Goal: Task Accomplishment & Management: Use online tool/utility

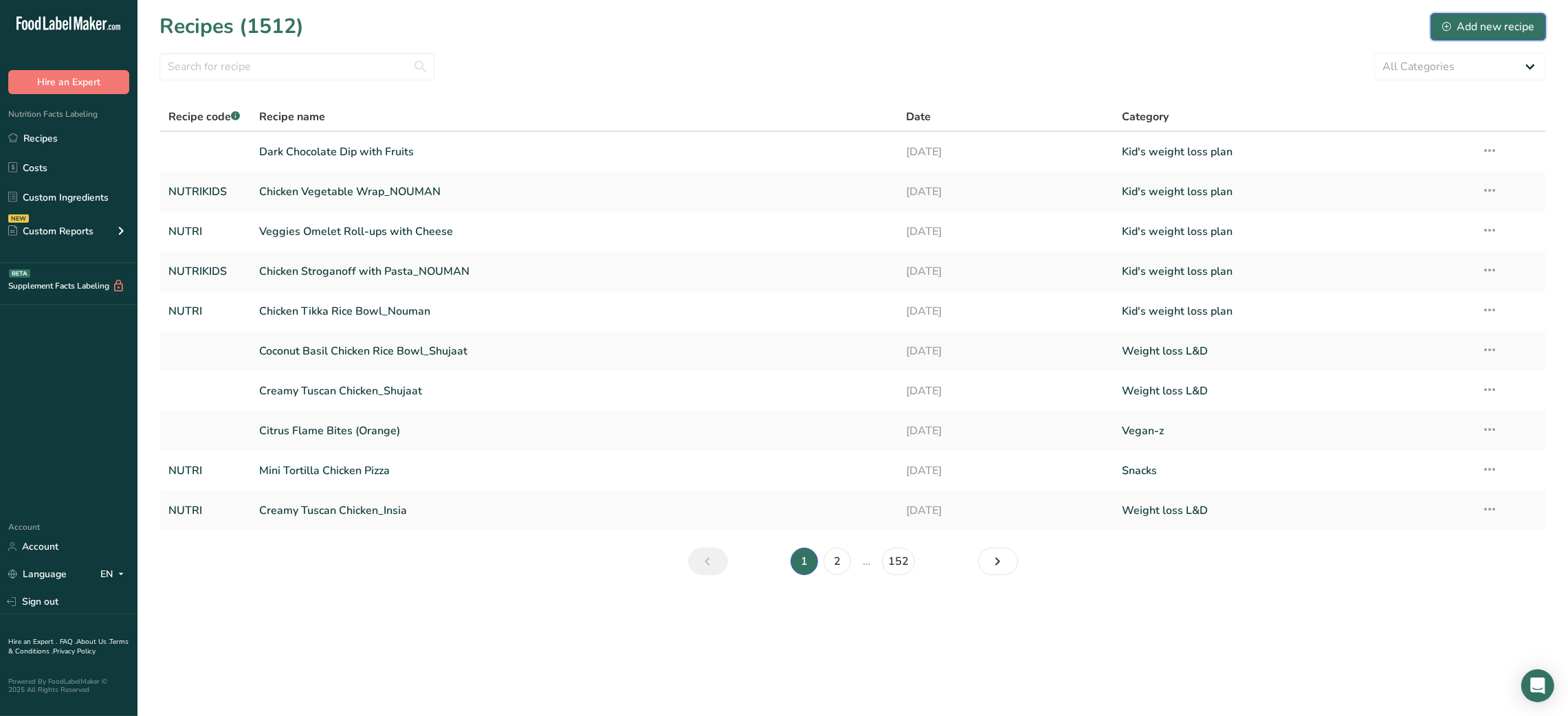
click at [1496, 29] on div "Add new recipe" at bounding box center [1488, 27] width 92 height 16
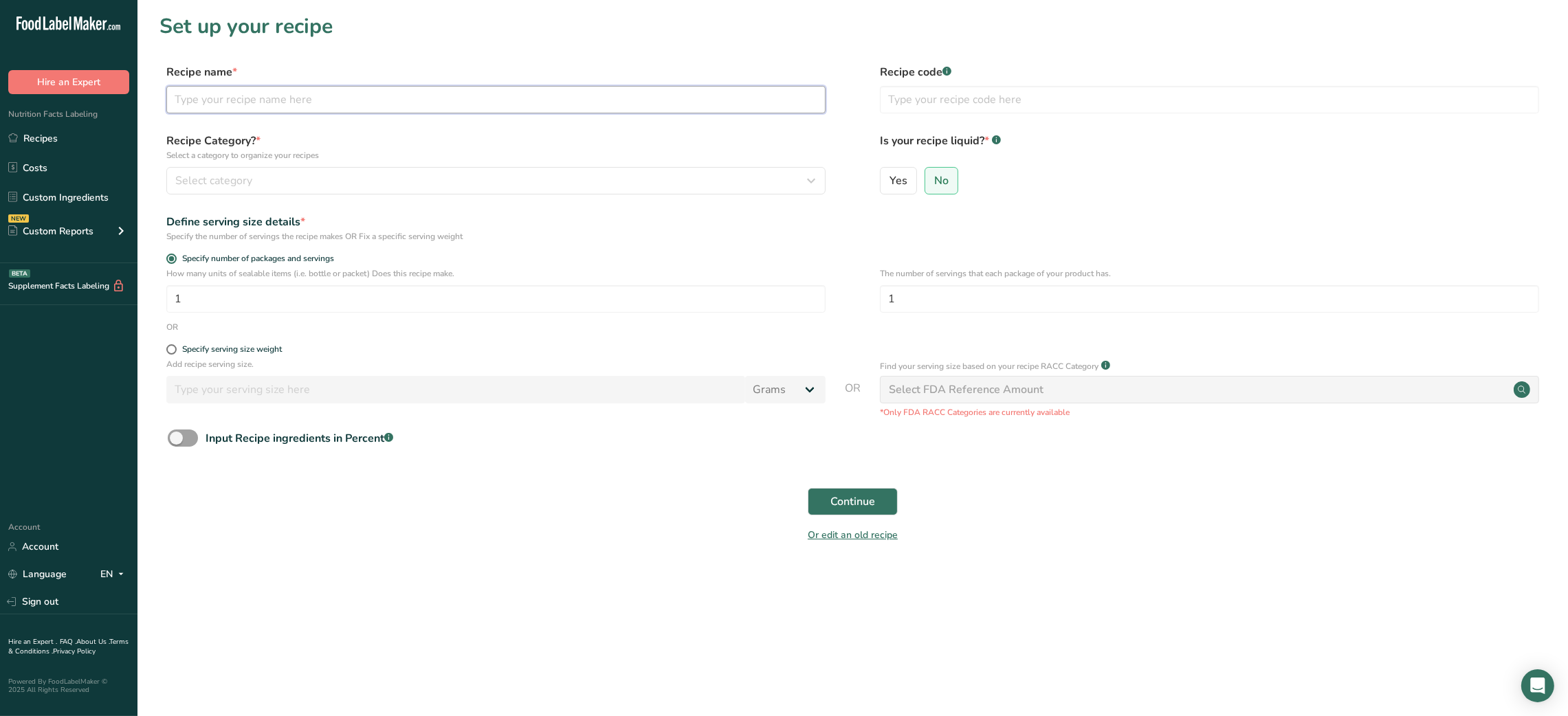
click at [493, 111] on input "text" at bounding box center [495, 100] width 659 height 28
paste input "Creamy Cannellini Beans with Beef"
type input "Creamy Cannellini Beans with Beef"
click at [954, 86] on input "text" at bounding box center [1209, 100] width 659 height 28
type input "NUTRI"
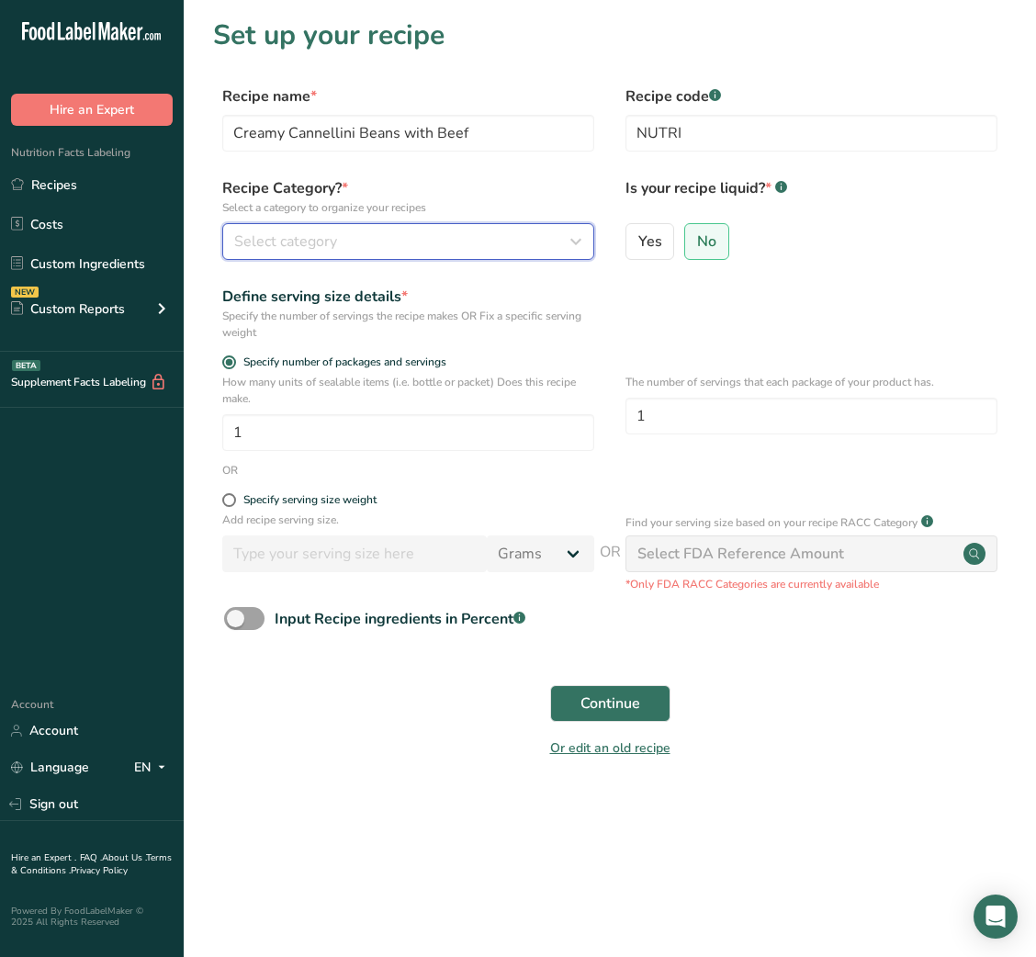
click at [414, 233] on div "Select category" at bounding box center [402, 241] width 337 height 22
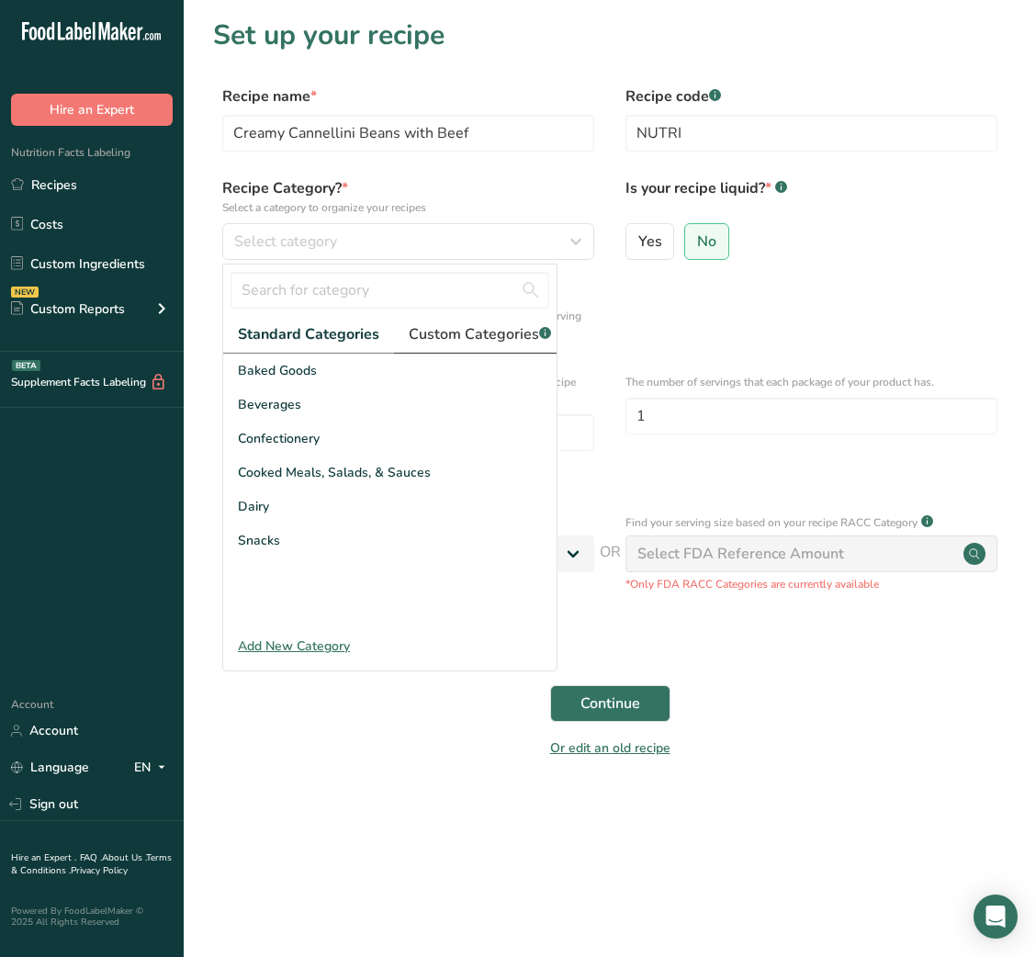
click at [478, 339] on span "Custom Categories .a-a{fill:#347362;}.b-a{fill:#fff;}" at bounding box center [480, 334] width 142 height 22
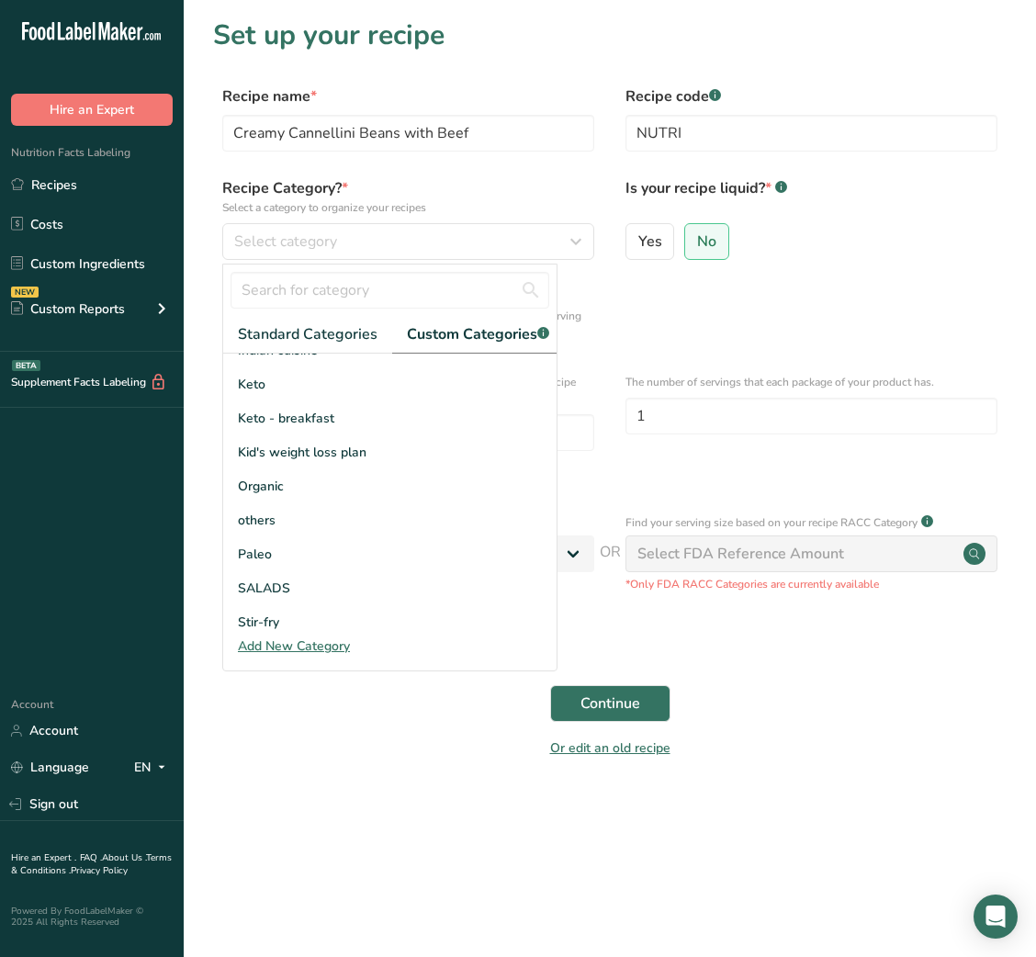
scroll to position [268, 0]
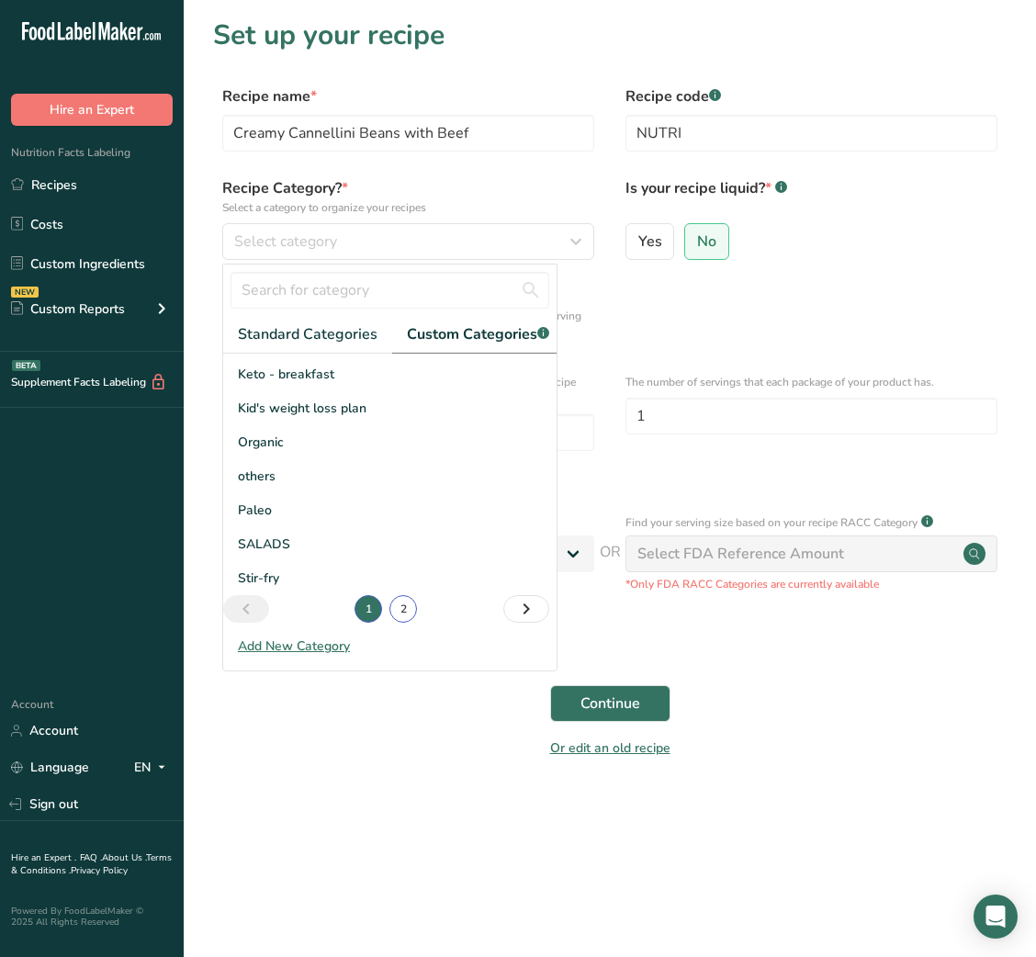
click at [399, 623] on link "2" at bounding box center [403, 609] width 28 height 28
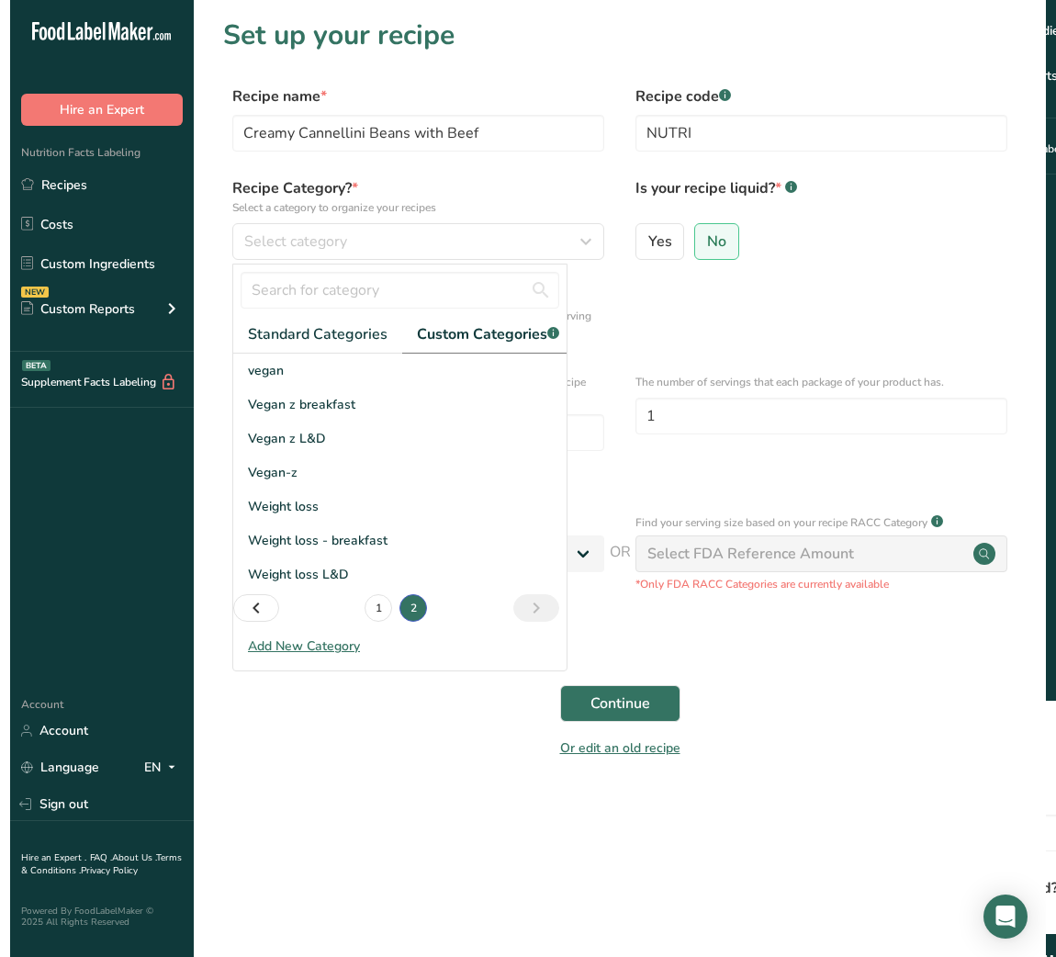
scroll to position [0, 0]
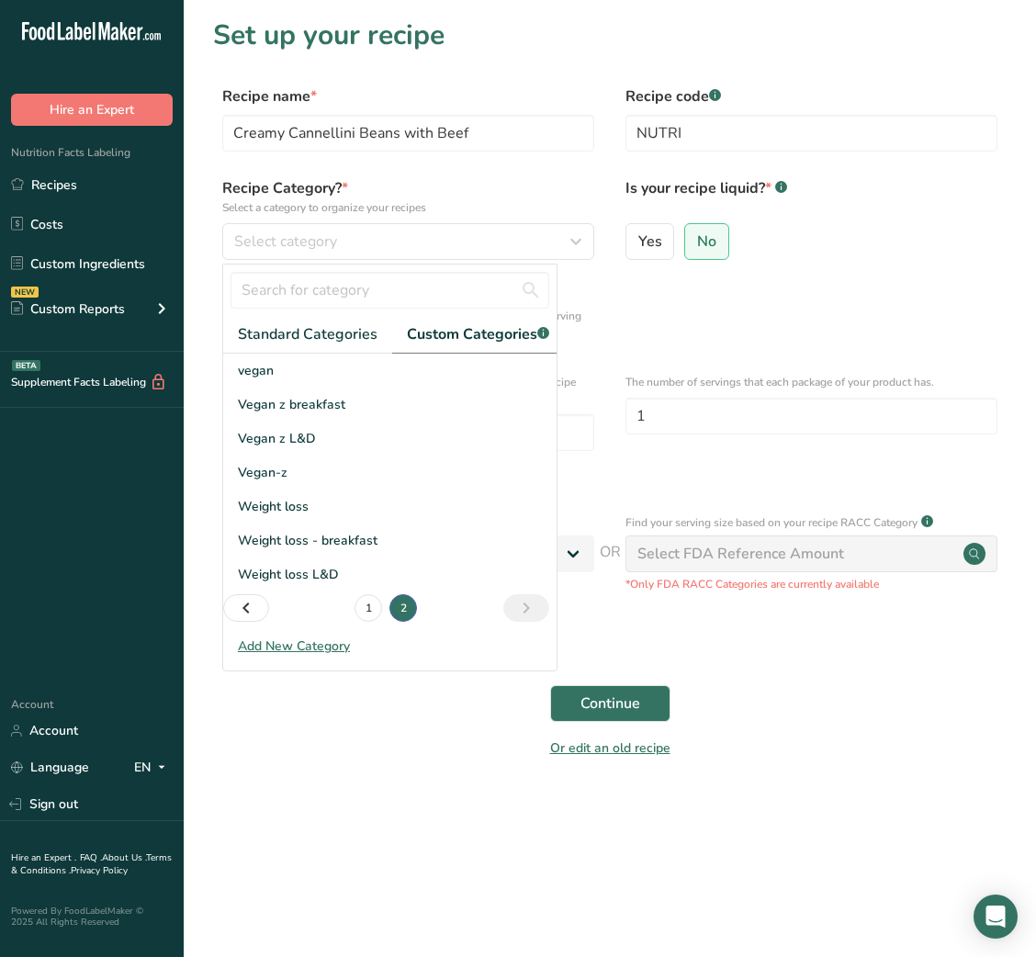
click at [328, 548] on div "Weight loss - breakfast" at bounding box center [389, 540] width 333 height 34
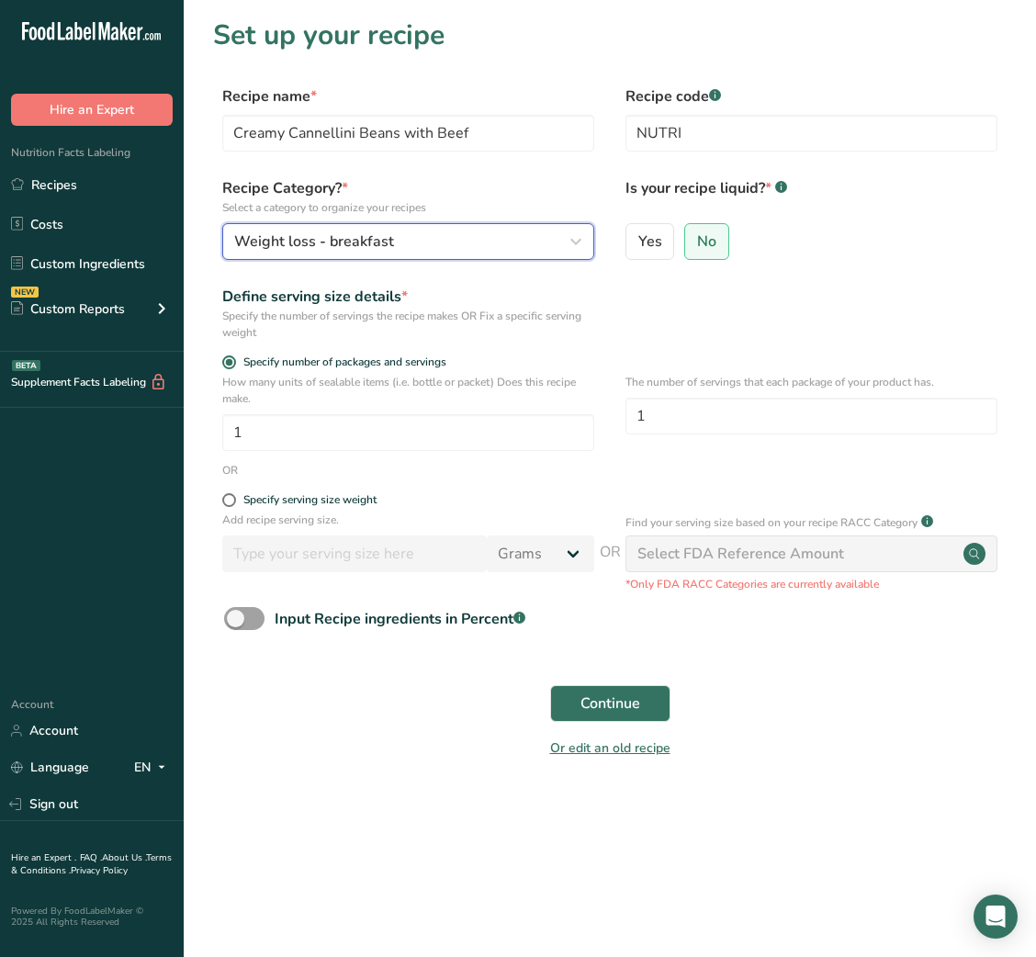
click at [470, 236] on div "Weight loss - breakfast" at bounding box center [402, 241] width 337 height 22
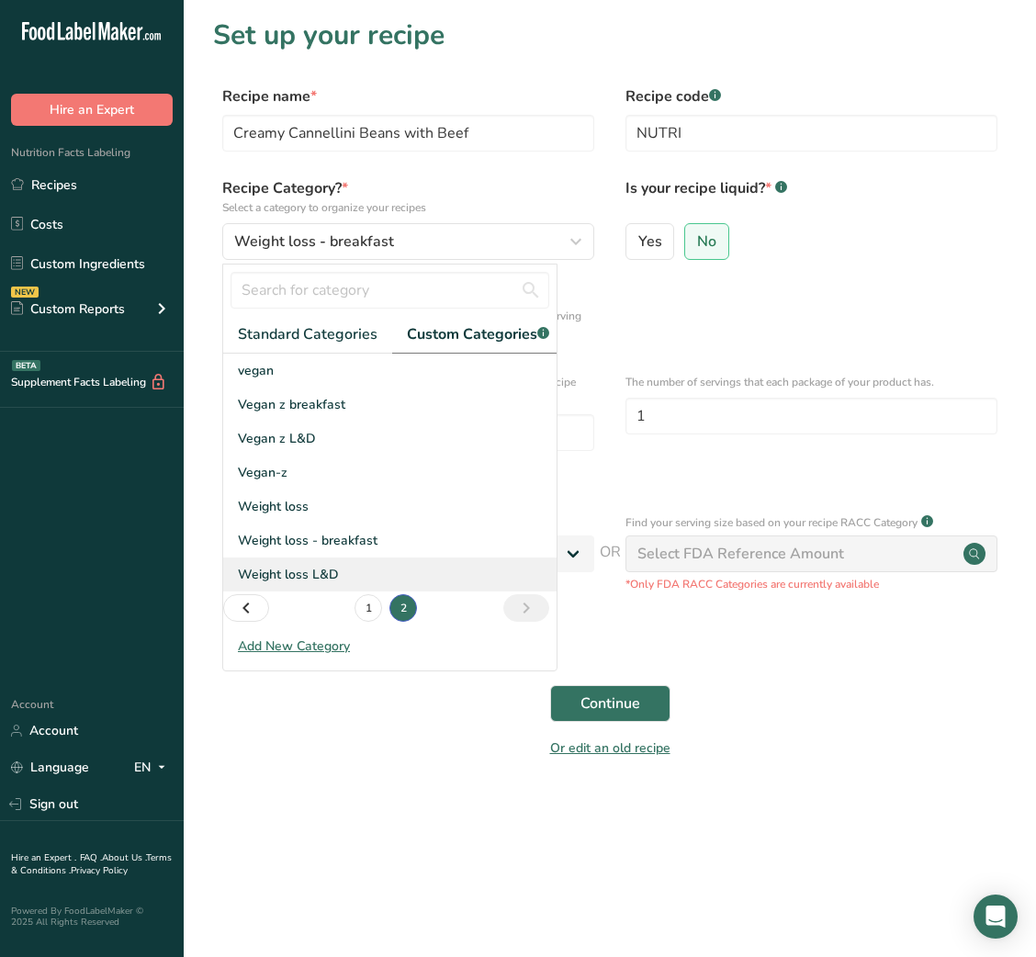
click at [296, 591] on div "Weight loss L&D" at bounding box center [389, 574] width 333 height 34
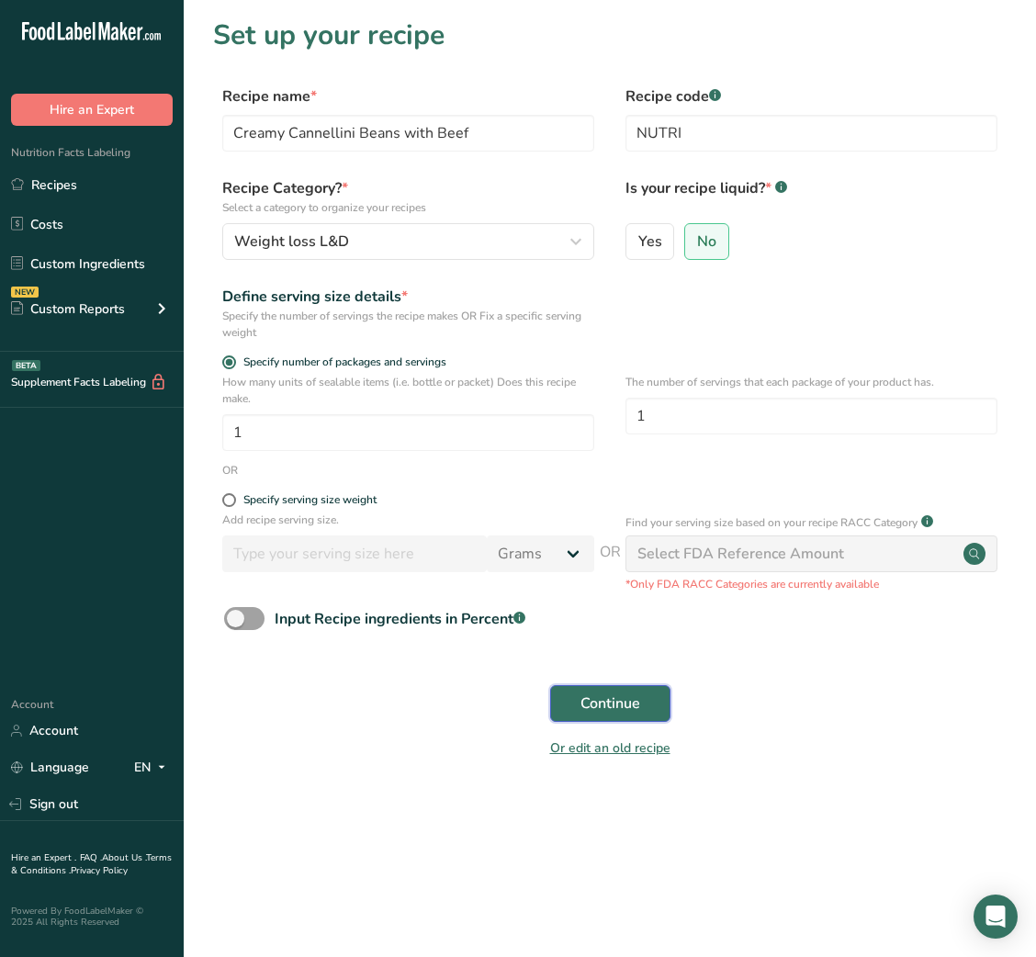
click at [607, 702] on span "Continue" at bounding box center [610, 703] width 60 height 22
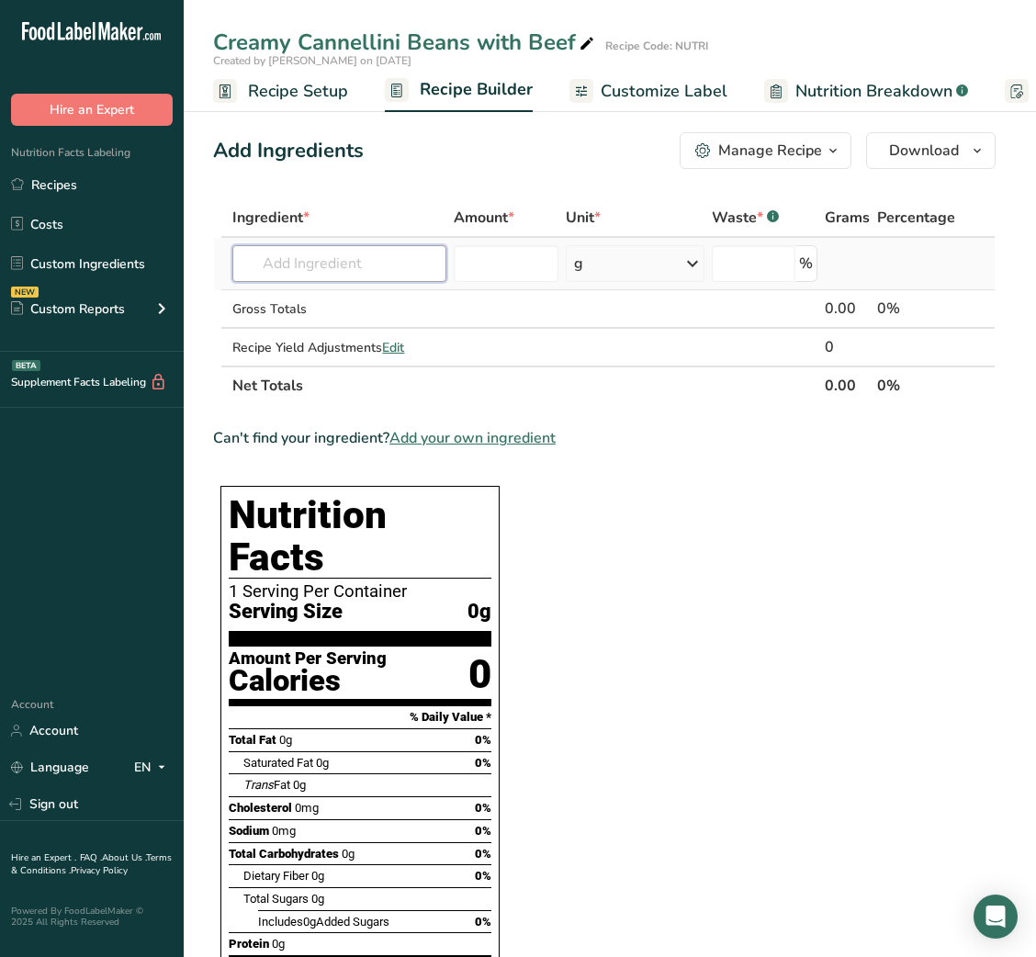
click at [343, 259] on input "text" at bounding box center [339, 263] width 214 height 37
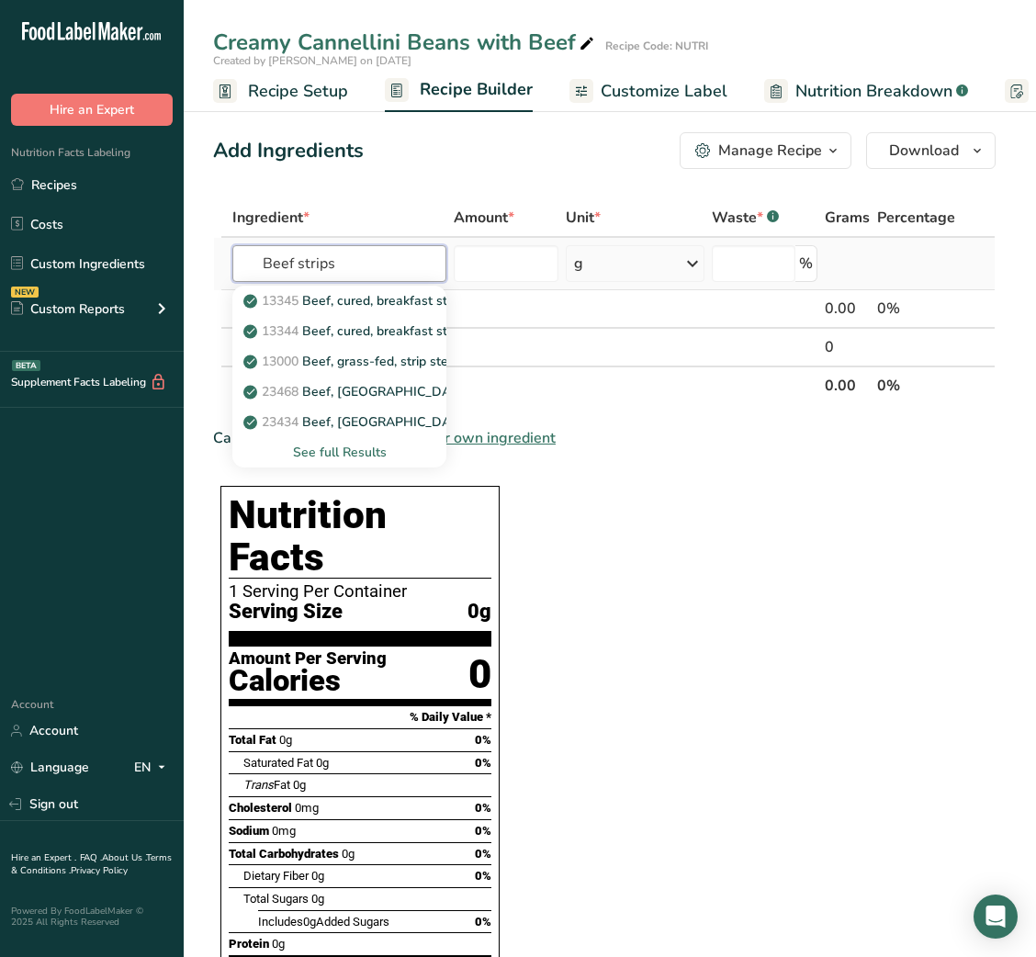
type input "Beef strips"
click at [357, 450] on div "See full Results" at bounding box center [339, 452] width 185 height 19
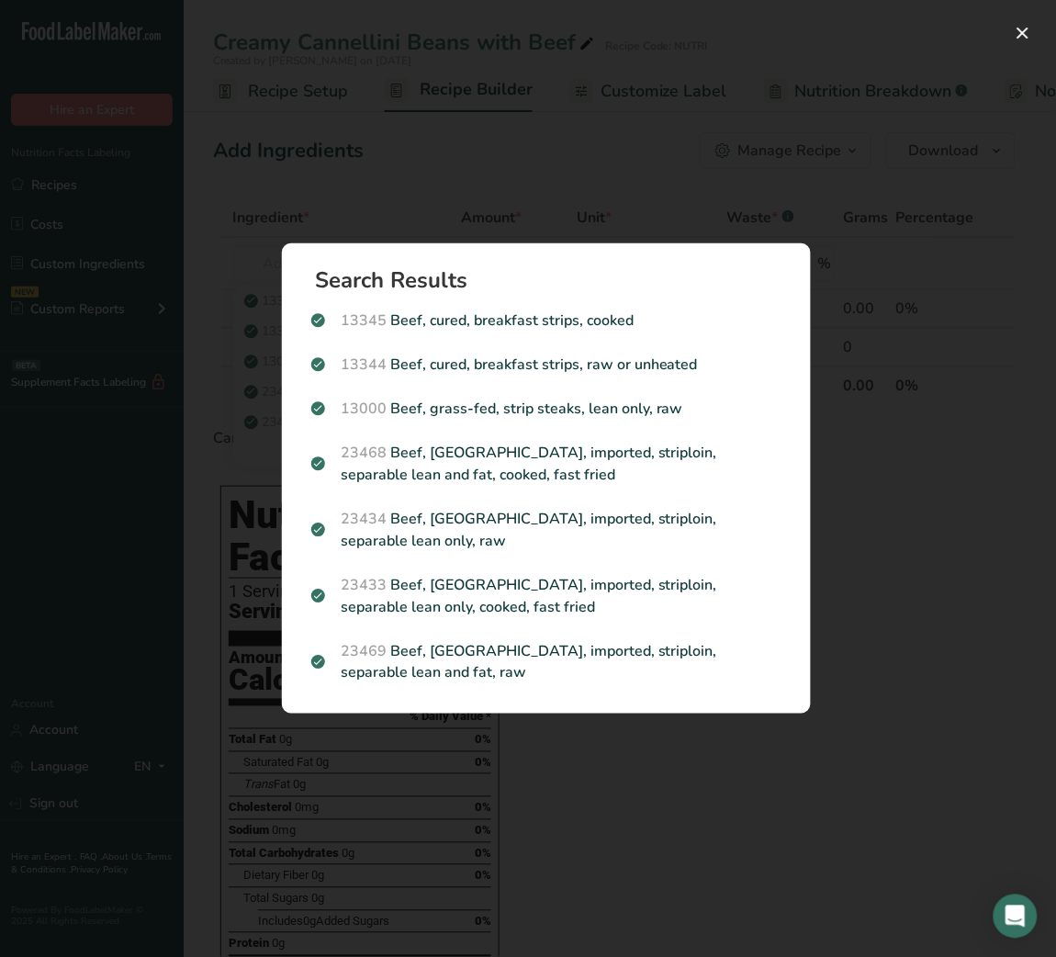
click at [541, 768] on div "Search results modal" at bounding box center [528, 478] width 1056 height 957
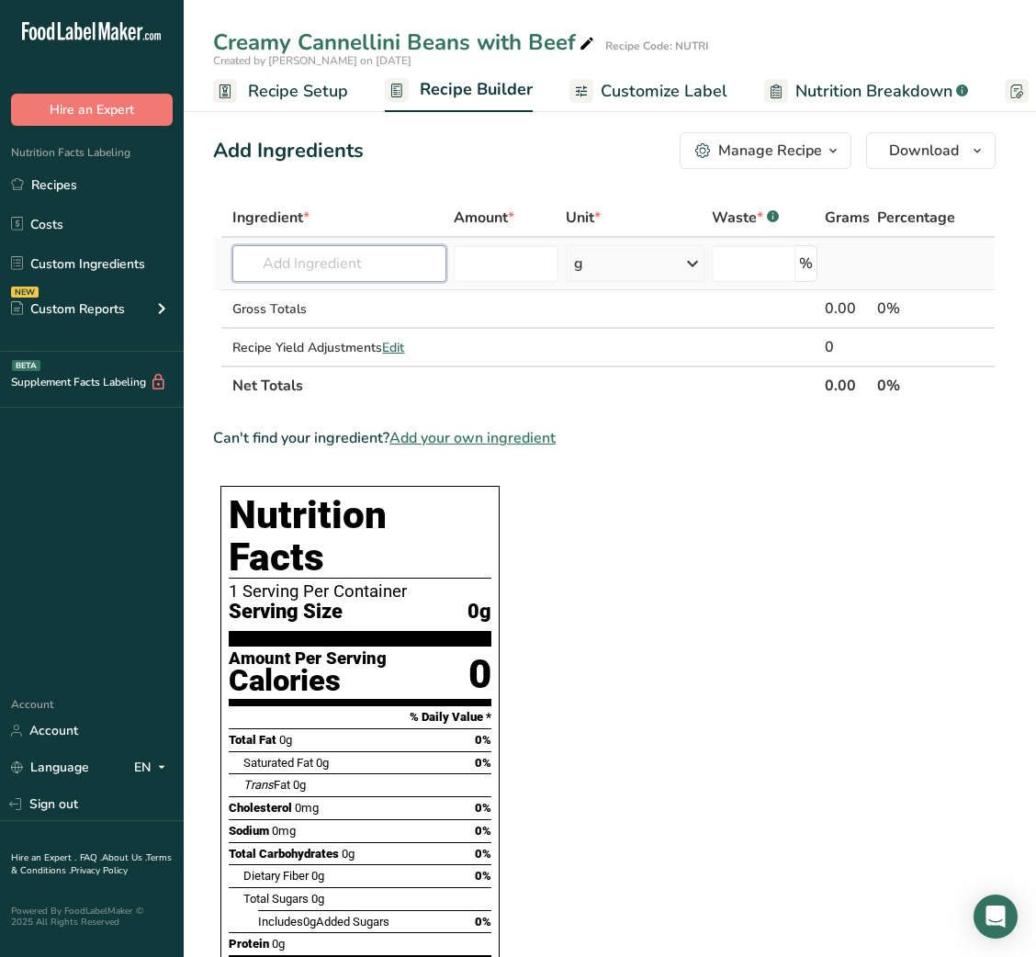
click at [305, 269] on input "text" at bounding box center [339, 263] width 214 height 37
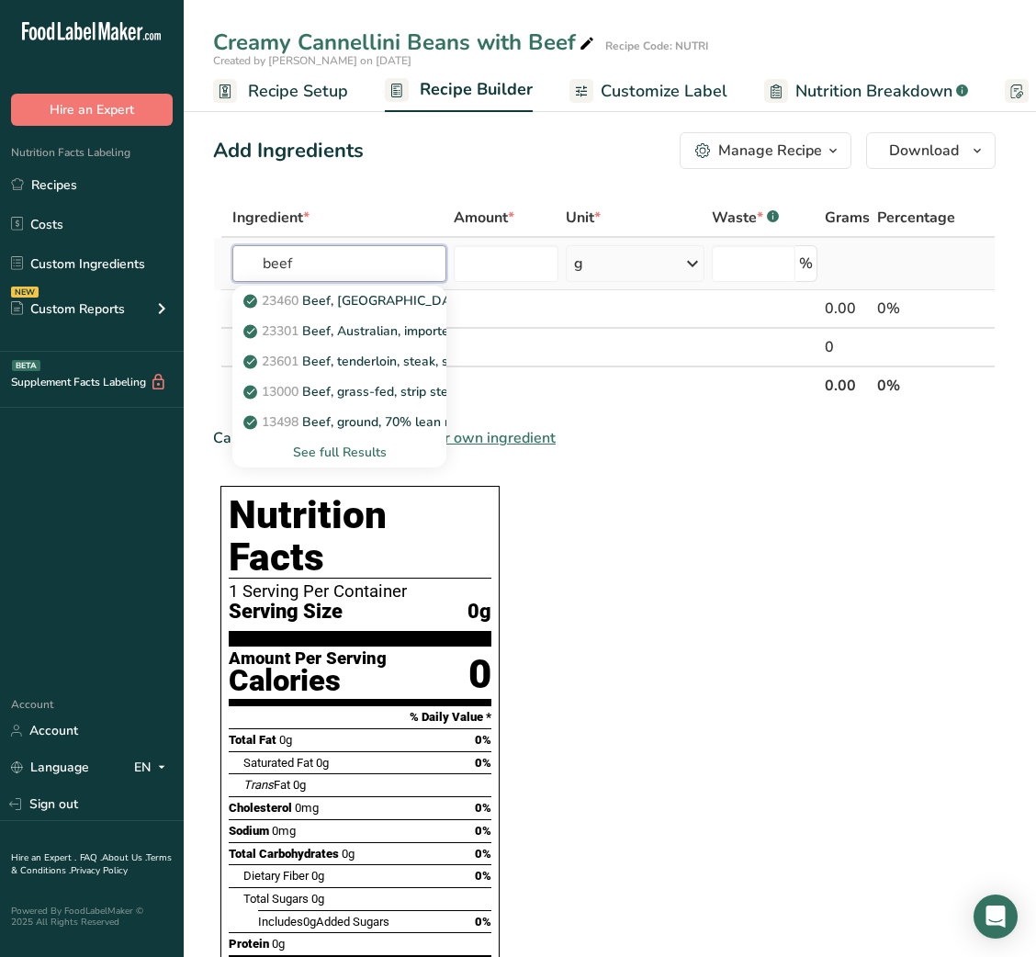
type input "beef"
click at [343, 450] on div "See full Results" at bounding box center [339, 452] width 185 height 19
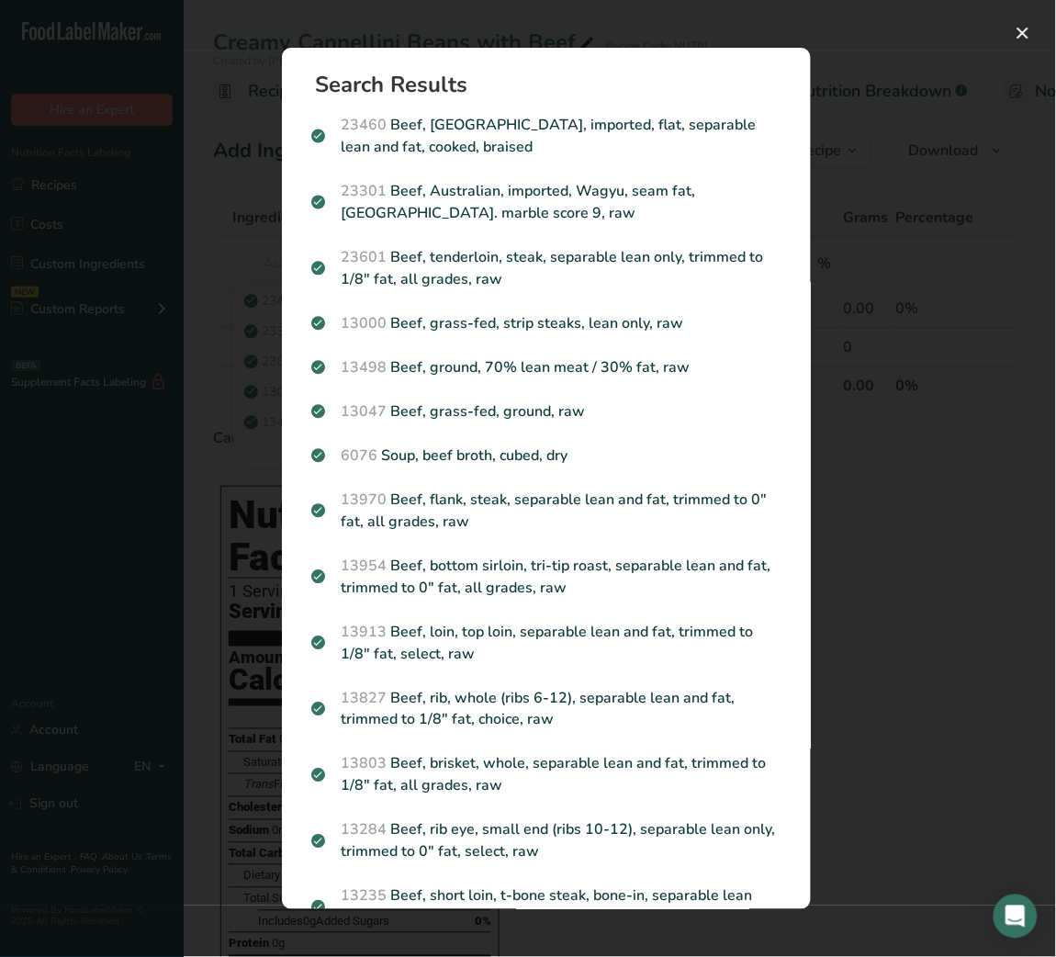
click at [925, 316] on div "Search results modal" at bounding box center [528, 478] width 1056 height 957
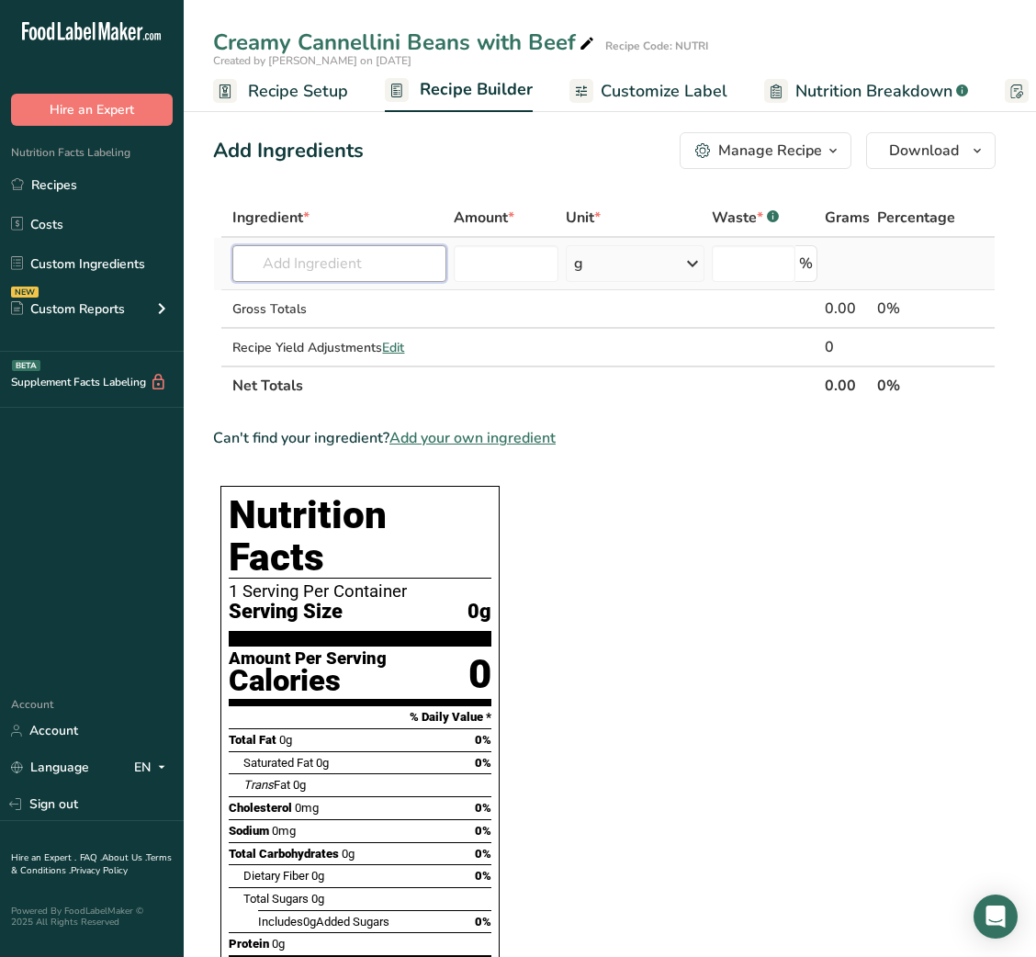
click at [404, 263] on input "text" at bounding box center [339, 263] width 214 height 37
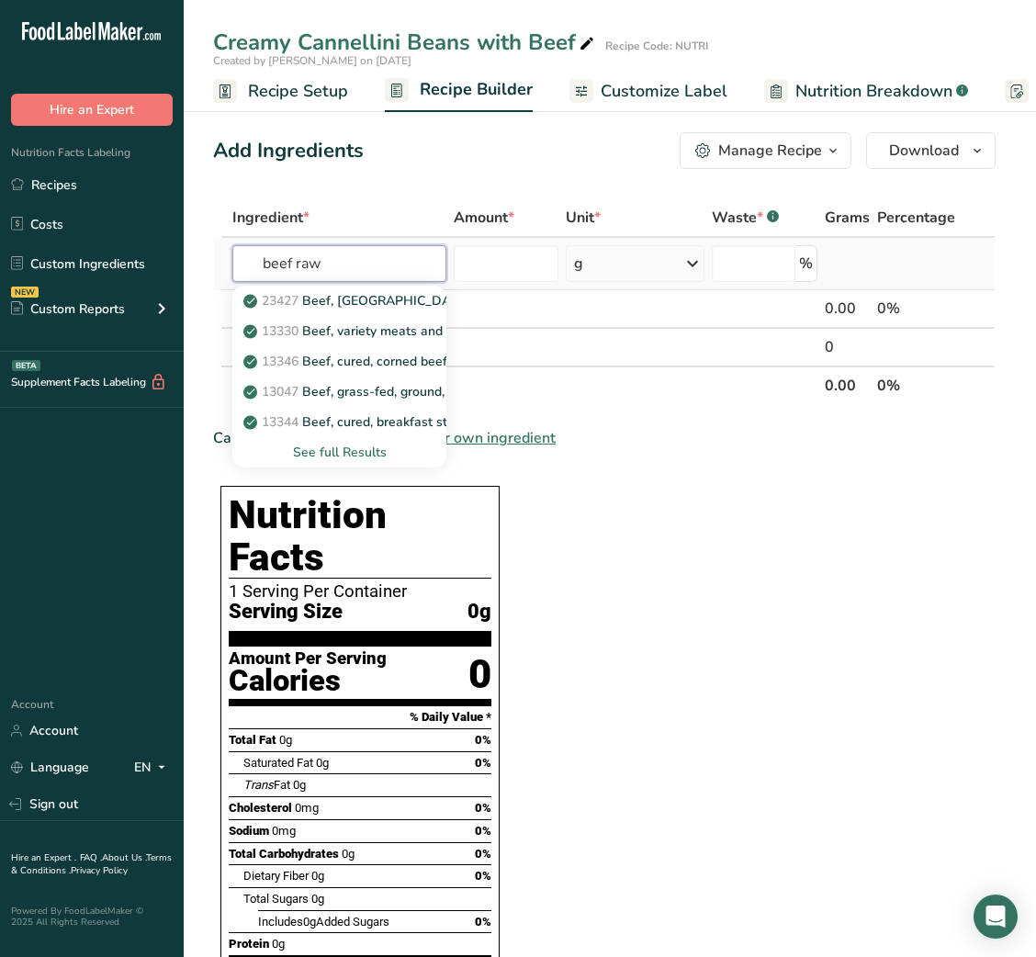
type input "beef raw"
click at [348, 448] on div "See full Results" at bounding box center [339, 452] width 185 height 19
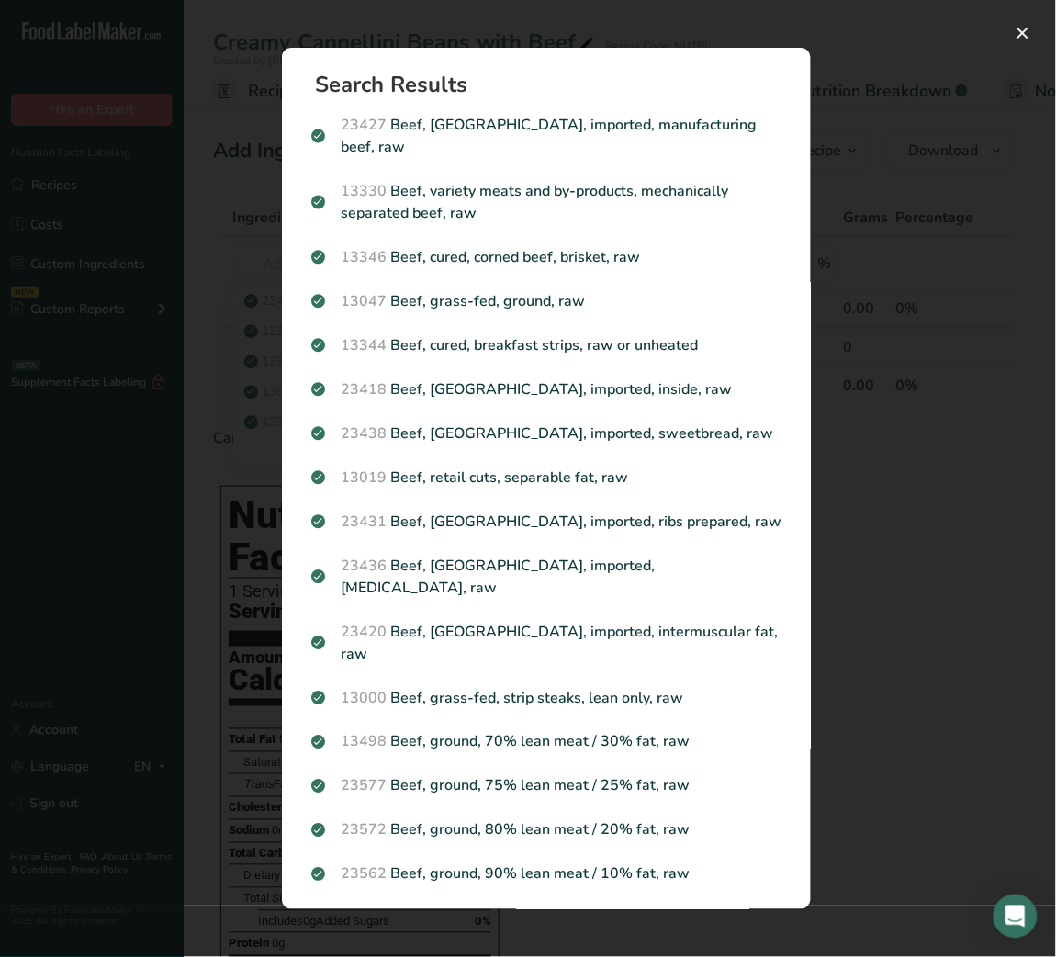
click at [879, 372] on div "Search results modal" at bounding box center [528, 478] width 1056 height 957
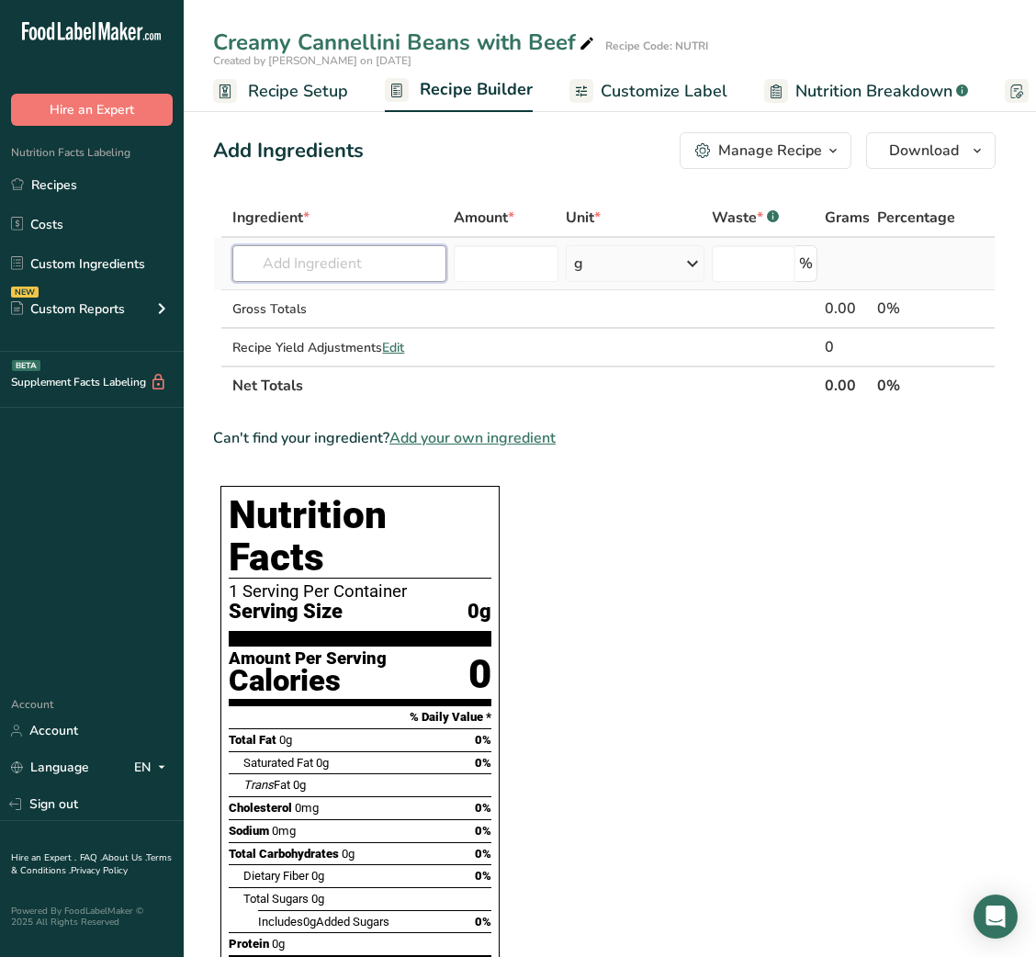
click at [323, 264] on input "text" at bounding box center [339, 263] width 214 height 37
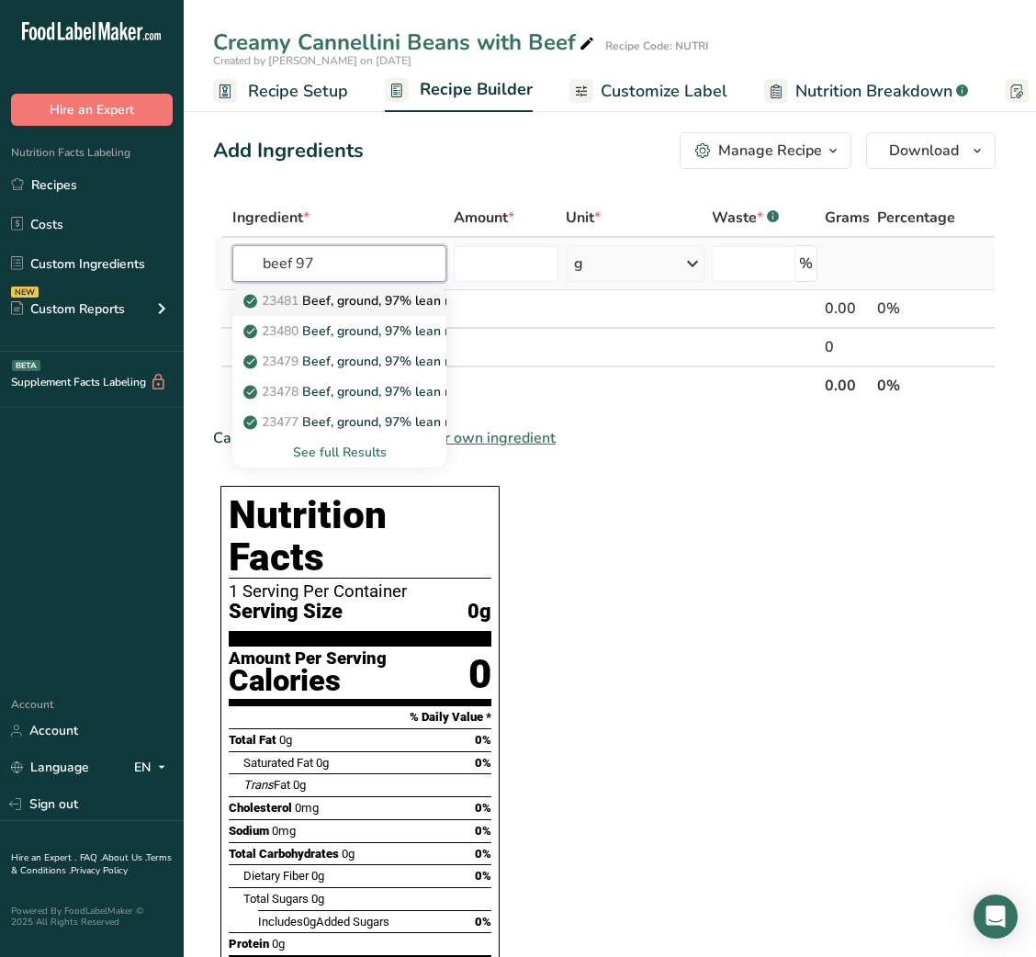
type input "beef 97"
click at [356, 294] on p "23481 Beef, ground, 97% lean meat / 3% fat, crumbles, cooked, pan-browned" at bounding box center [484, 300] width 474 height 19
type input "Beef, ground, 97% lean meat / 3% fat, crumbles, cooked, pan-browned"
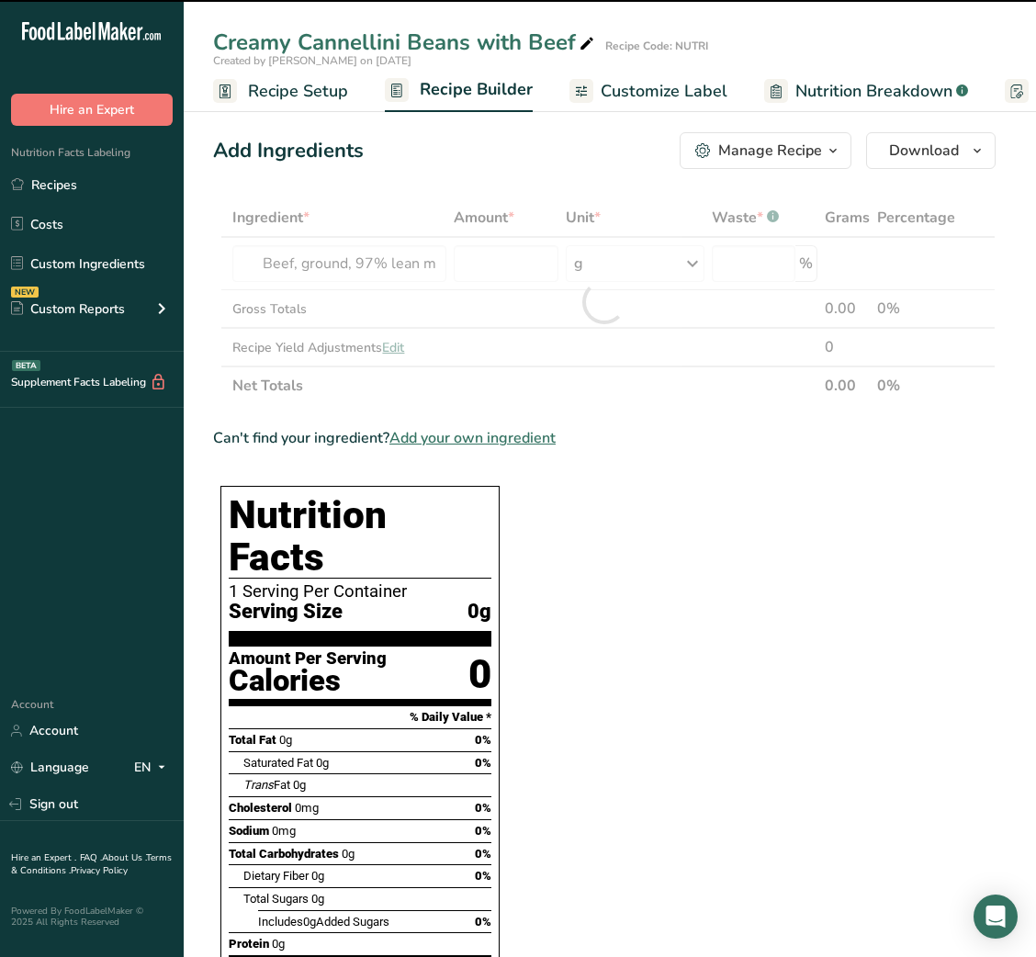
type input "0"
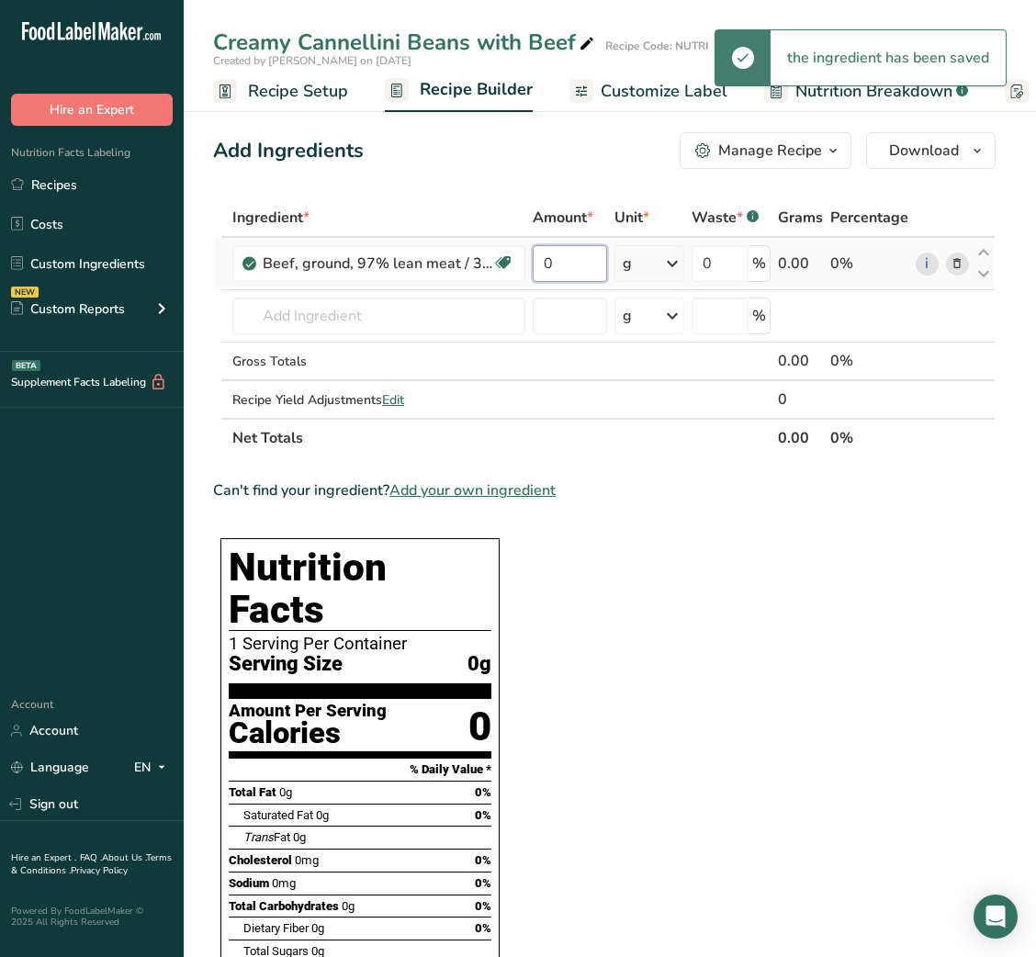
click at [545, 273] on input "0" at bounding box center [570, 263] width 74 height 37
click at [547, 258] on input "0" at bounding box center [570, 263] width 74 height 37
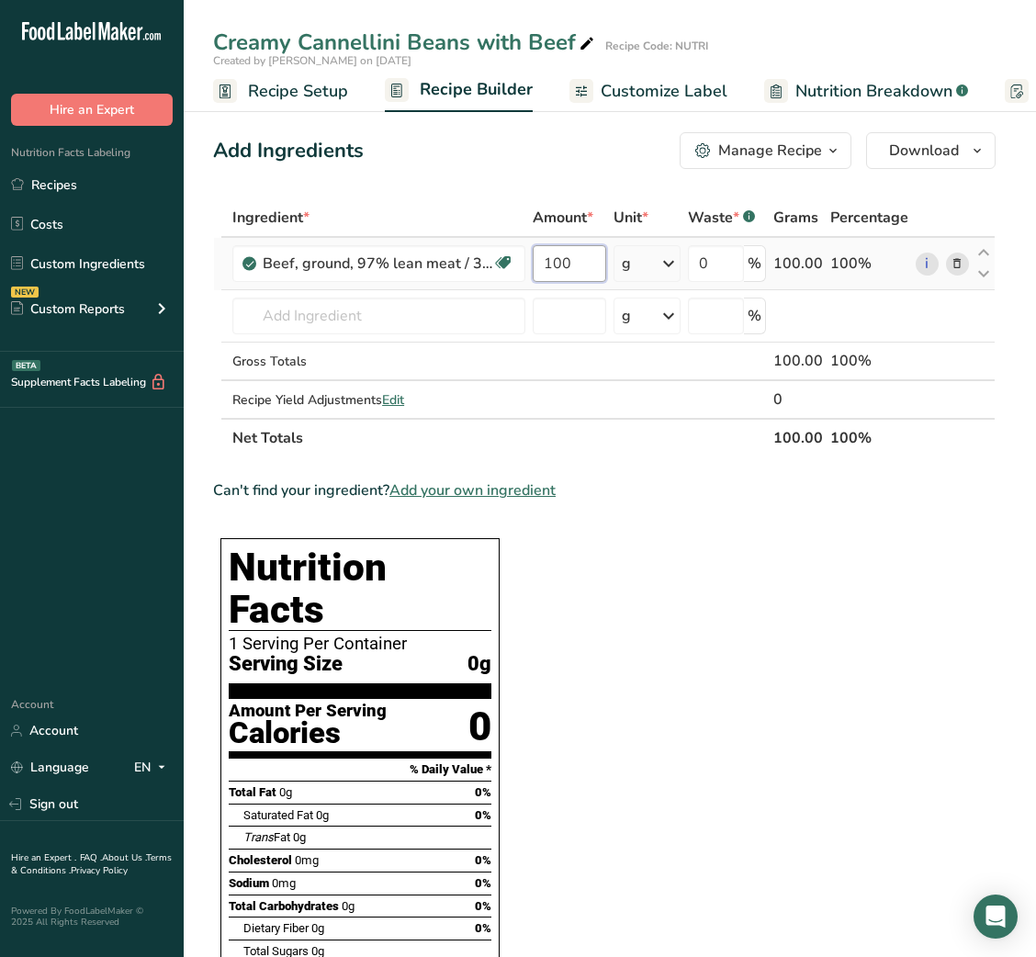
type input "100"
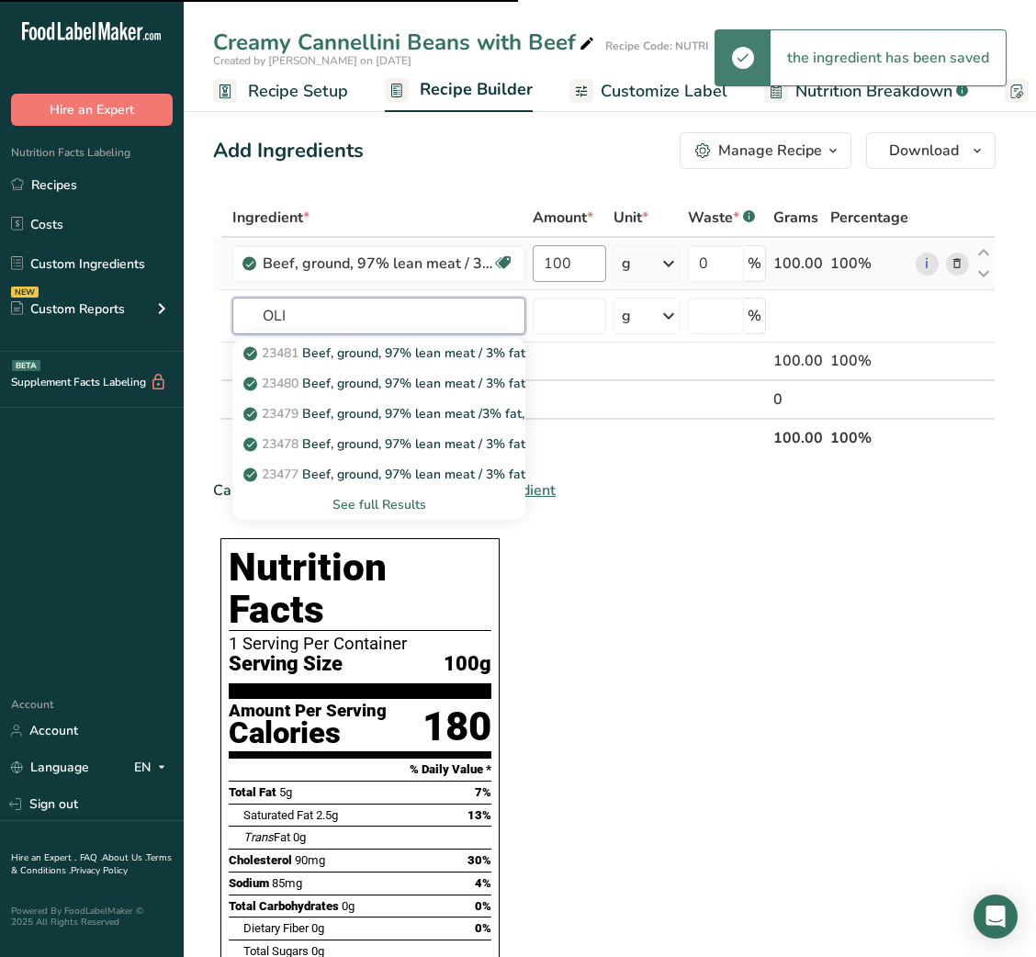
type input "OLIB"
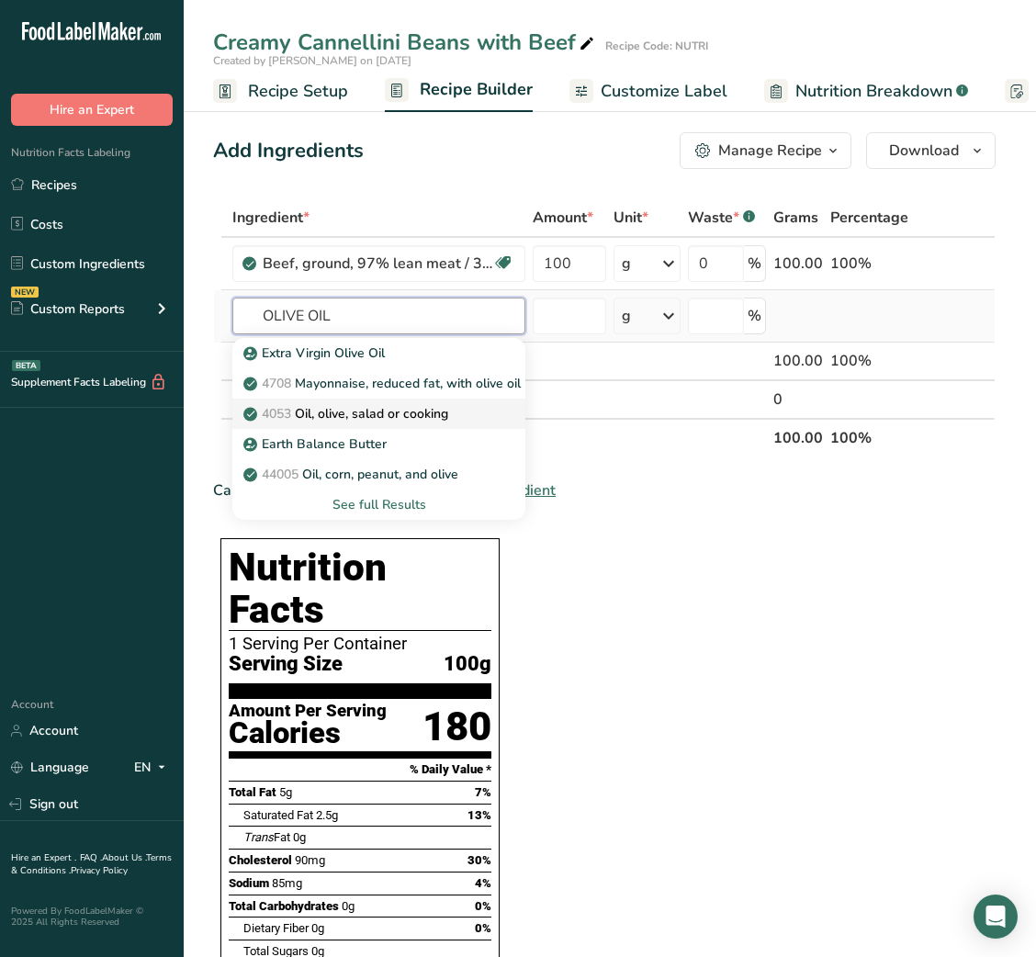
type input "OLIVE OIL"
click at [426, 416] on p "4053 Oil, olive, salad or cooking" at bounding box center [347, 413] width 201 height 19
type input "Oil, olive, salad or cooking"
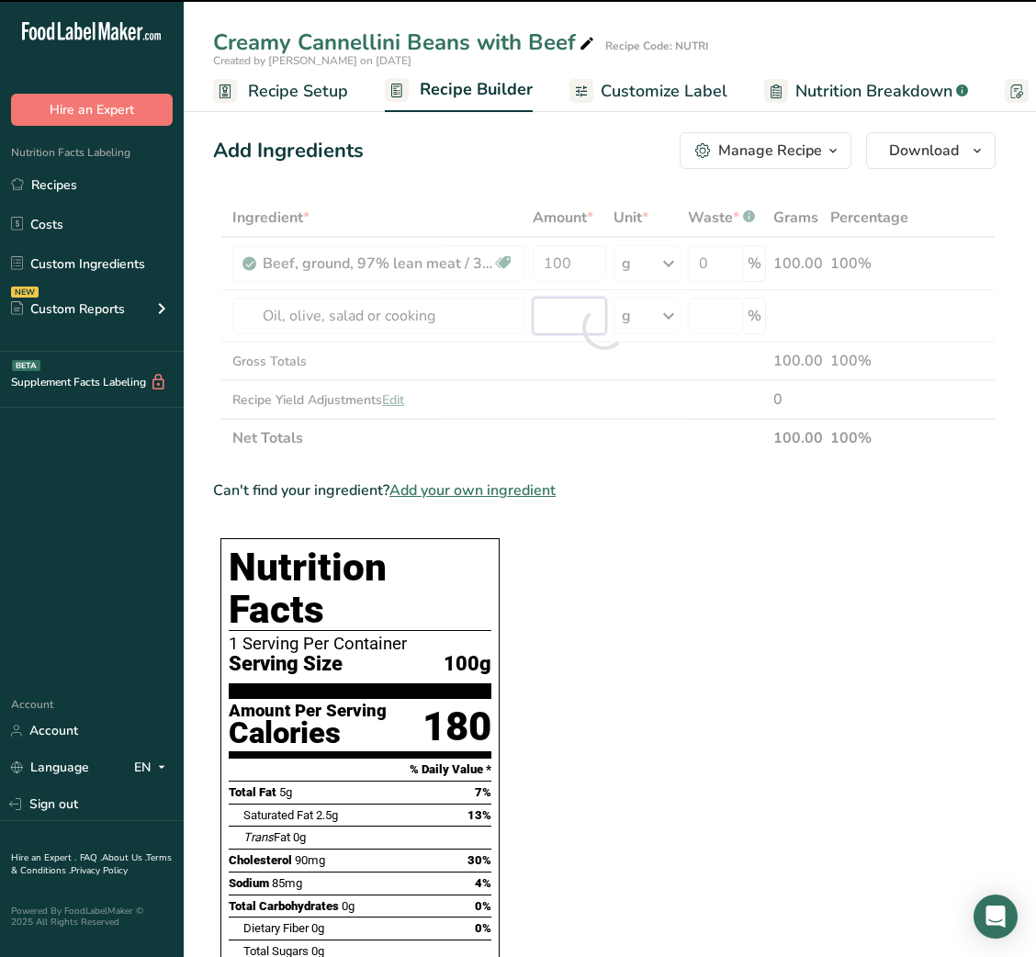
type input "0"
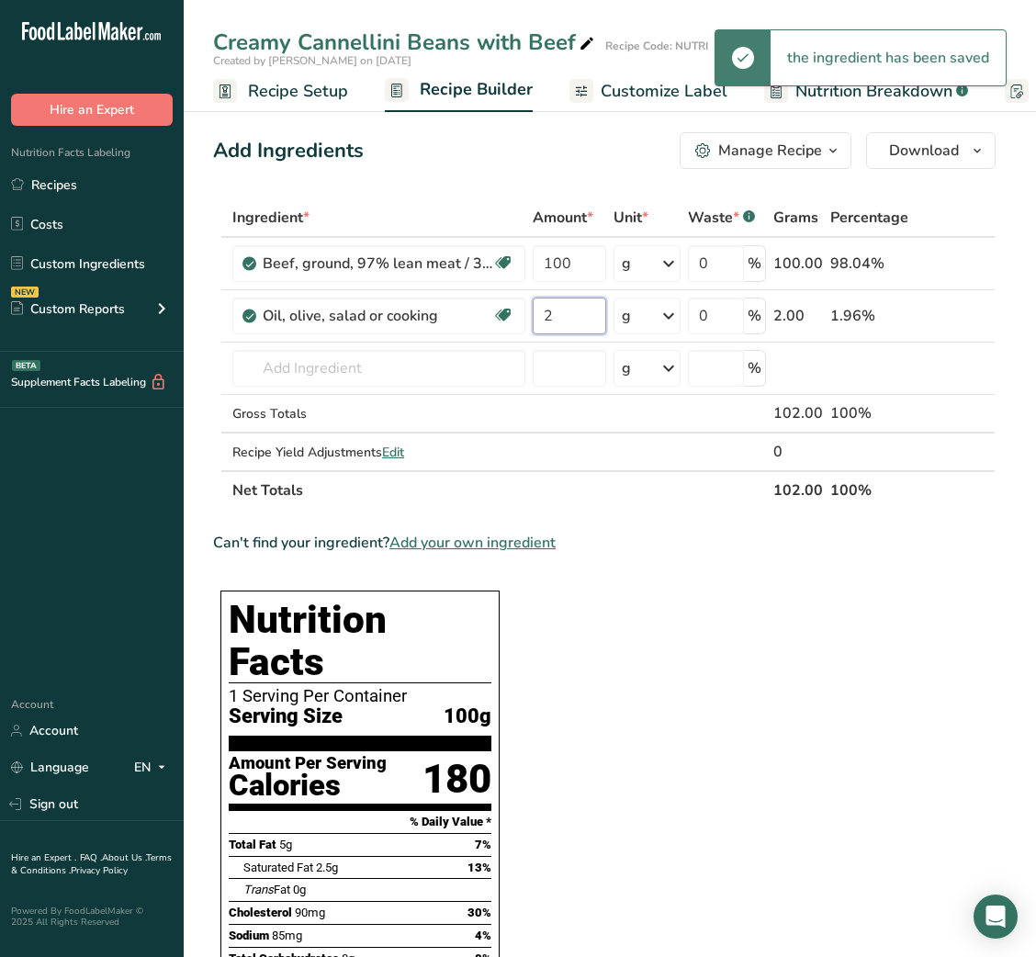
type input "2"
type input "G"
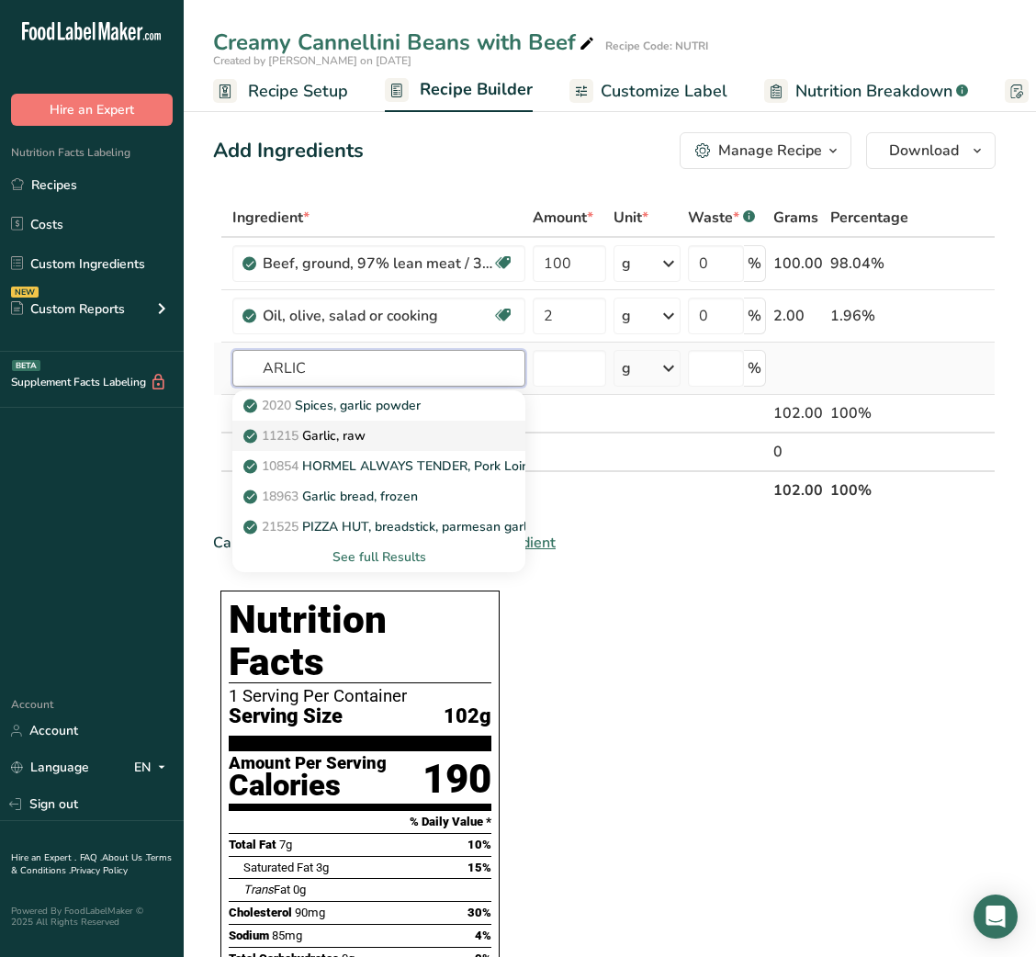
type input "ARLIC"
click at [334, 426] on p "11215 Garlic, raw" at bounding box center [306, 435] width 118 height 19
type input "Garlic, raw"
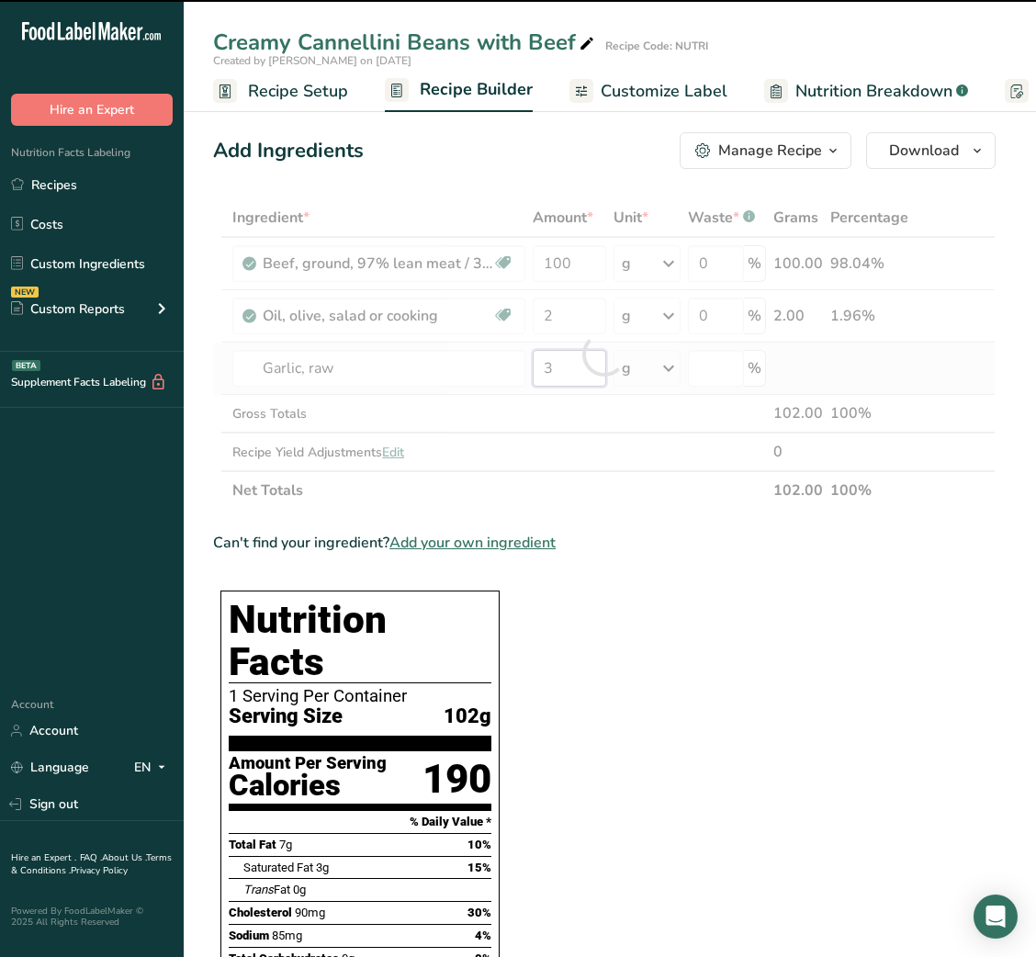
type input "0"
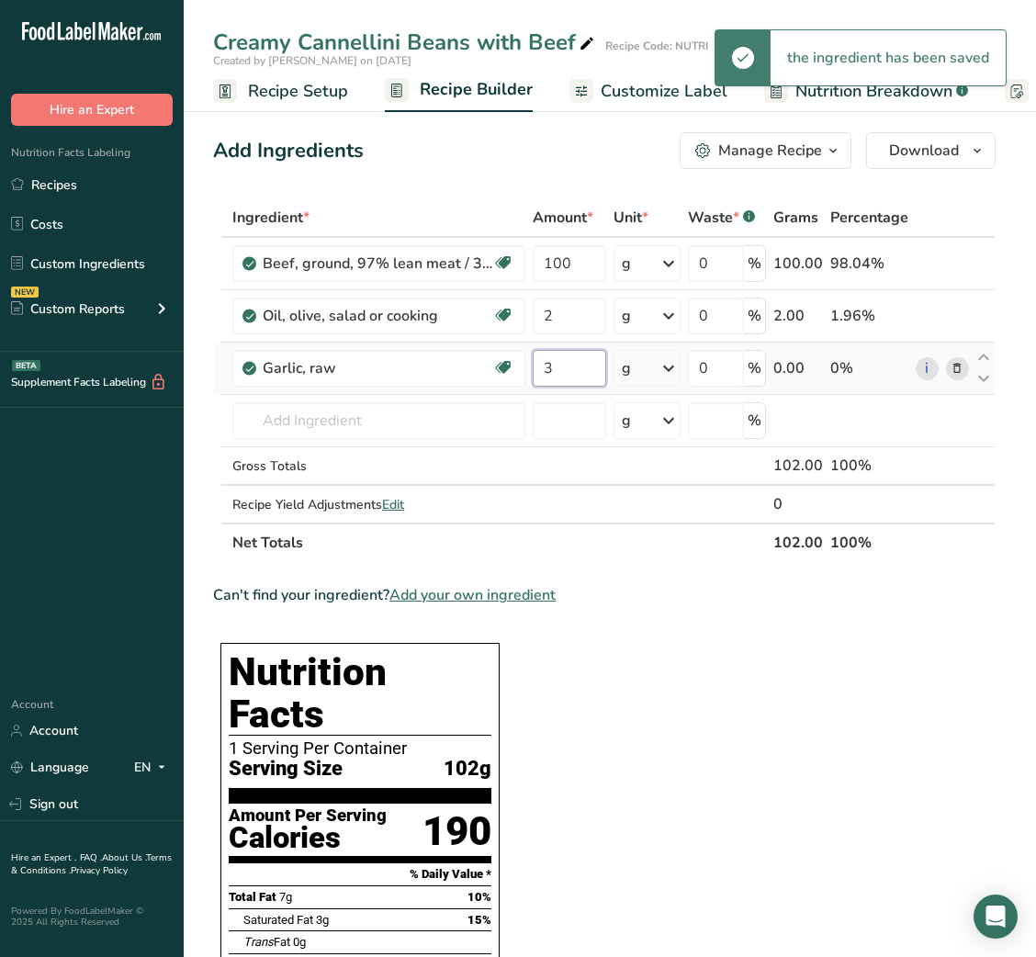
type input "3"
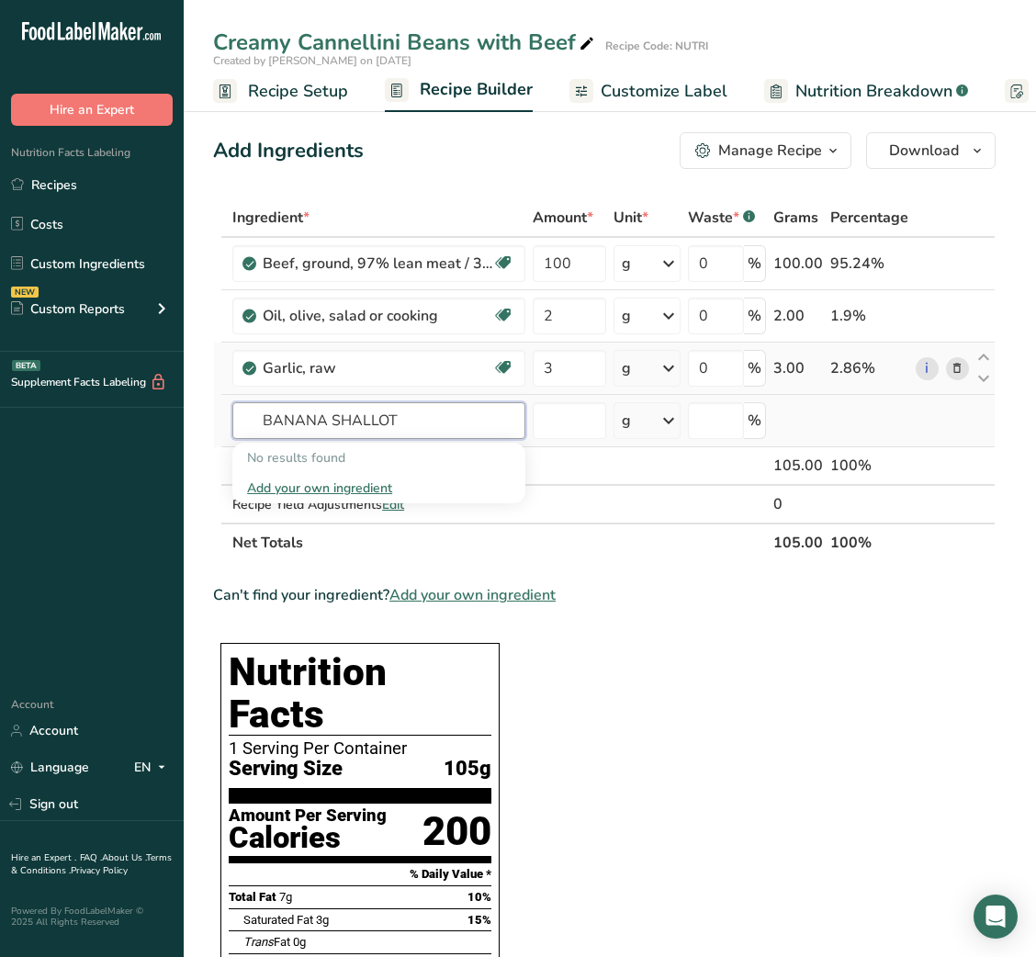
click at [301, 421] on input "BANANA SHALLOT" at bounding box center [378, 420] width 293 height 37
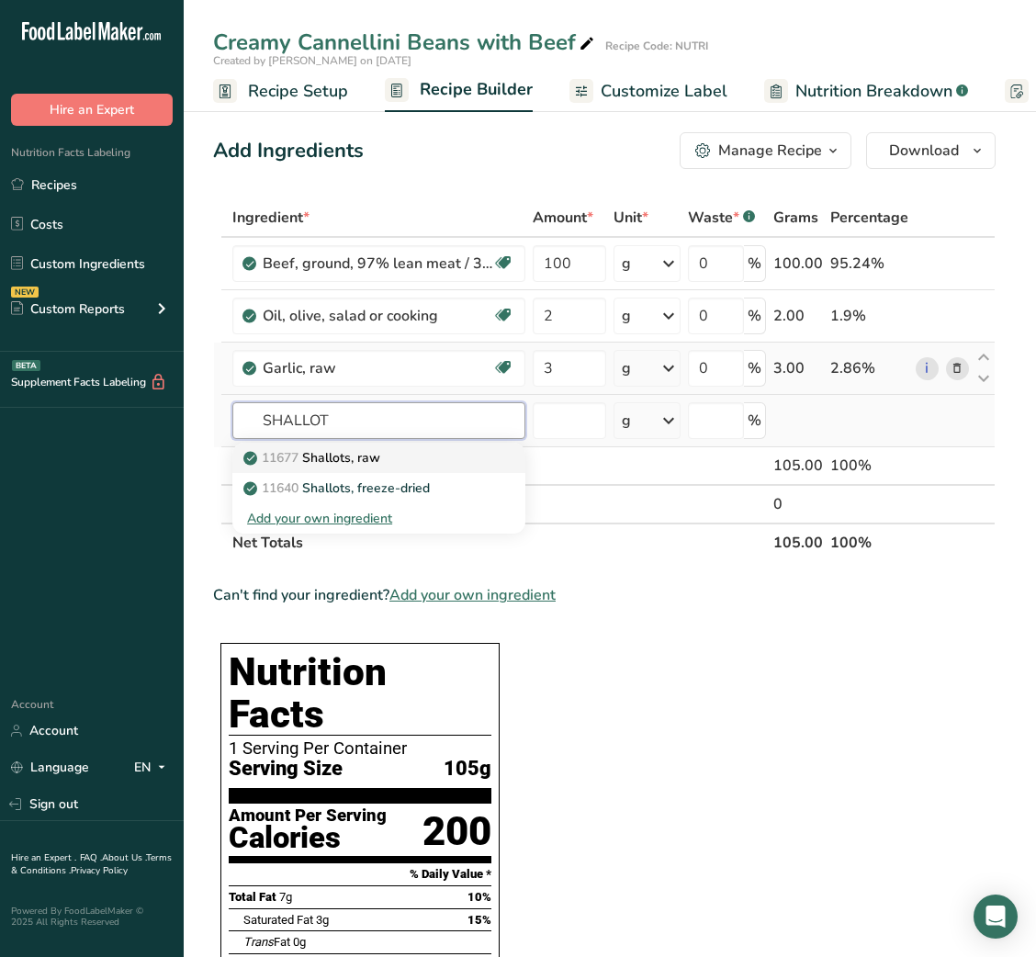
type input "SHALLOT"
click at [344, 455] on p "11677 Shallots, raw" at bounding box center [313, 457] width 133 height 19
type input "Shallots, raw"
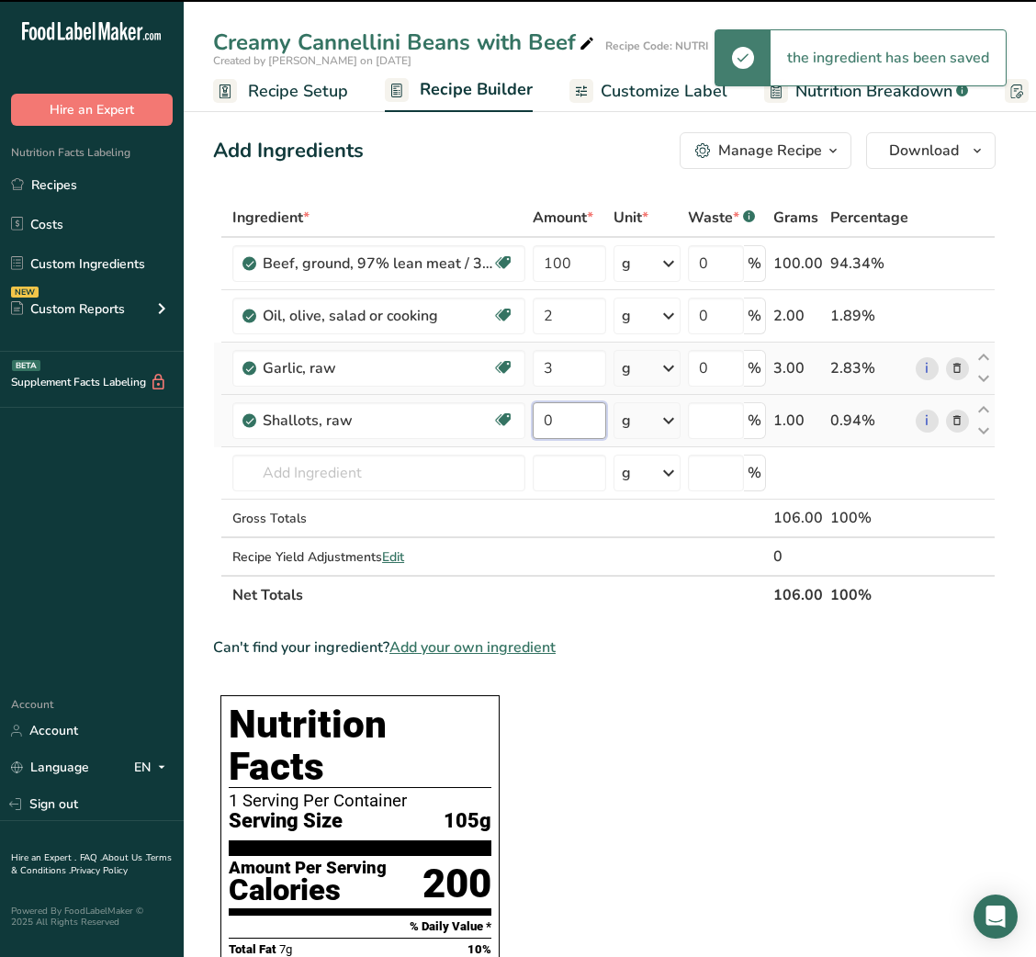
type input "1"
type input "0"
type input "15"
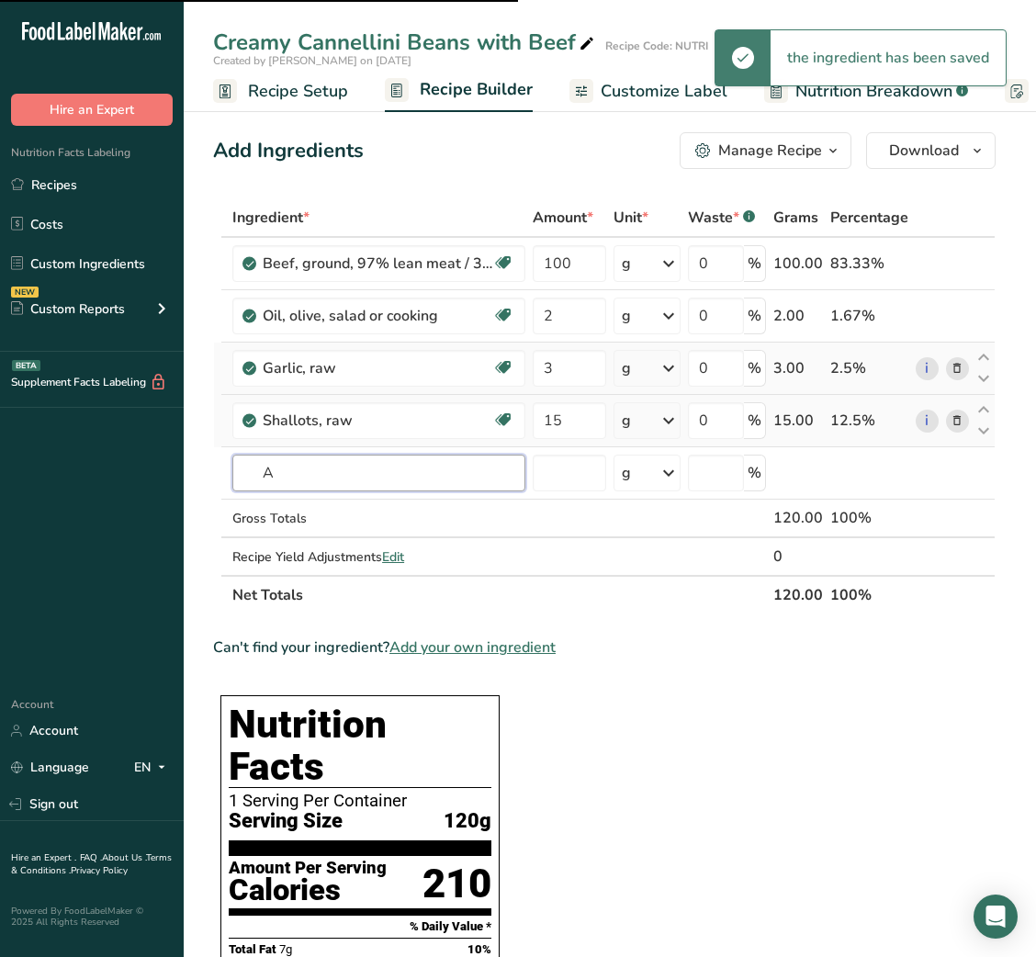
type input "AN"
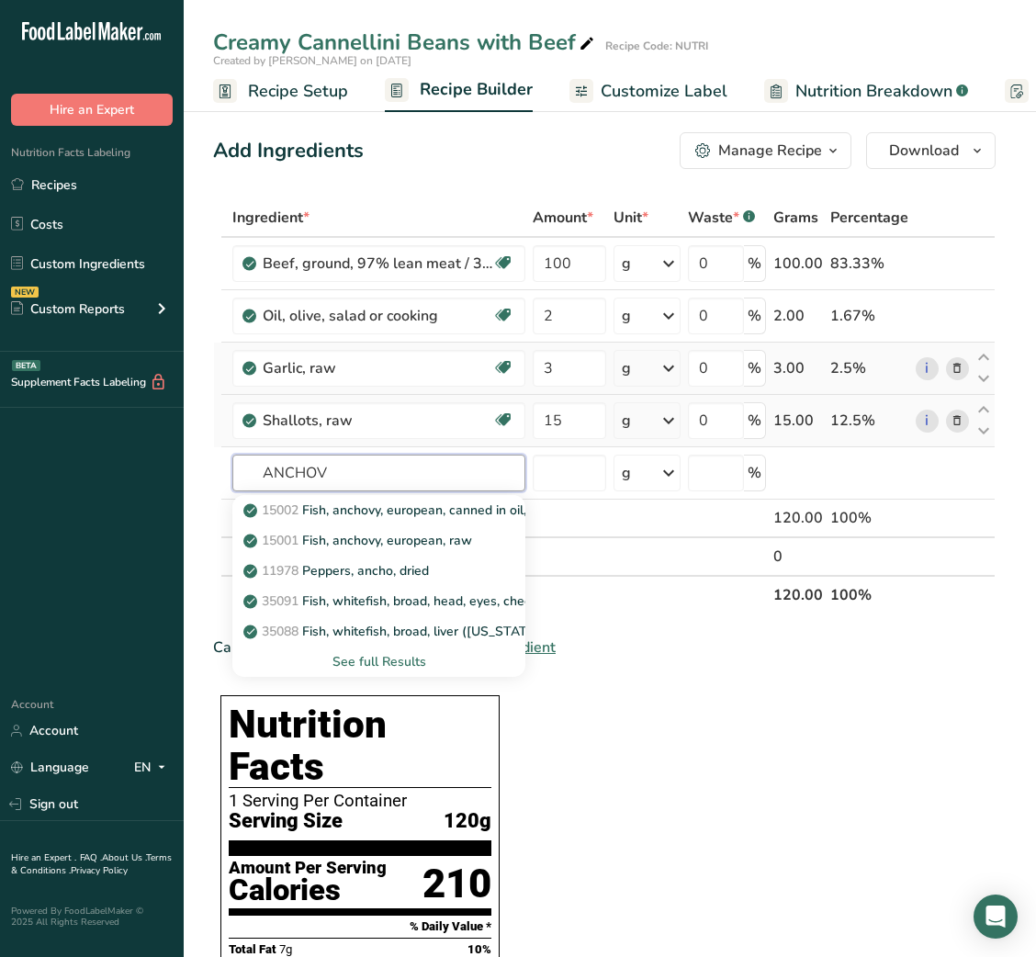
type input "ANCHOVY"
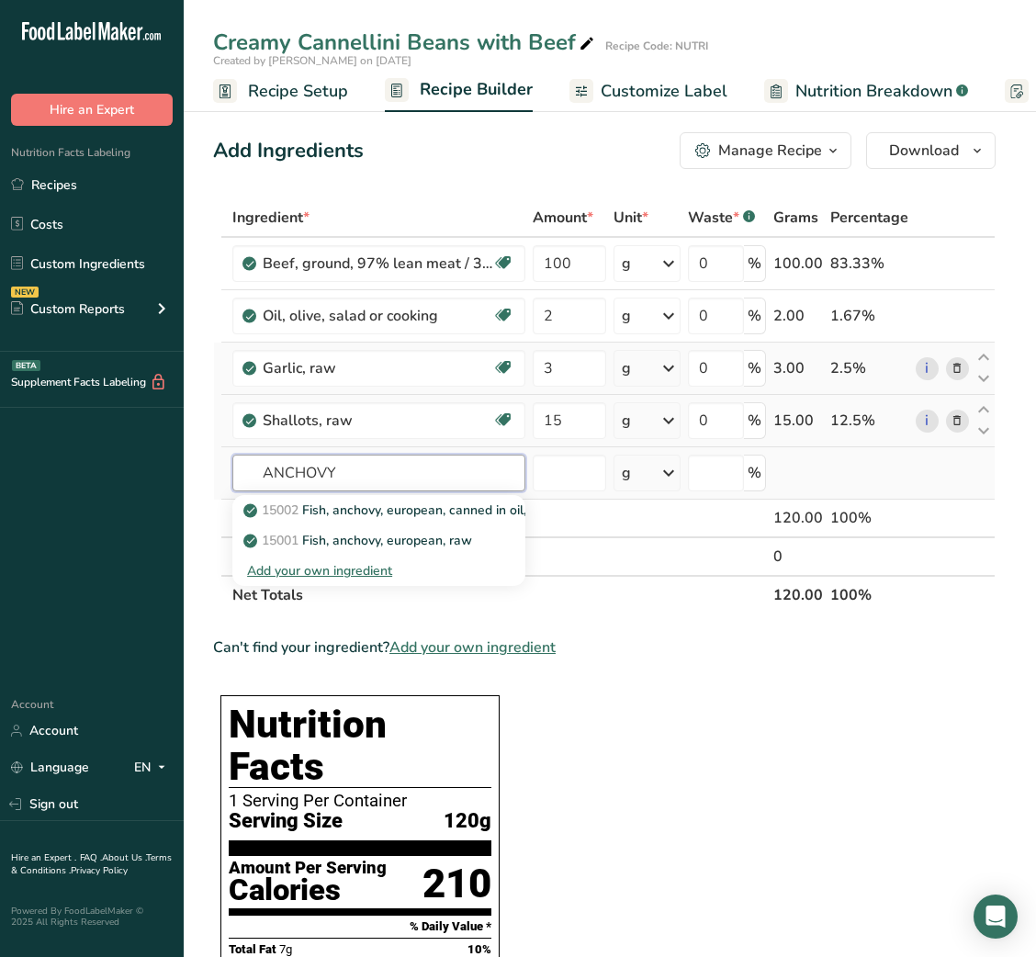
click at [372, 468] on input "ANCHOVY" at bounding box center [378, 473] width 293 height 37
type input "[PERSON_NAME]"
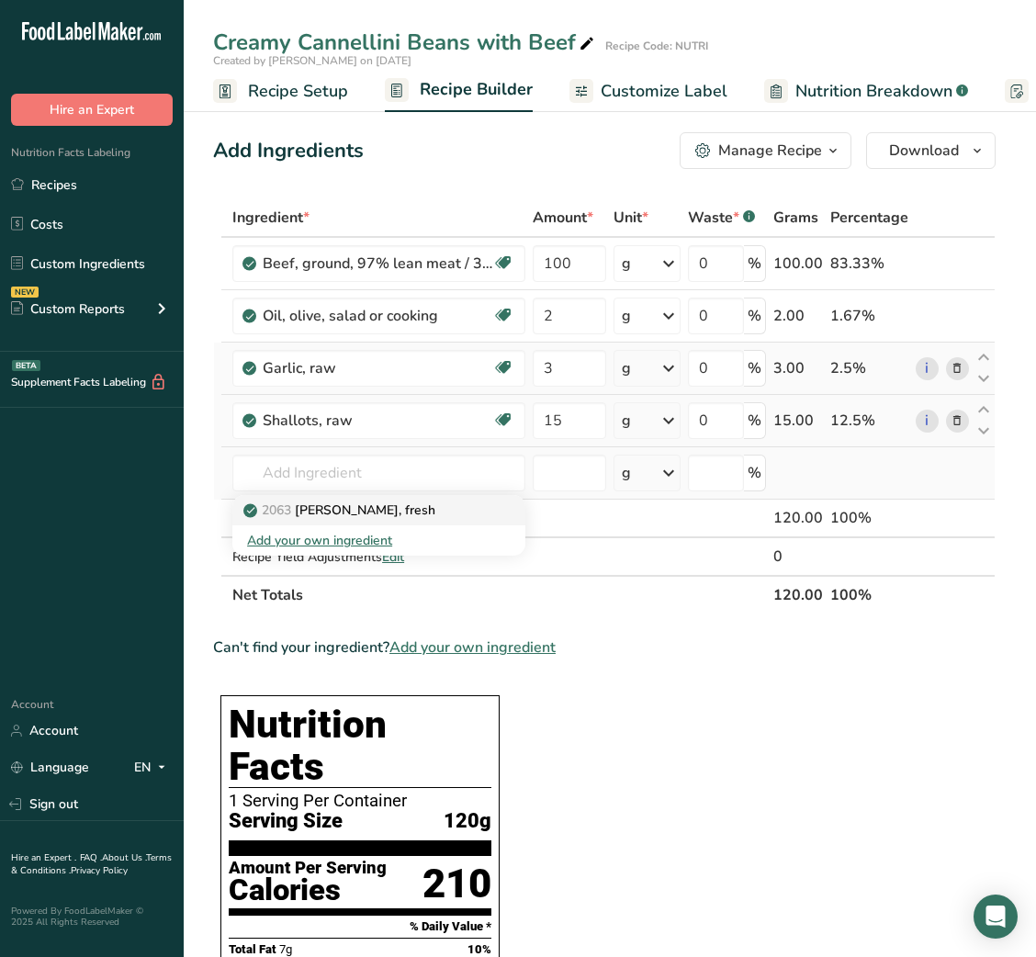
click at [365, 507] on p "2063 [PERSON_NAME], fresh" at bounding box center [341, 509] width 188 height 19
type input "[PERSON_NAME], fresh"
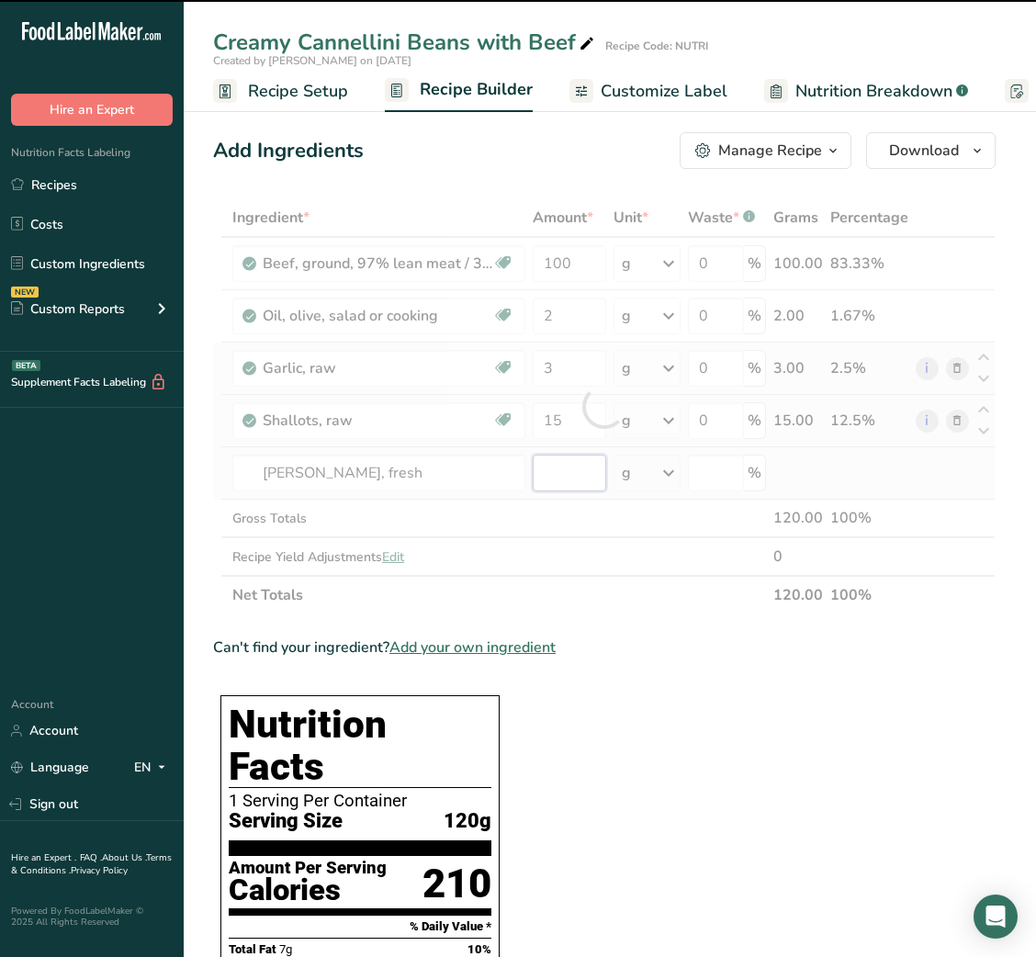
type input "0"
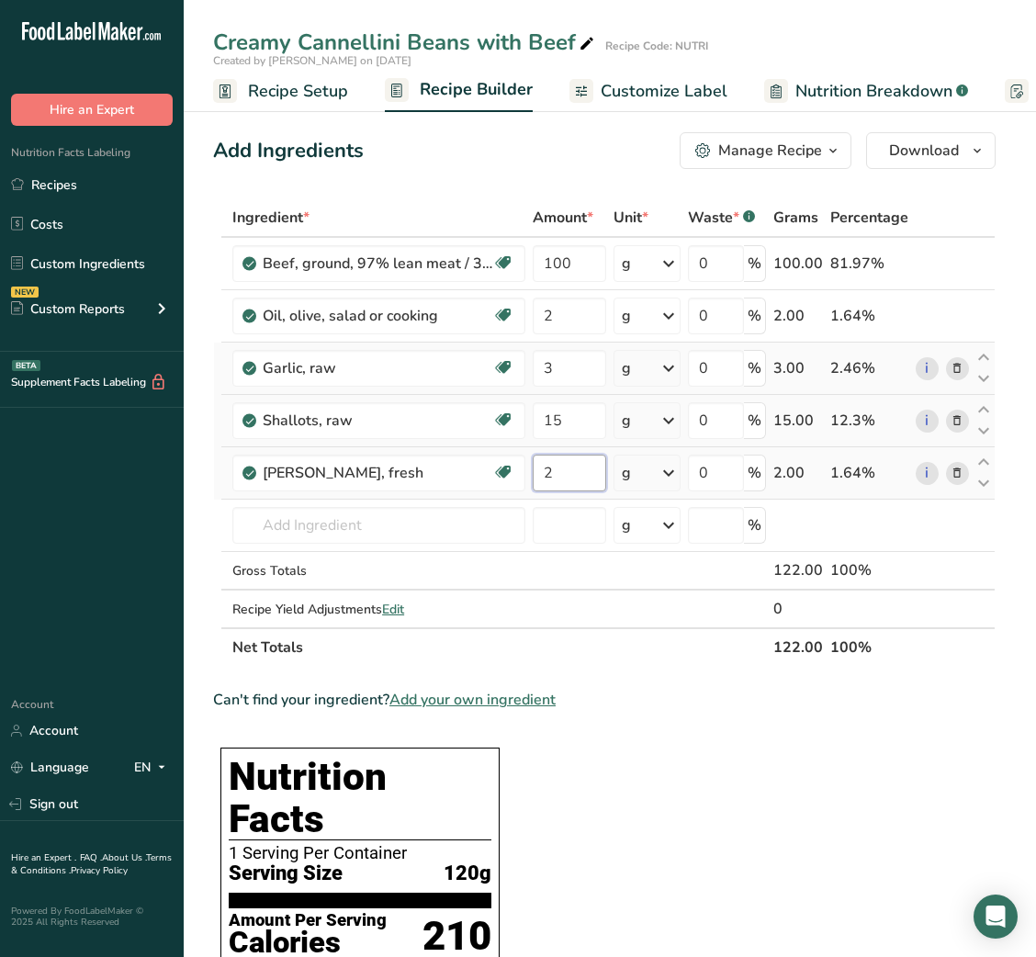
type input "2"
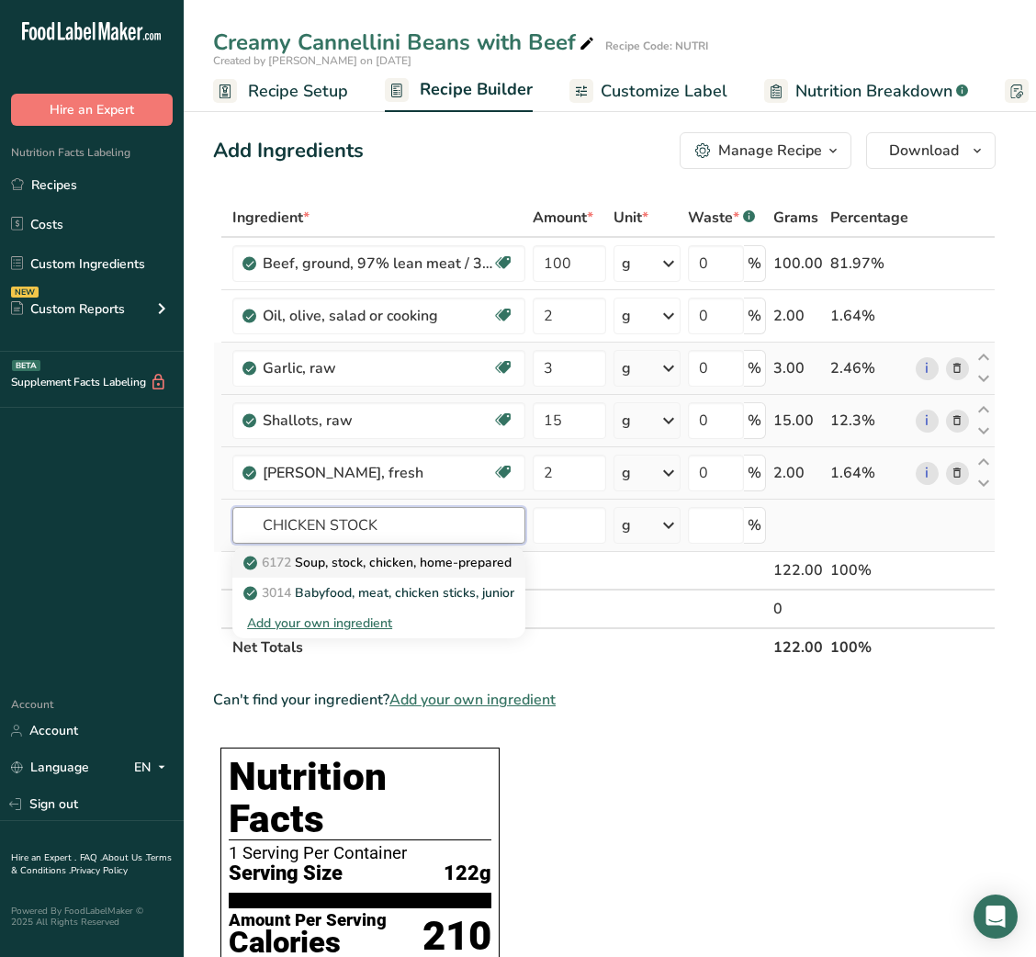
type input "CHICKEN STOCK"
click at [374, 567] on p "6172 Soup, stock, chicken, home-prepared" at bounding box center [379, 562] width 264 height 19
type input "Soup, stock, chicken, home-prepared"
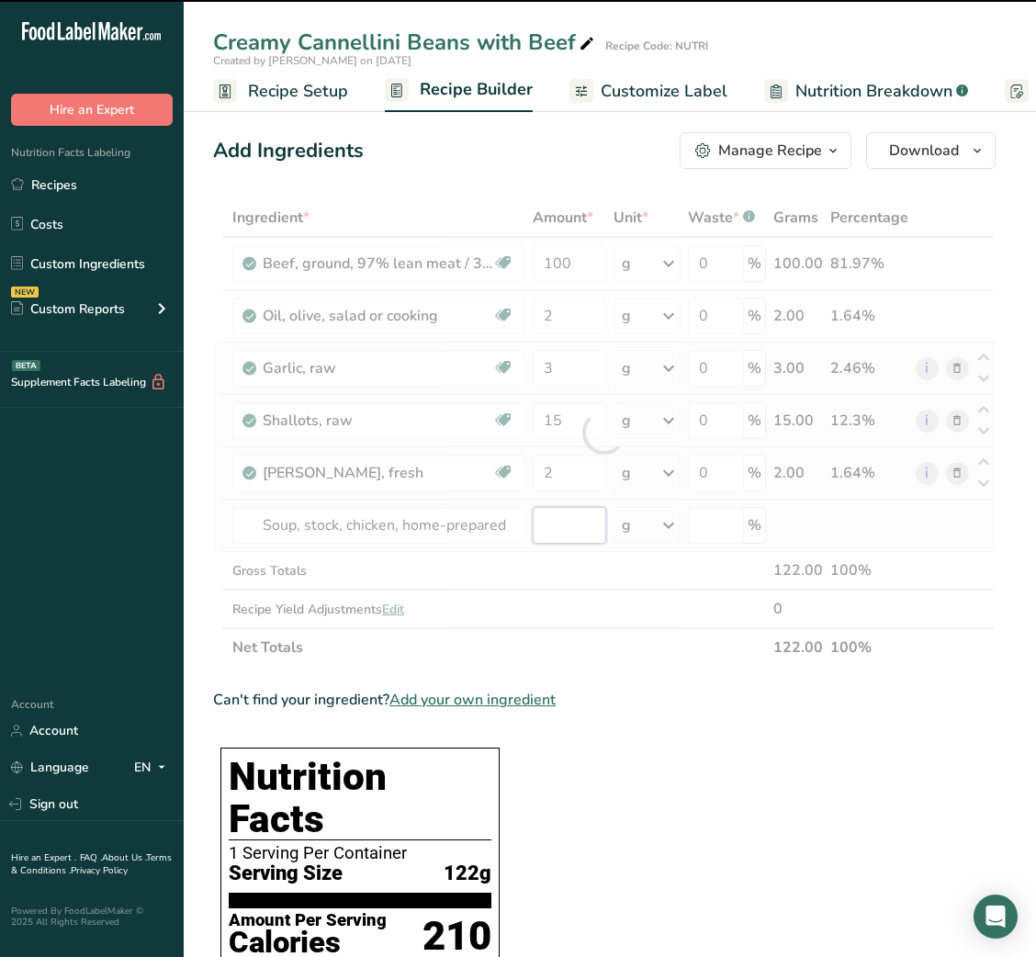
type input "0"
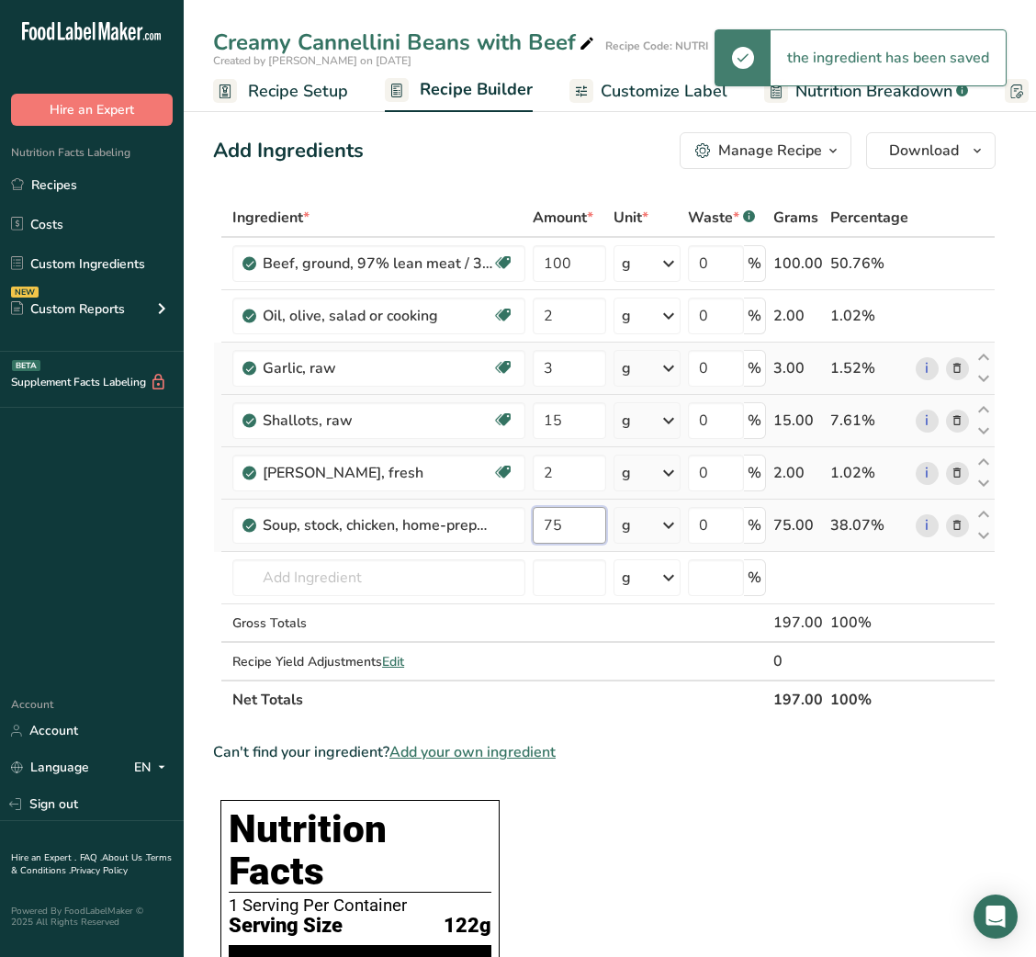
type input "75"
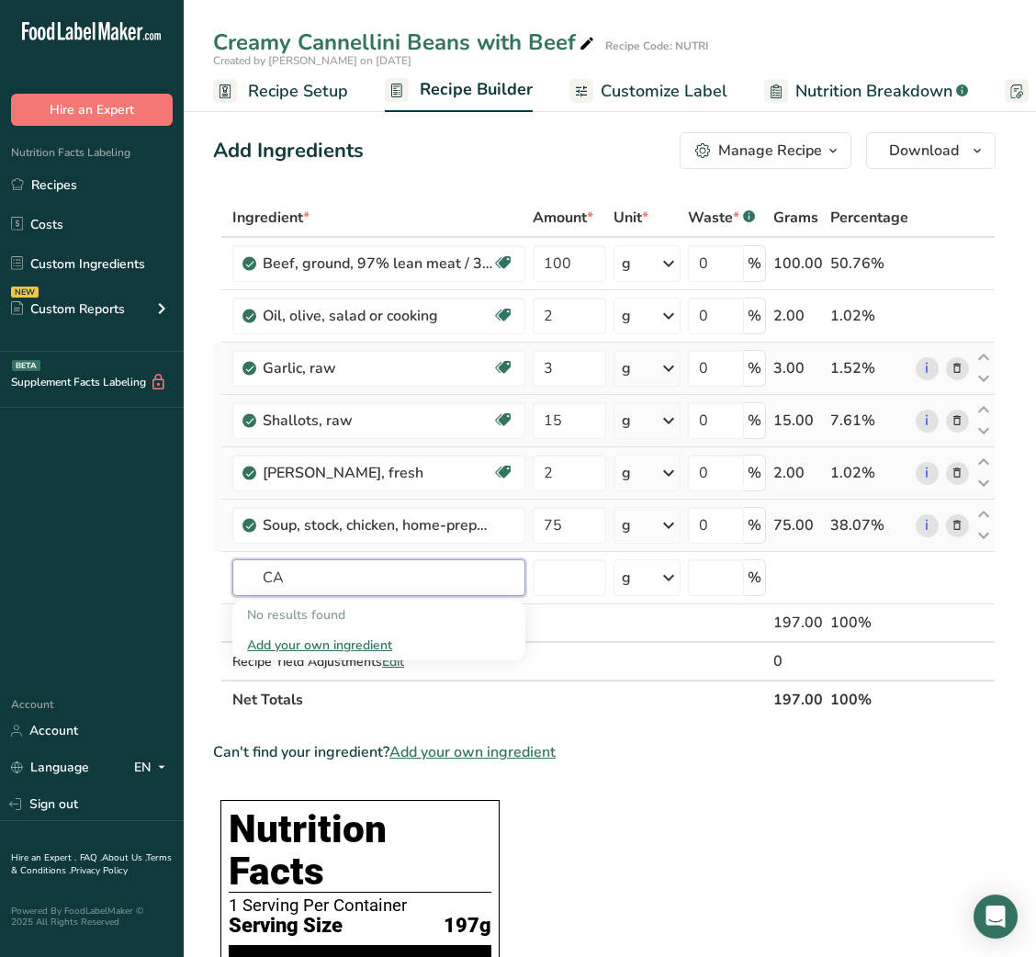
type input "C"
click at [414, 577] on input "BEANS COOKED RINSED" at bounding box center [378, 577] width 293 height 37
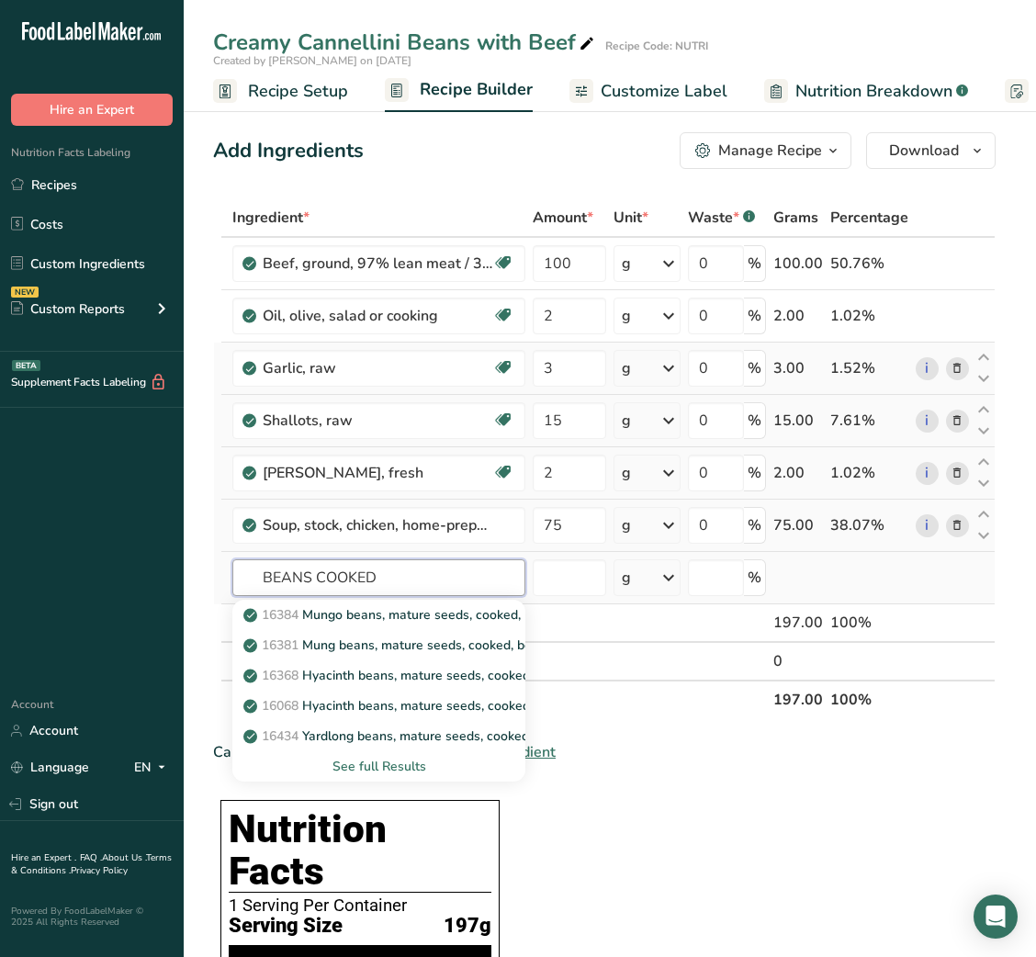
type input "BEANS COOKED"
click at [377, 763] on div "See full Results" at bounding box center [379, 766] width 264 height 19
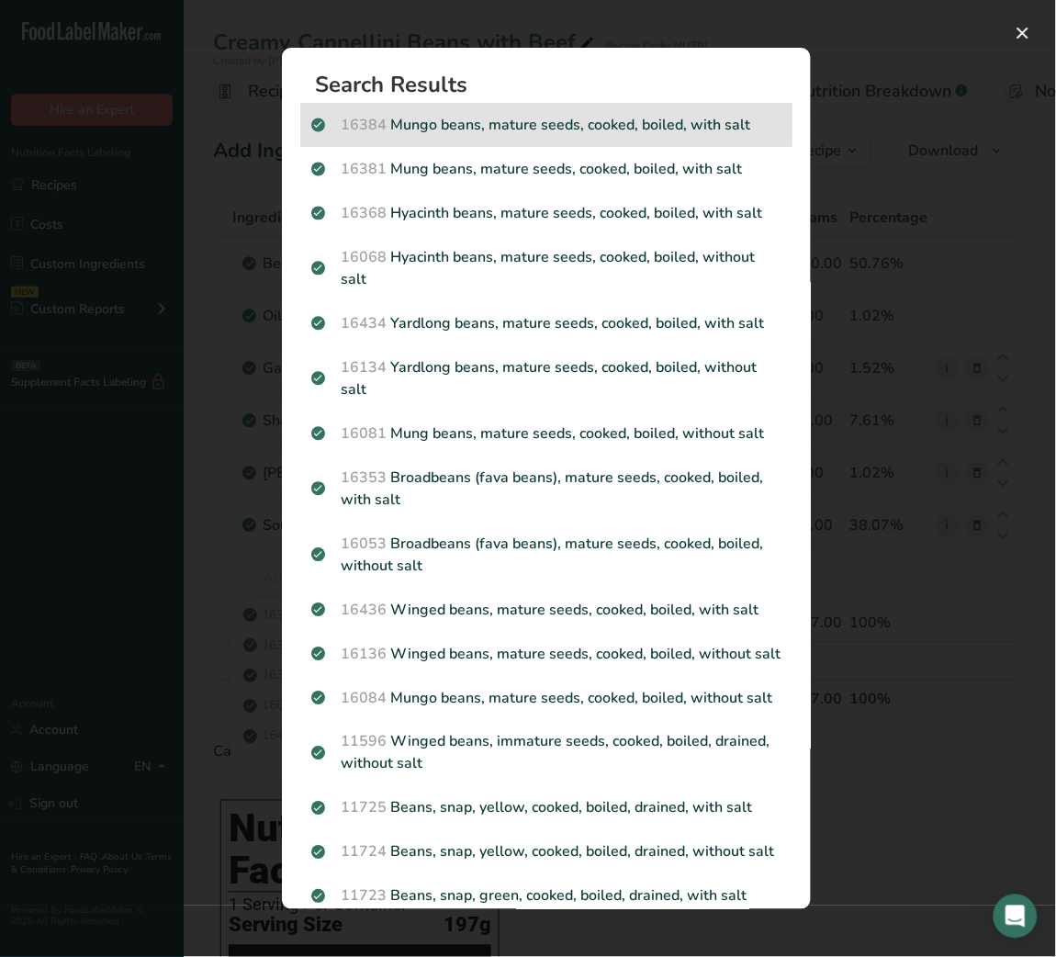
click at [493, 131] on p "16384 Mungo beans, mature seeds, cooked, boiled, with salt" at bounding box center [546, 125] width 470 height 22
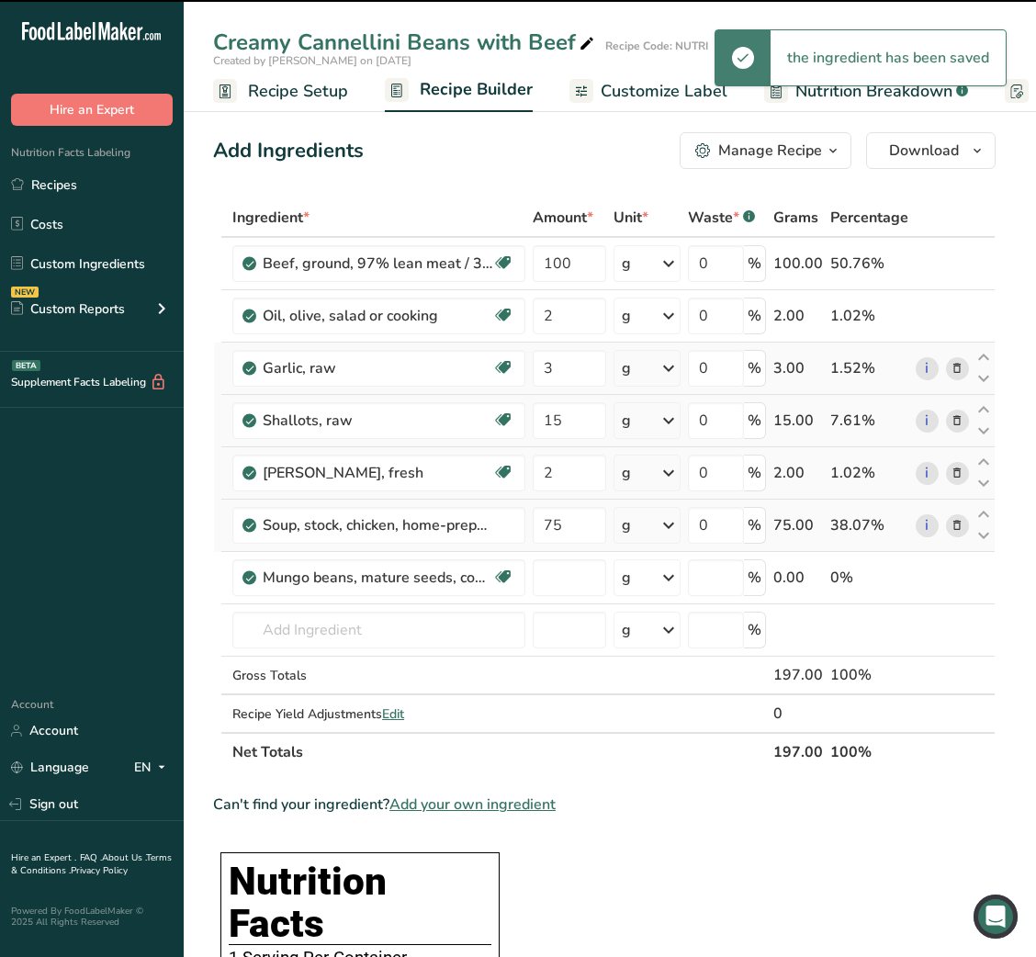
type input "0"
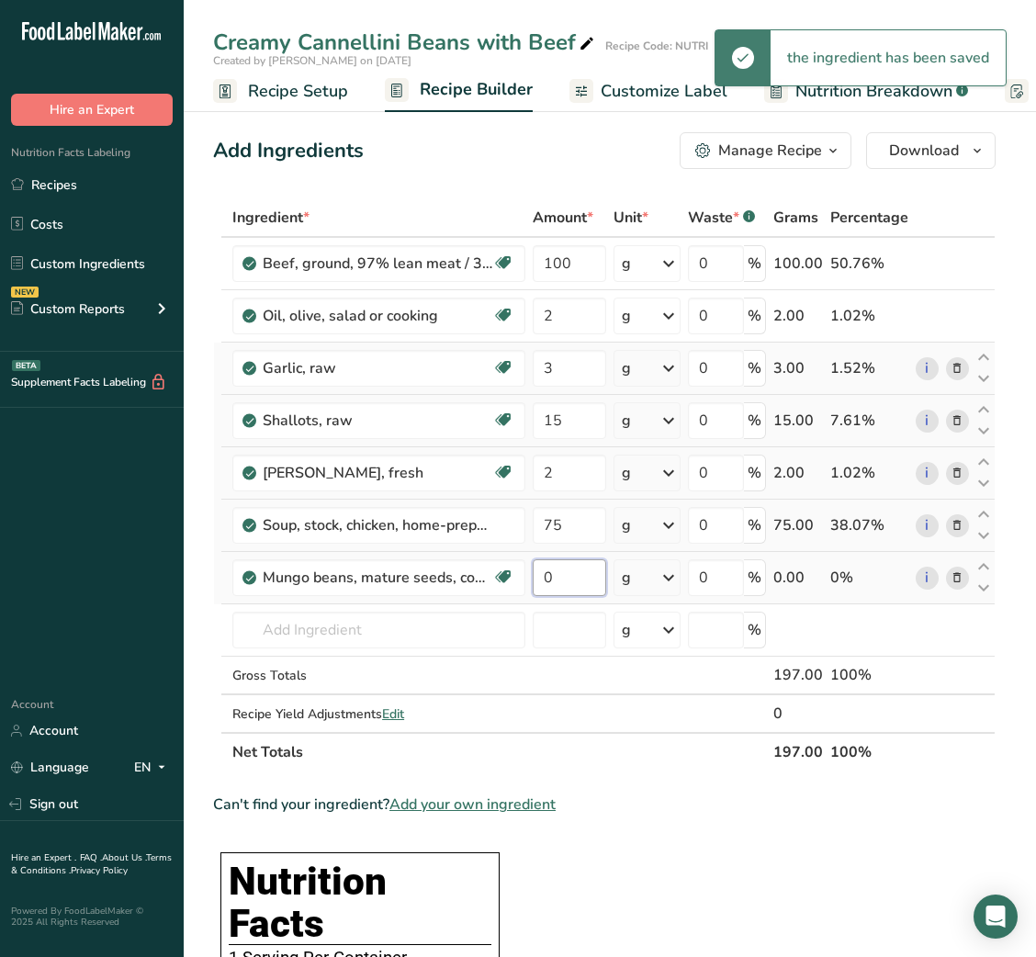
click at [541, 577] on input "0" at bounding box center [569, 577] width 73 height 37
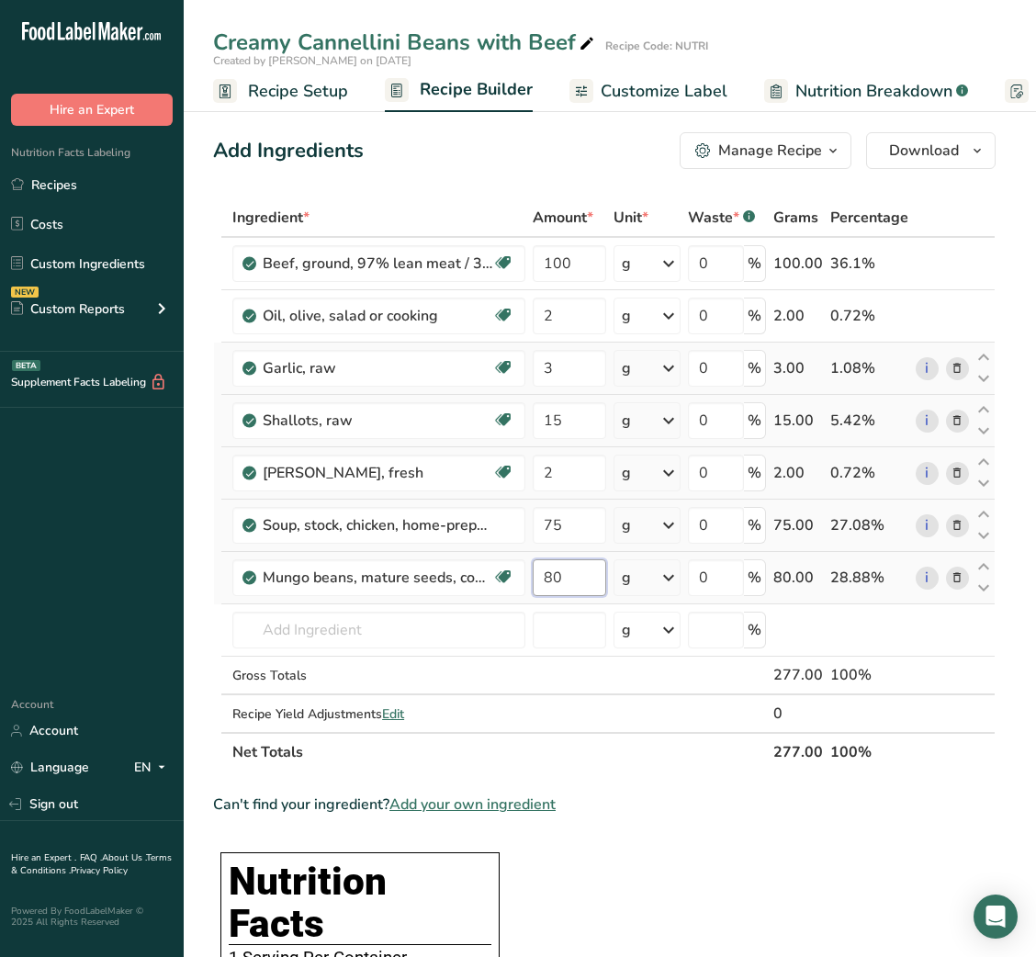
type input "80"
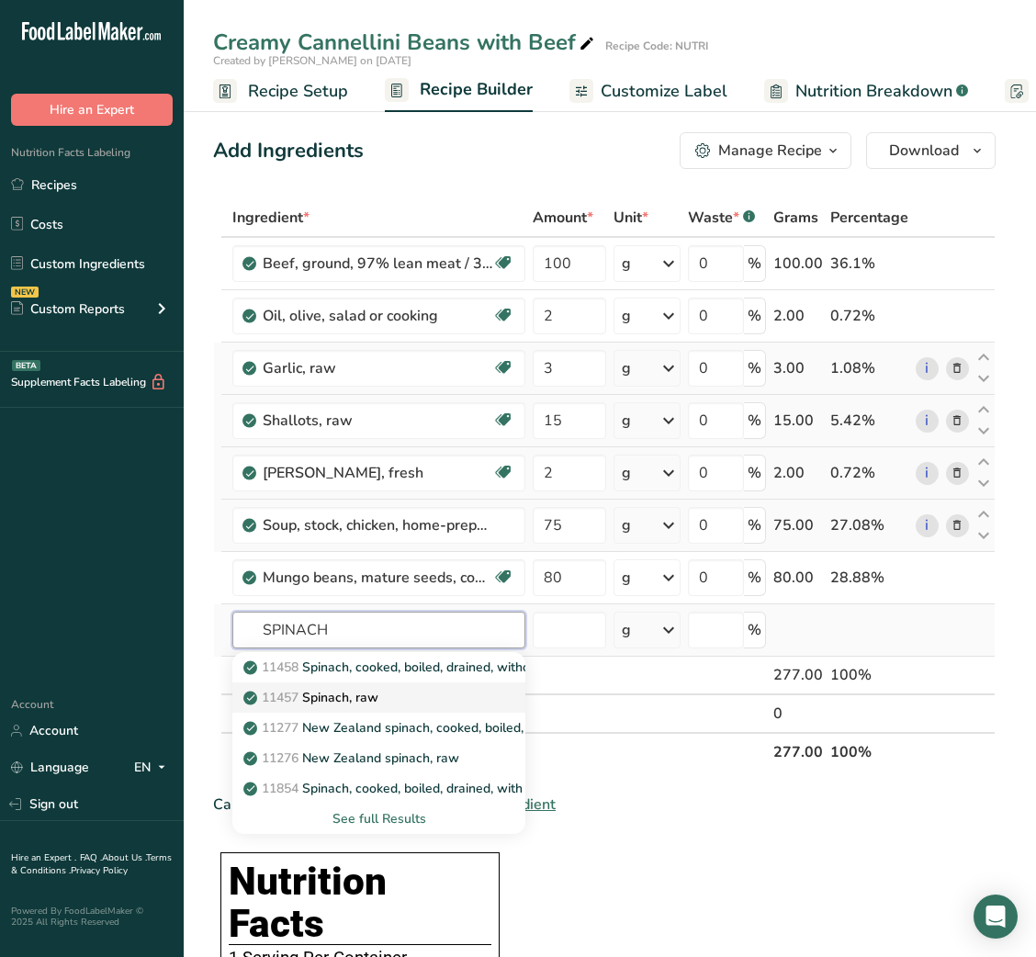
type input "SPINACH"
click at [378, 698] on p "11457 Spinach, raw" at bounding box center [312, 697] width 131 height 19
type input "Spinach, raw"
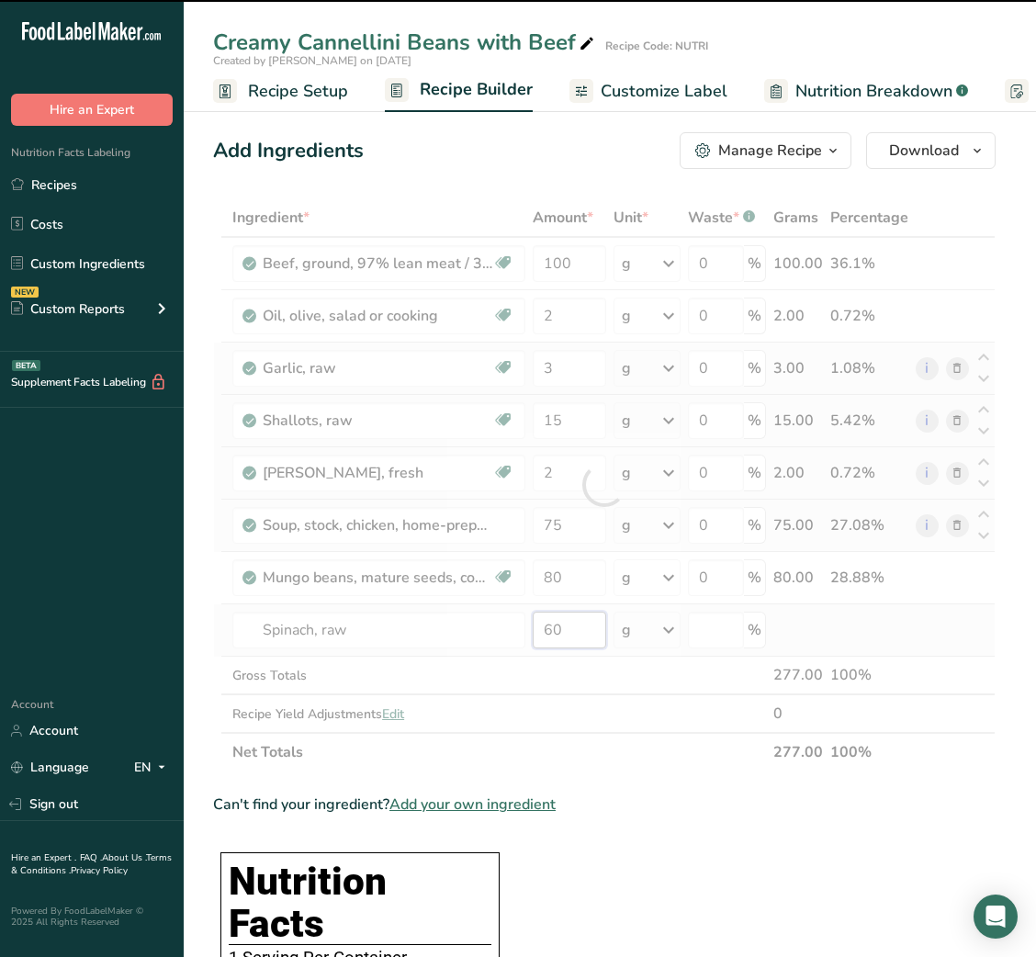
type input "0"
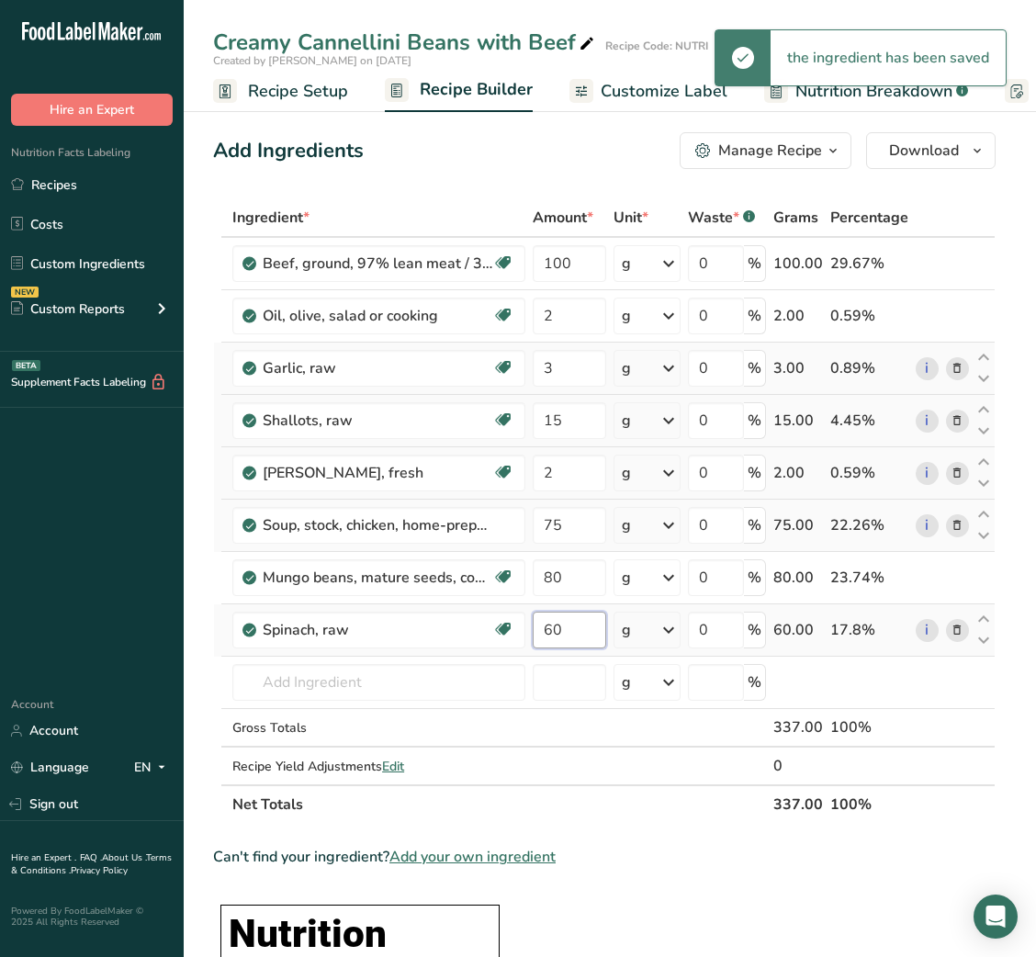
type input "60"
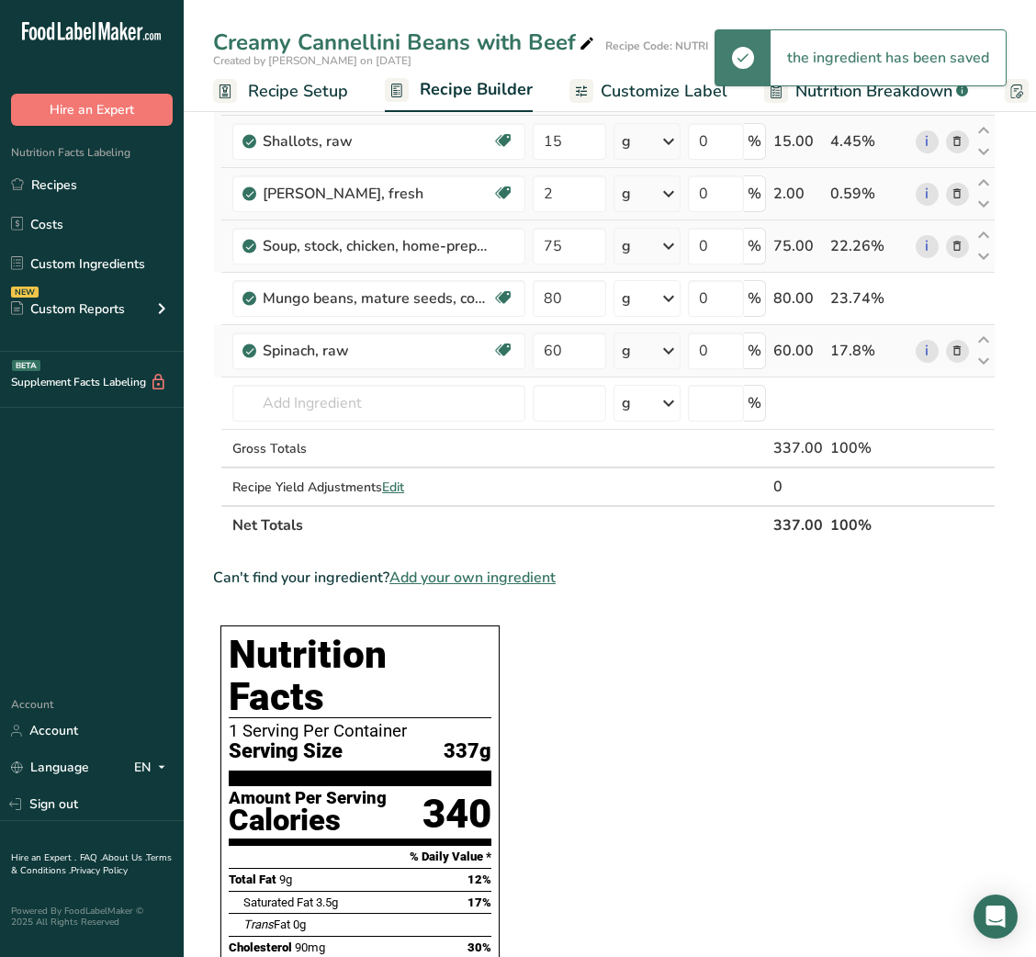
scroll to position [278, 0]
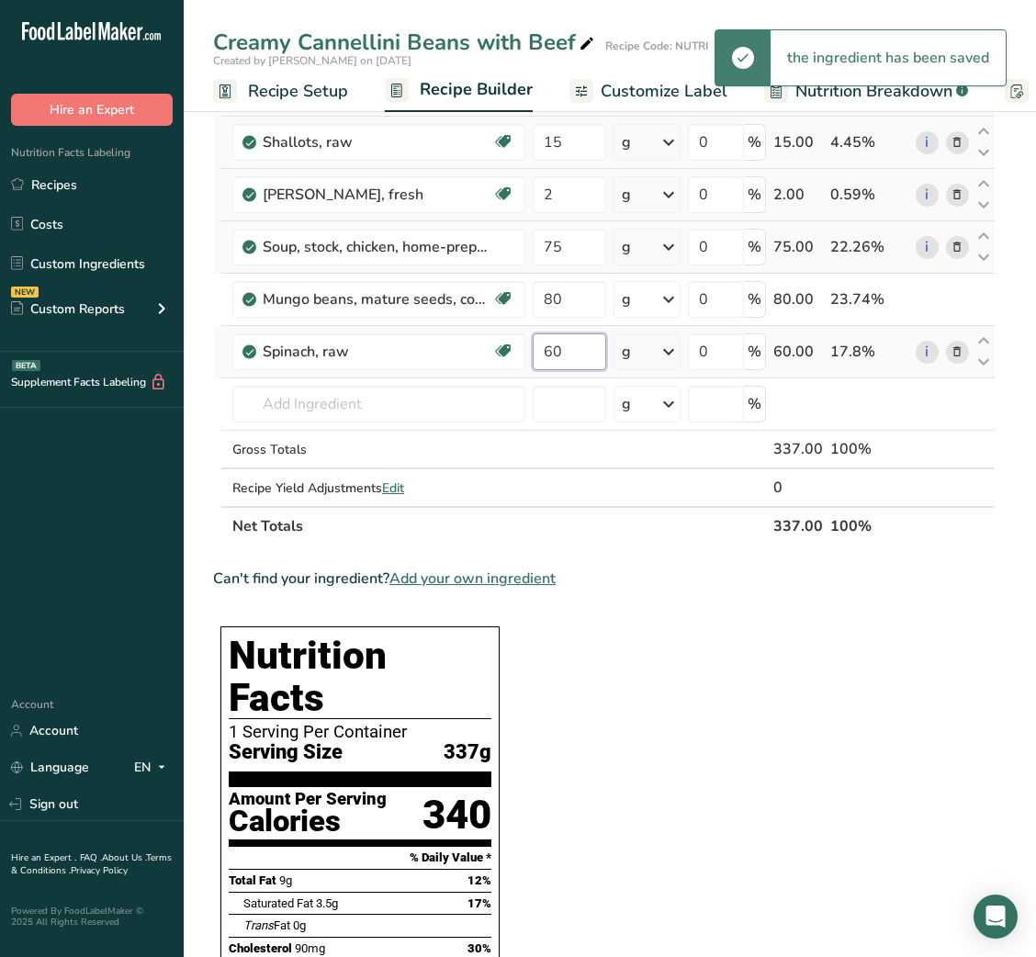
click at [549, 363] on input "60" at bounding box center [569, 351] width 73 height 37
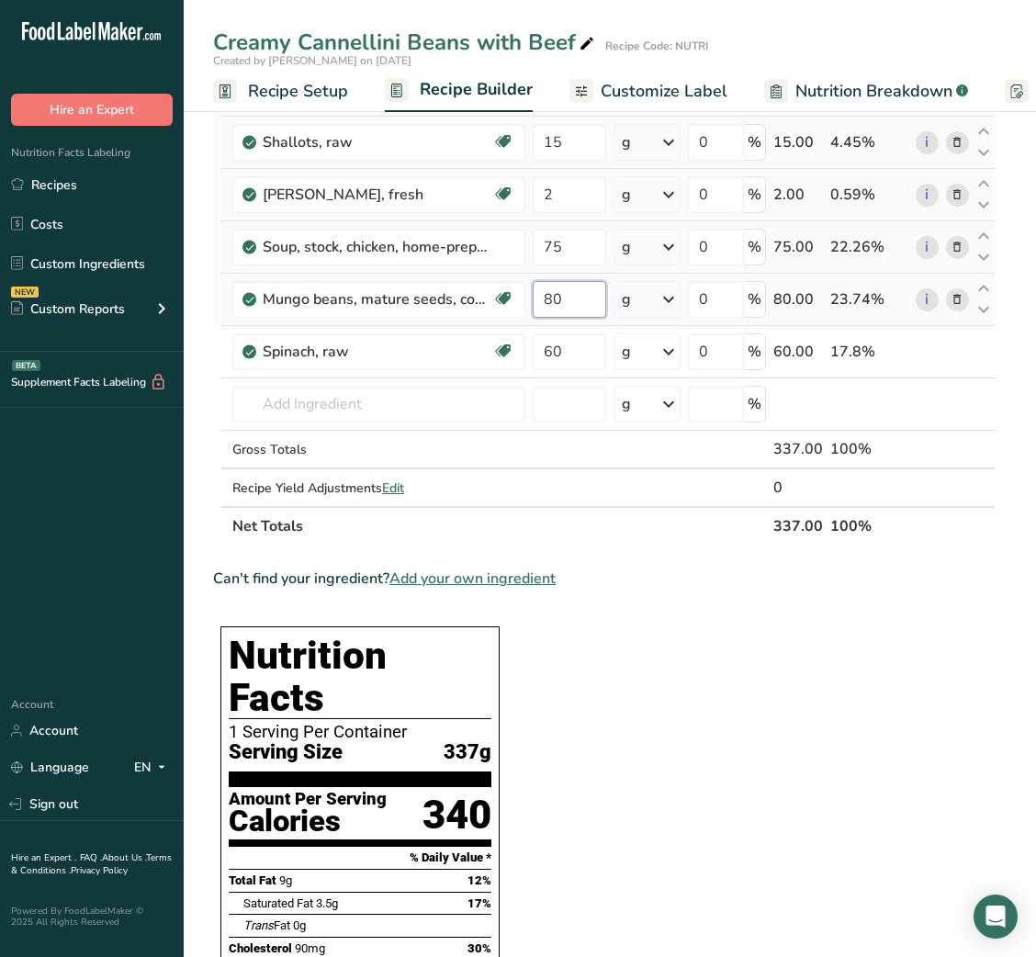
click at [554, 300] on div "Ingredient * Amount * Unit * Waste * .a-a{fill:#347362;}.b-a{fill:#fff;} Grams …" at bounding box center [604, 232] width 782 height 625
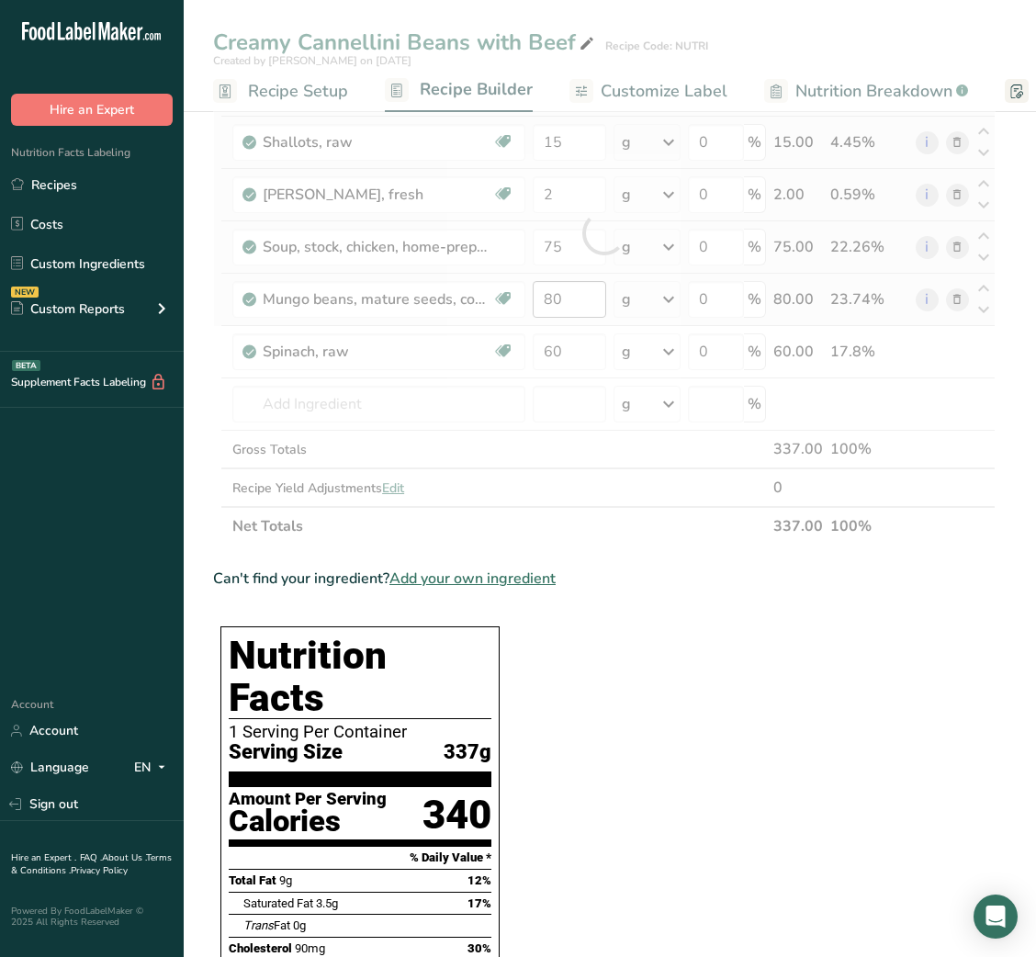
click at [554, 300] on div at bounding box center [604, 232] width 782 height 625
click at [554, 300] on input "80" at bounding box center [569, 299] width 73 height 37
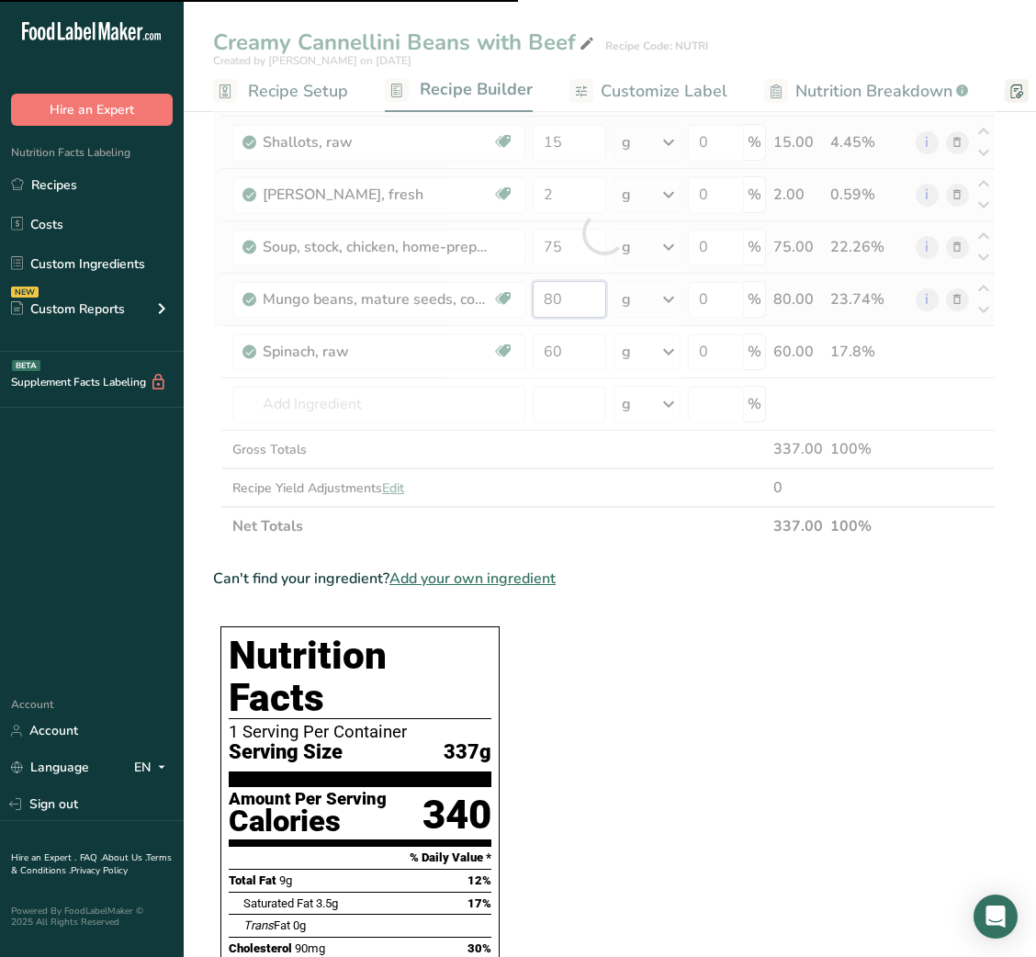
click at [554, 300] on input "80" at bounding box center [569, 299] width 73 height 37
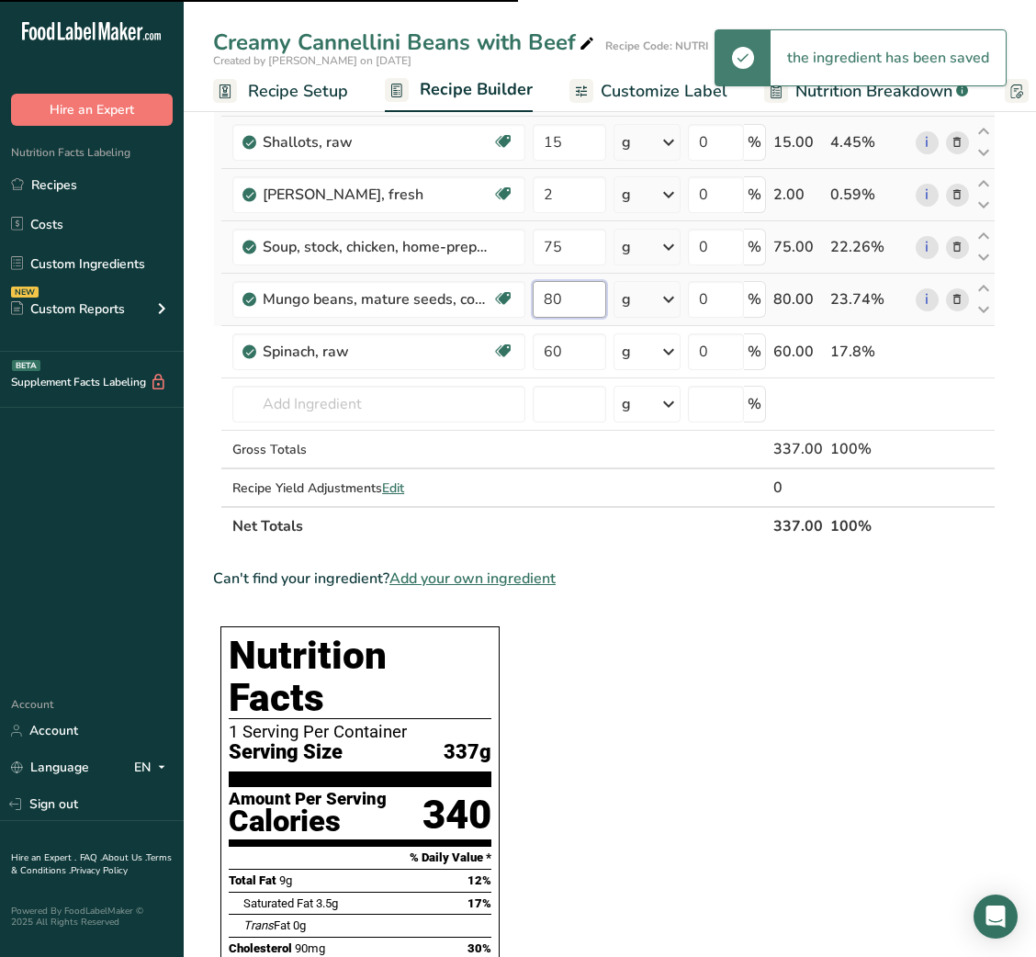
click at [554, 300] on input "80" at bounding box center [569, 299] width 73 height 37
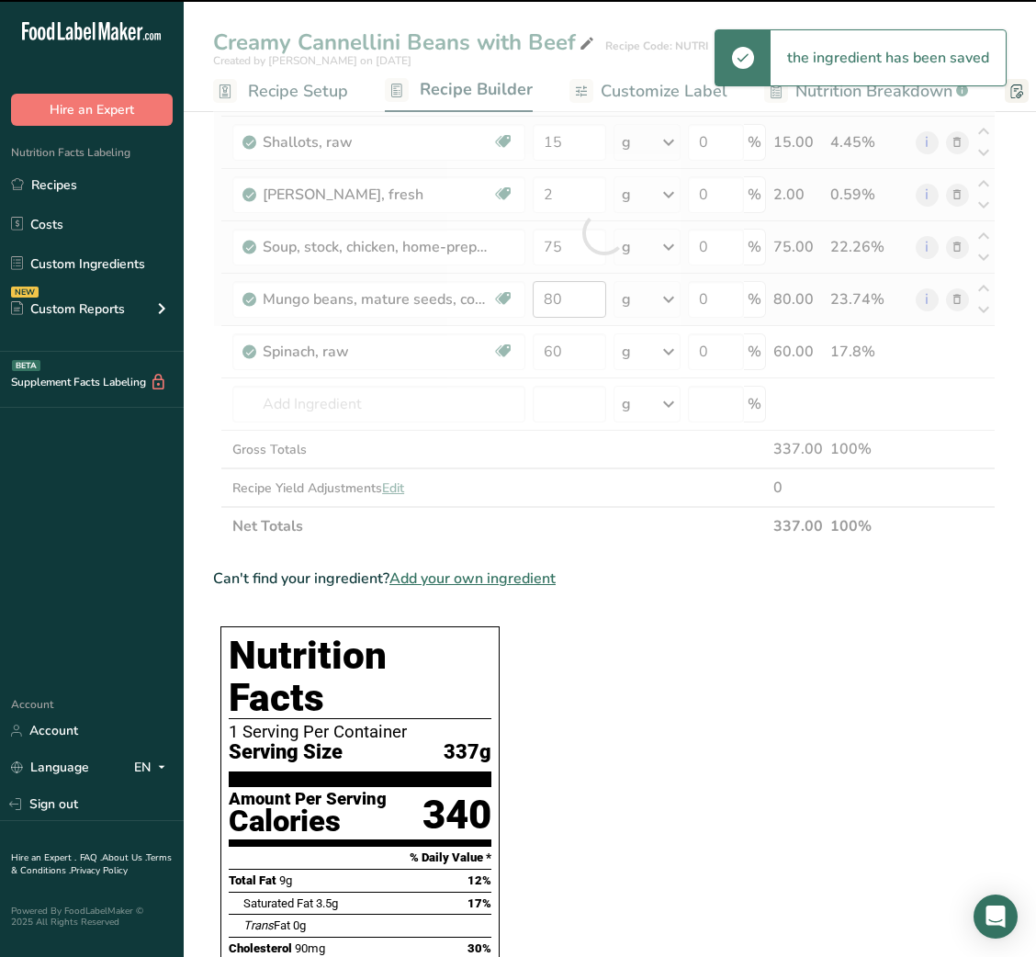
click at [554, 300] on div at bounding box center [604, 232] width 782 height 625
click at [554, 300] on input "80" at bounding box center [569, 299] width 73 height 37
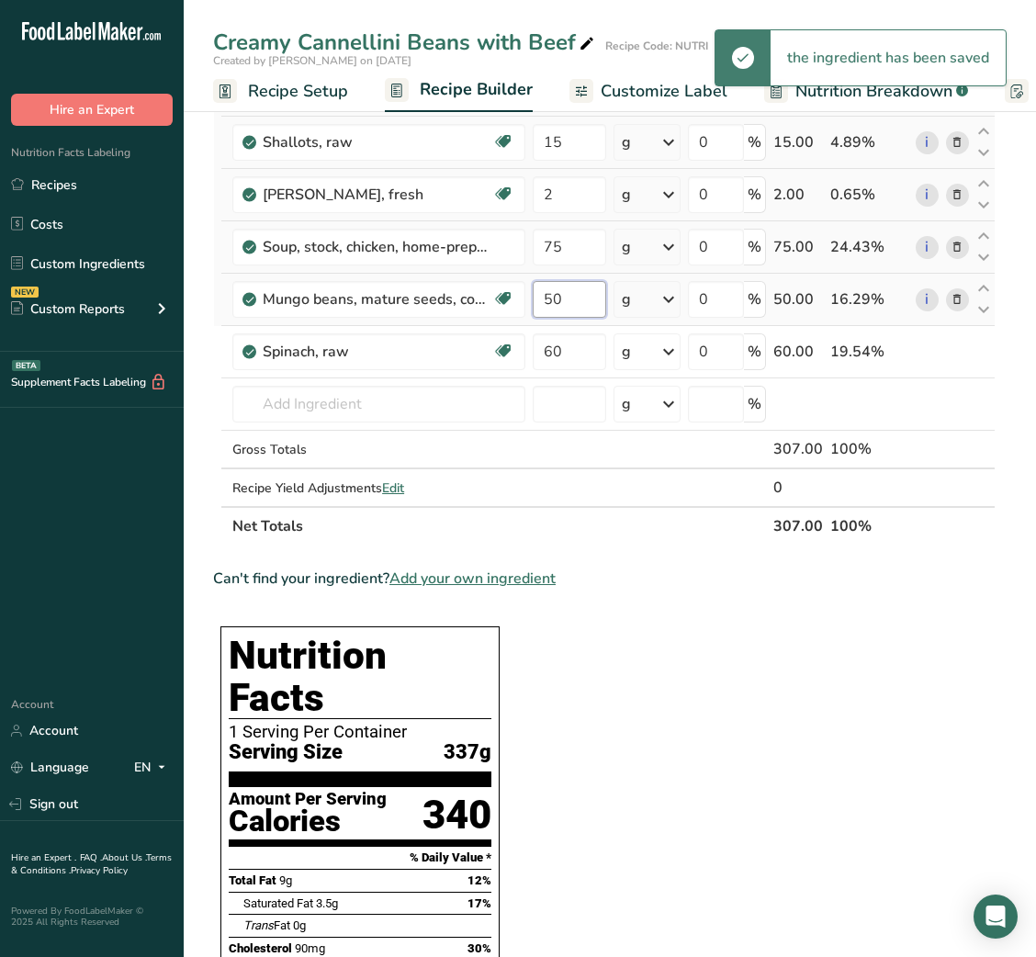
type input "50"
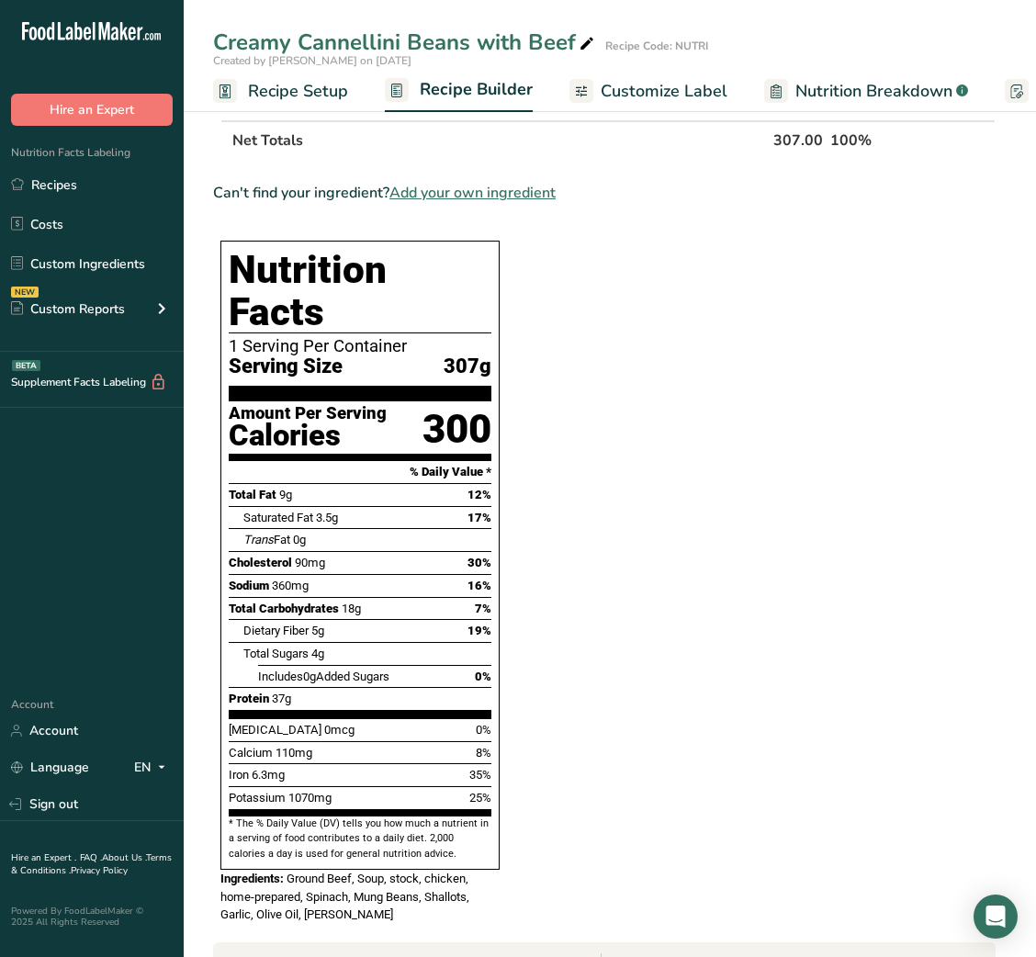
scroll to position [0, 0]
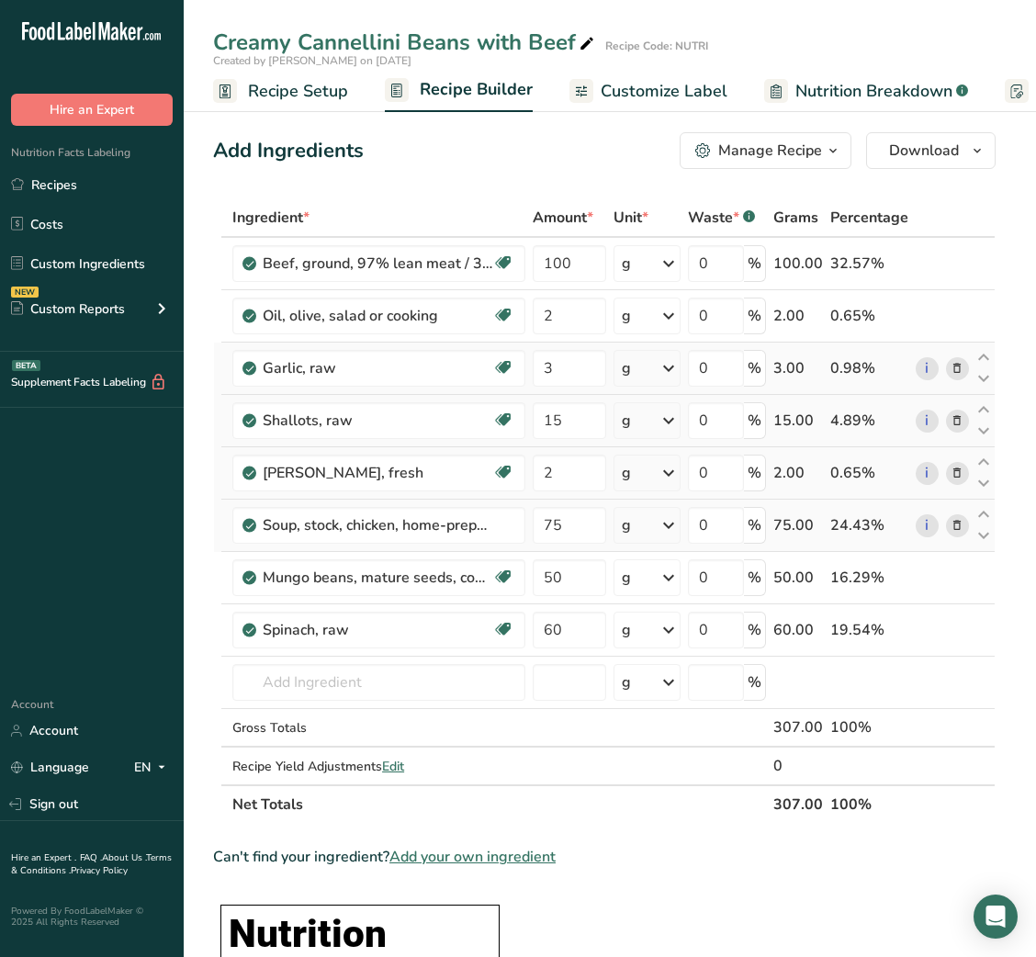
click at [685, 80] on span "Customize Label" at bounding box center [664, 91] width 127 height 25
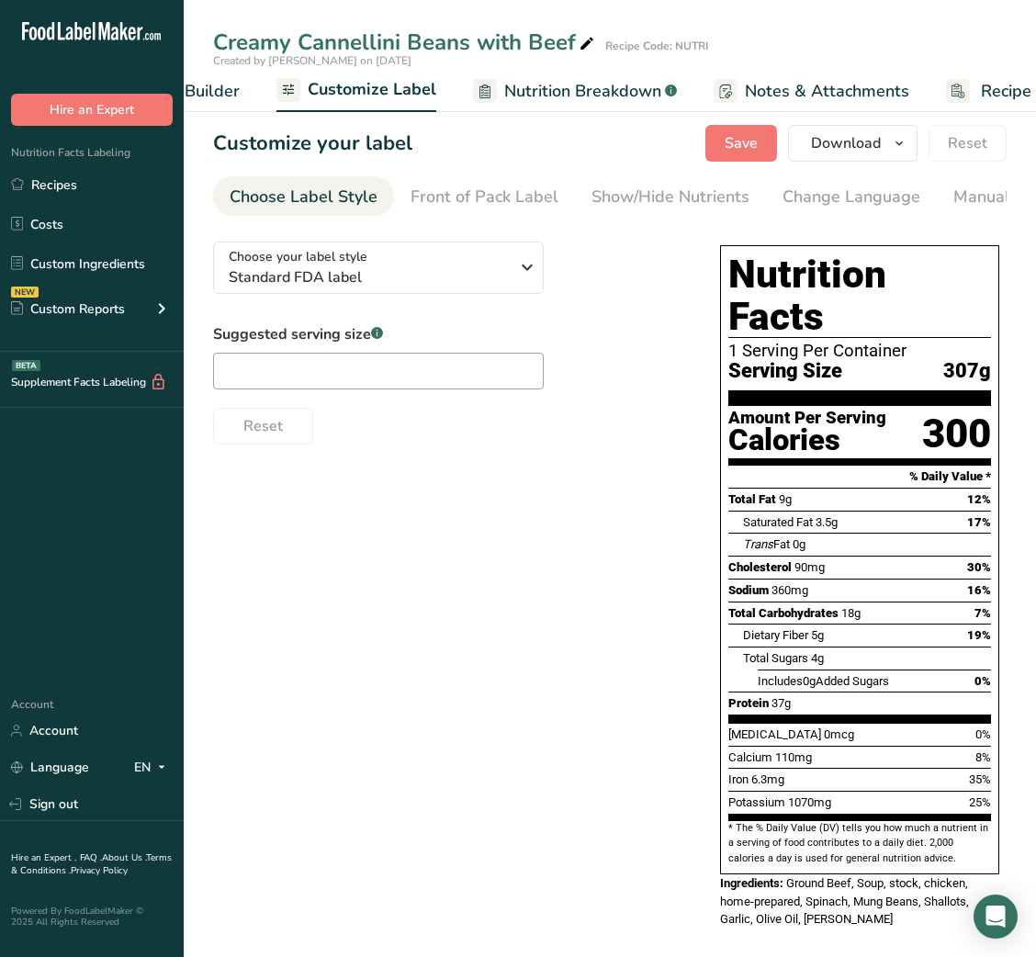
scroll to position [0, 357]
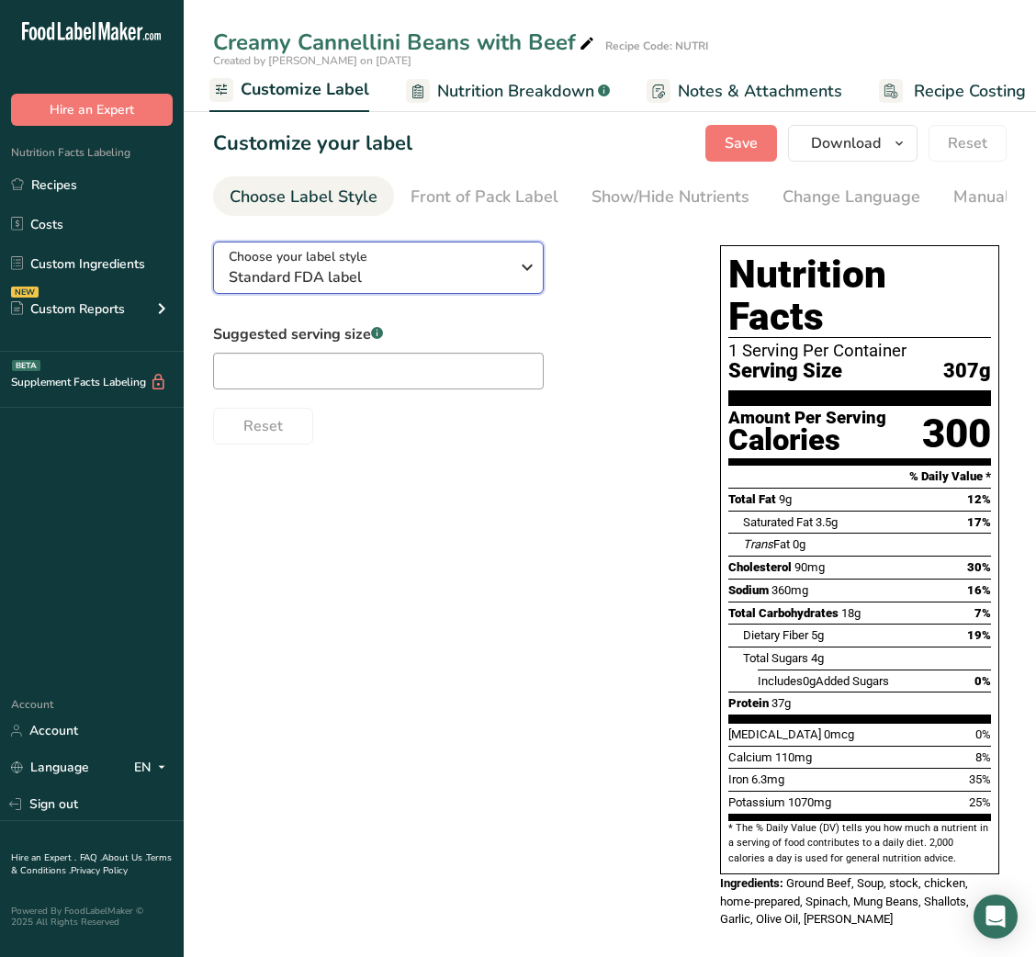
click at [469, 279] on span "Standard FDA label" at bounding box center [369, 277] width 280 height 22
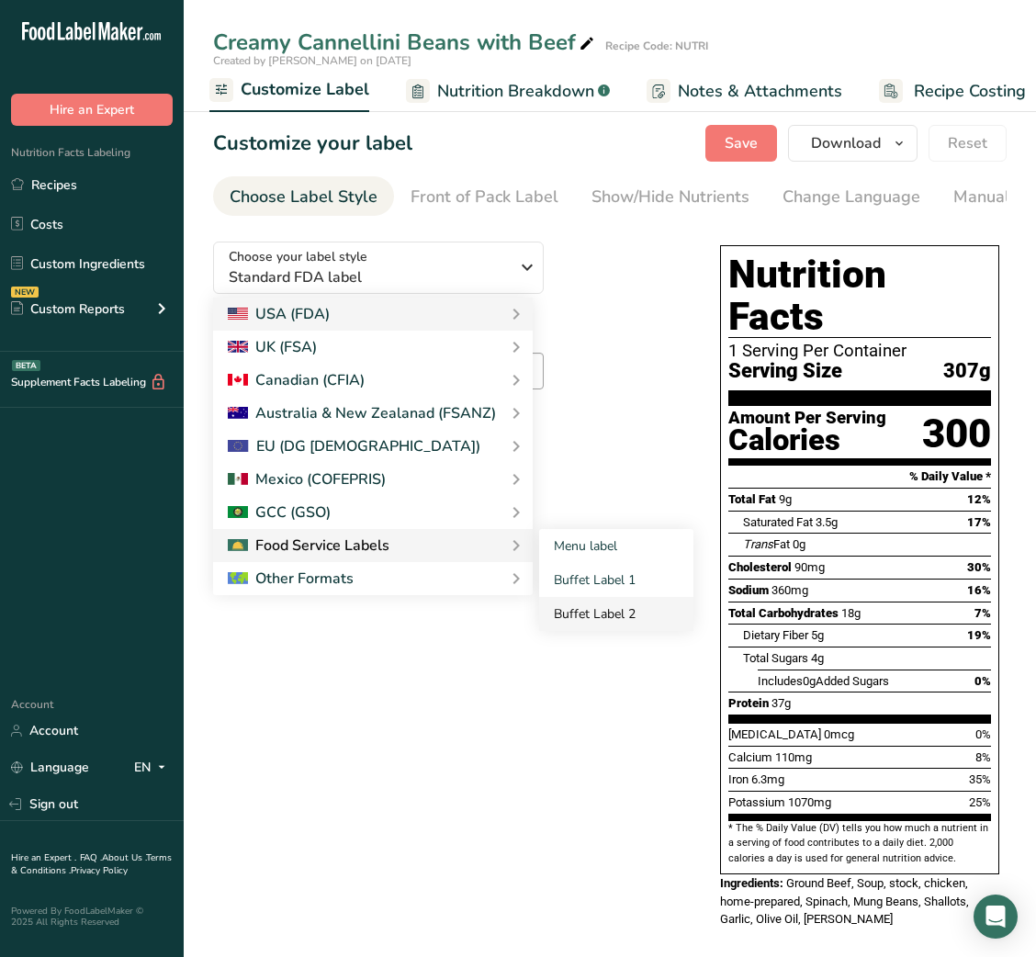
click at [587, 619] on link "Buffet Label 2" at bounding box center [616, 614] width 154 height 34
checkbox input "false"
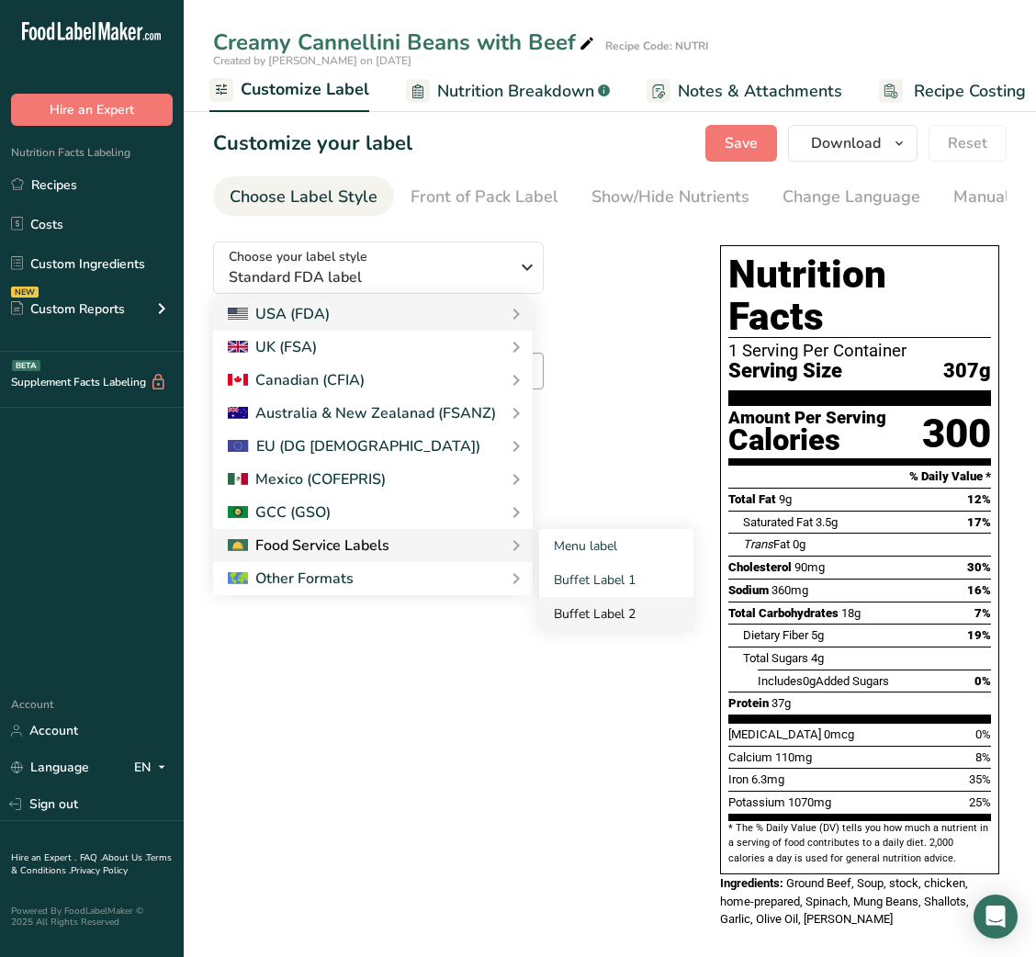
checkbox input "false"
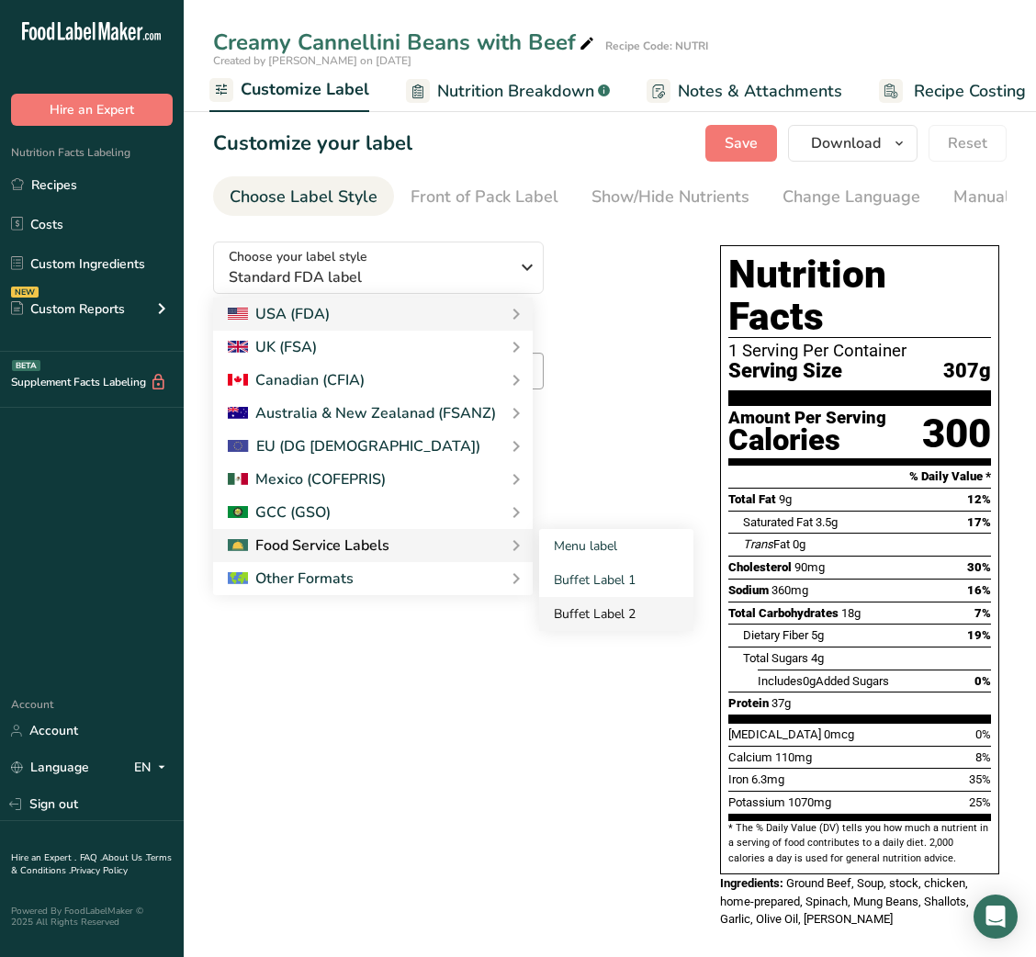
checkbox input "false"
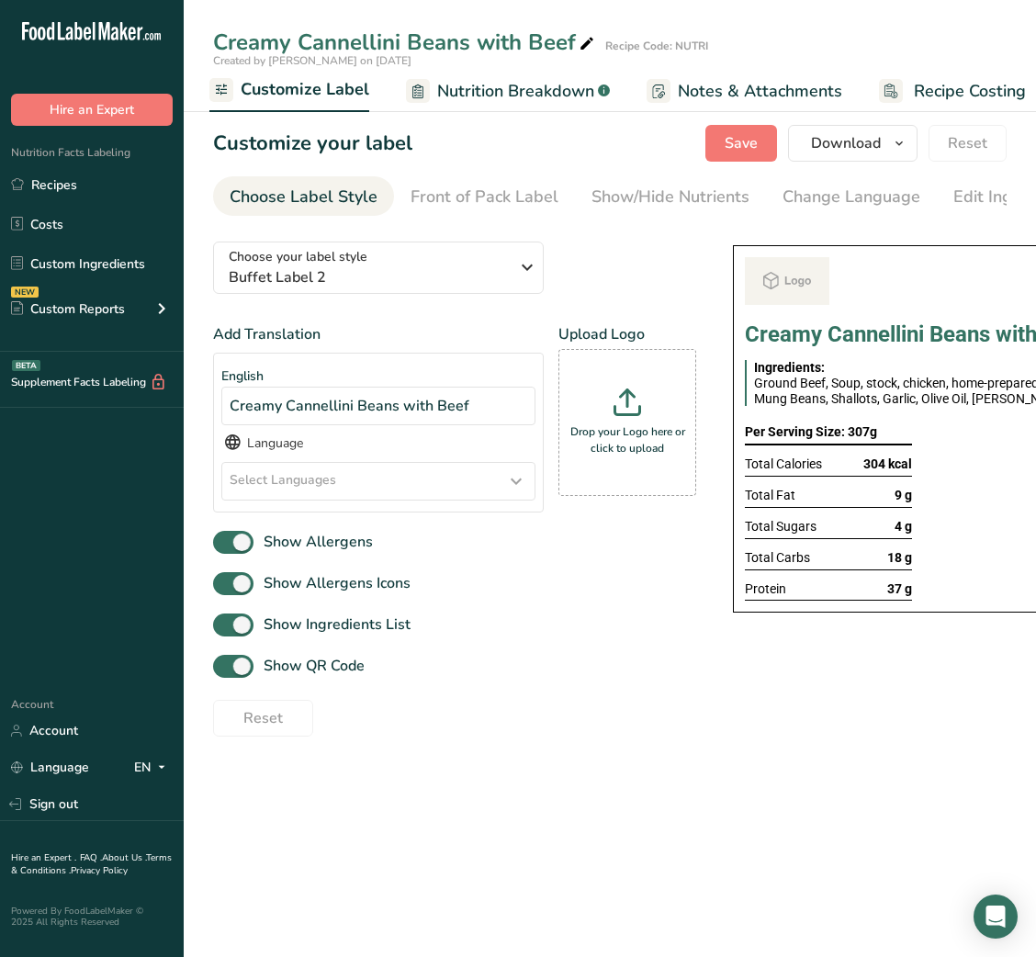
click at [587, 619] on div "Show Ingredients List" at bounding box center [454, 625] width 483 height 30
click at [307, 671] on span "Show QR Code" at bounding box center [308, 666] width 111 height 22
click at [225, 671] on input "Show QR Code" at bounding box center [219, 666] width 12 height 12
checkbox input "false"
click at [684, 197] on div "Show/Hide Nutrients" at bounding box center [670, 197] width 158 height 25
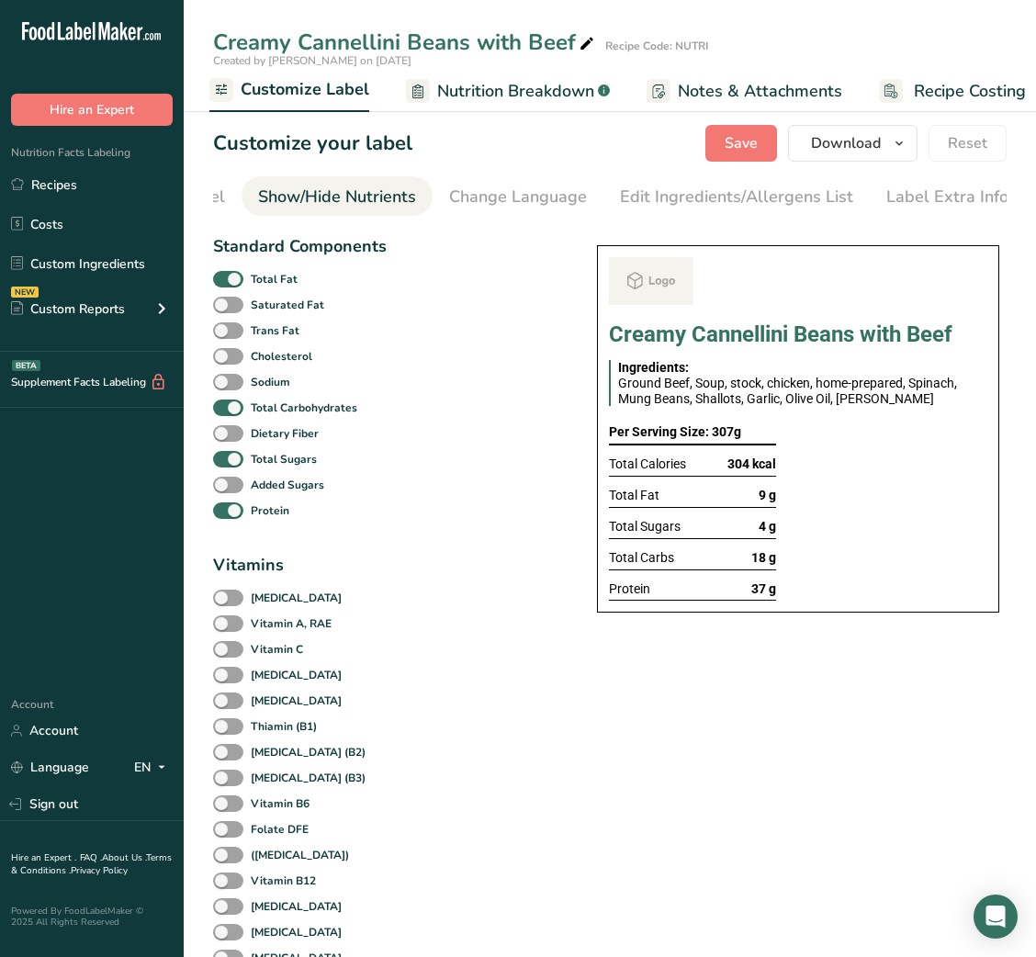
scroll to position [0, 335]
click at [235, 280] on span at bounding box center [228, 279] width 30 height 17
click at [225, 280] on input "Total Fat" at bounding box center [219, 279] width 12 height 12
checkbox input "false"
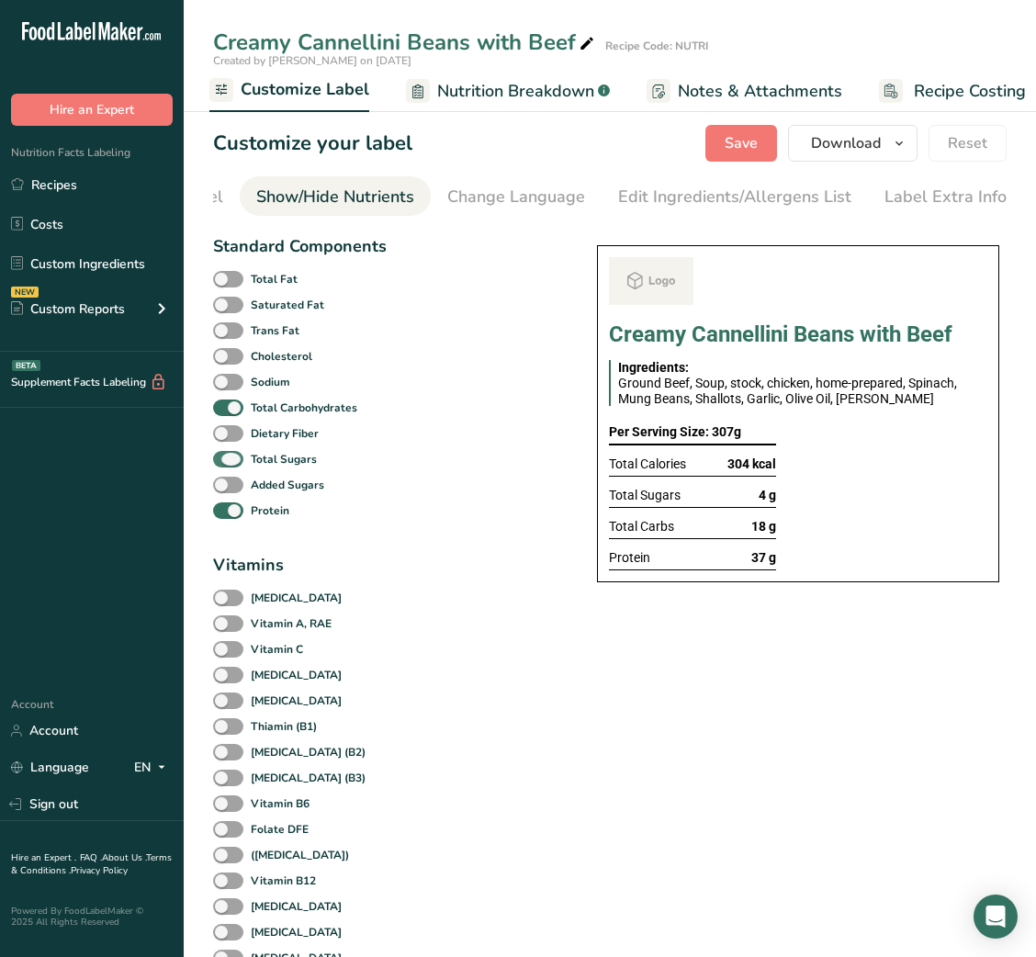
click at [261, 466] on b "Total Sugars" at bounding box center [284, 459] width 66 height 17
click at [225, 465] on input "Total Sugars" at bounding box center [219, 459] width 12 height 12
checkbox input "false"
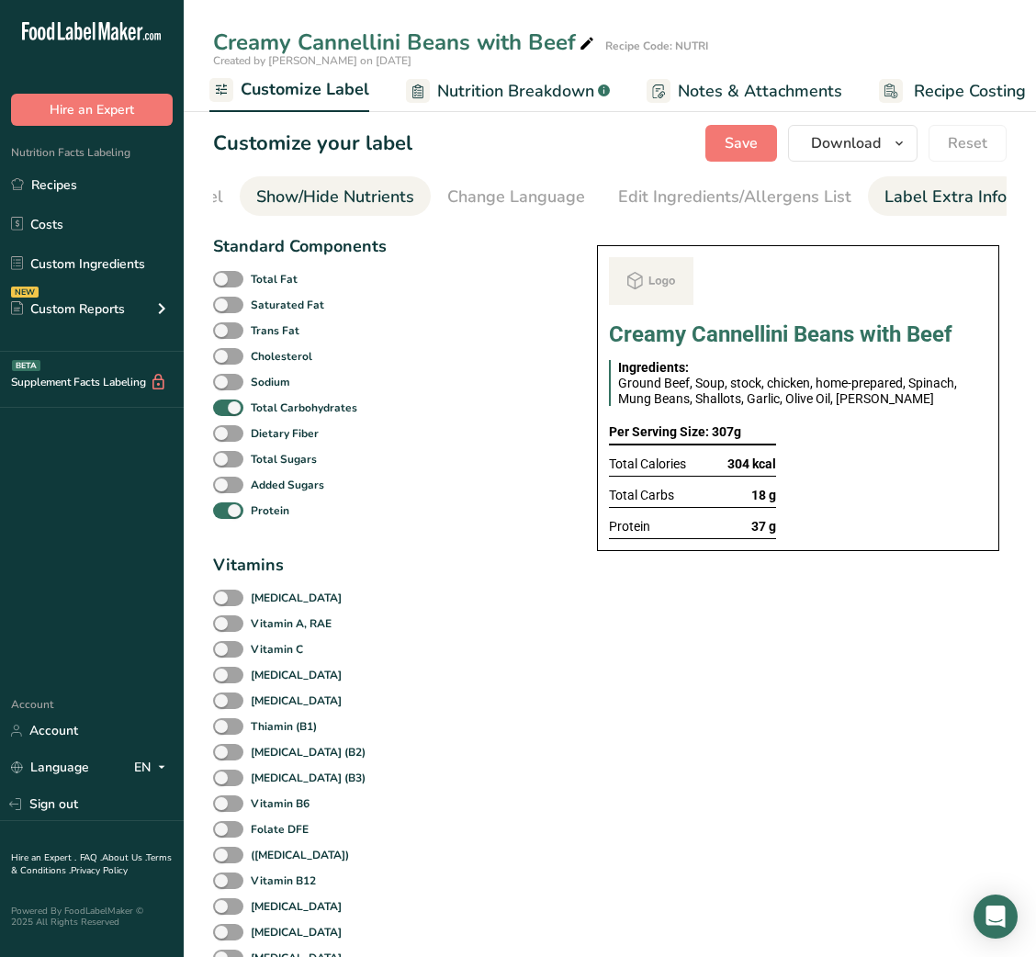
click at [943, 189] on div "Label Extra Info" at bounding box center [945, 197] width 122 height 25
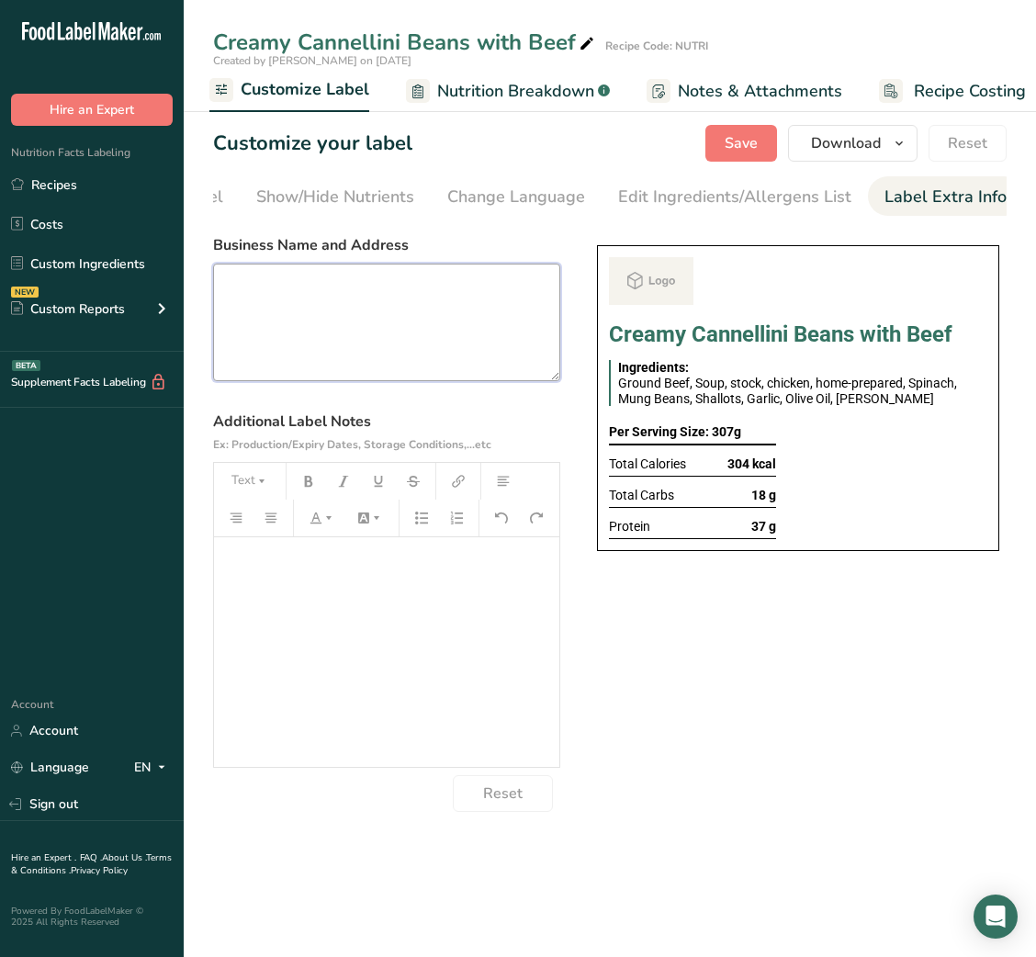
click at [338, 331] on textarea at bounding box center [386, 323] width 347 height 118
click at [504, 340] on textarea at bounding box center [386, 323] width 347 height 118
paste textarea "BREAKFAST Use by - [DATE] Storage - Keep Refrigerated below 5 degree Heating - …"
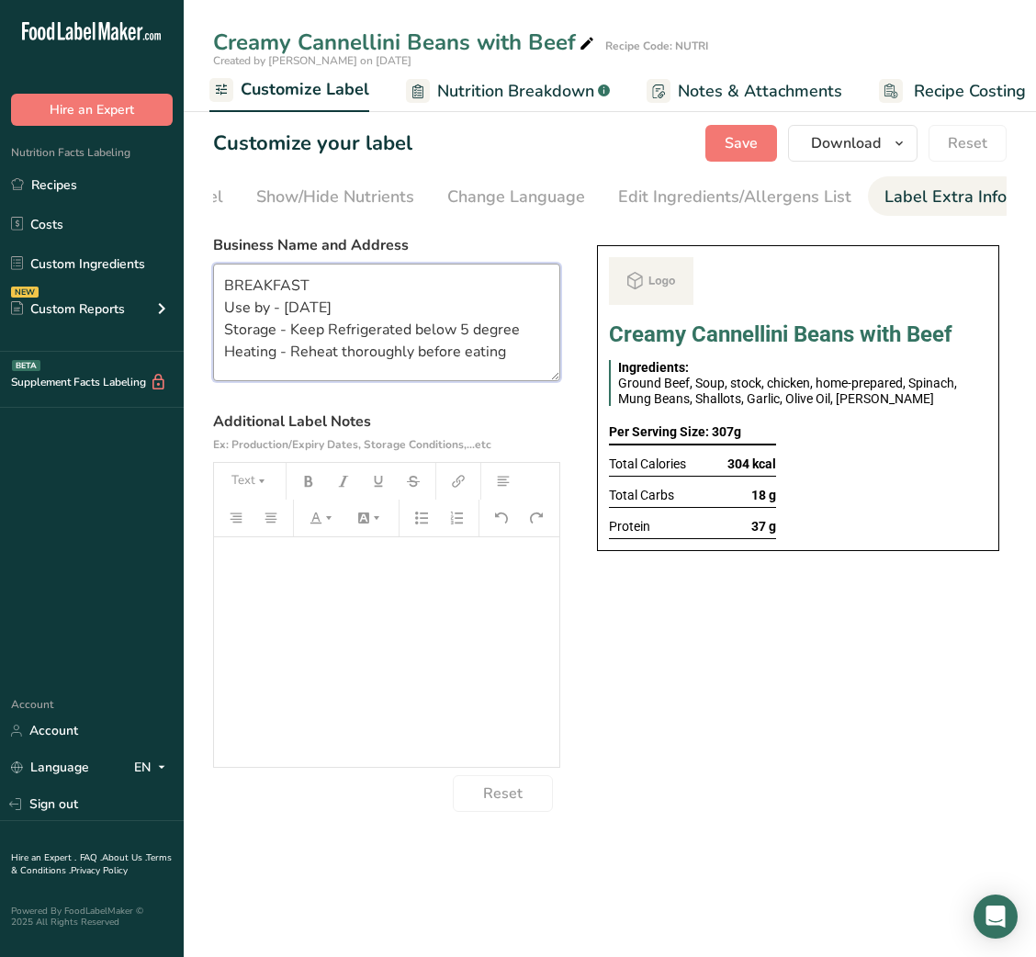
click at [271, 285] on textarea "BREAKFAST Use by - [DATE] Storage - Keep Refrigerated below 5 degree Heating - …" at bounding box center [386, 323] width 347 height 118
type textarea "LUNCH Use by - [DATE] Storage - Keep Refrigerated below 5 degree Heating - Rehe…"
click at [739, 148] on span "Save" at bounding box center [741, 143] width 33 height 22
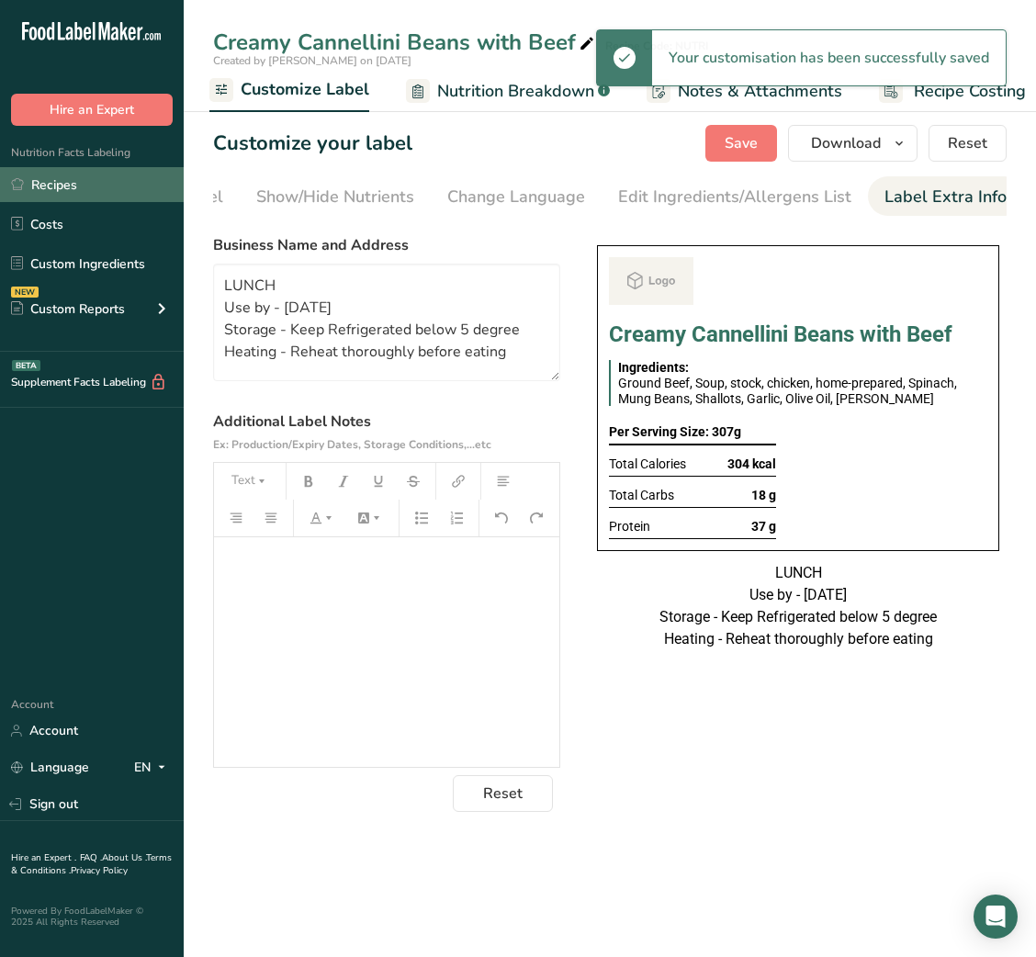
click at [41, 191] on link "Recipes" at bounding box center [92, 184] width 184 height 35
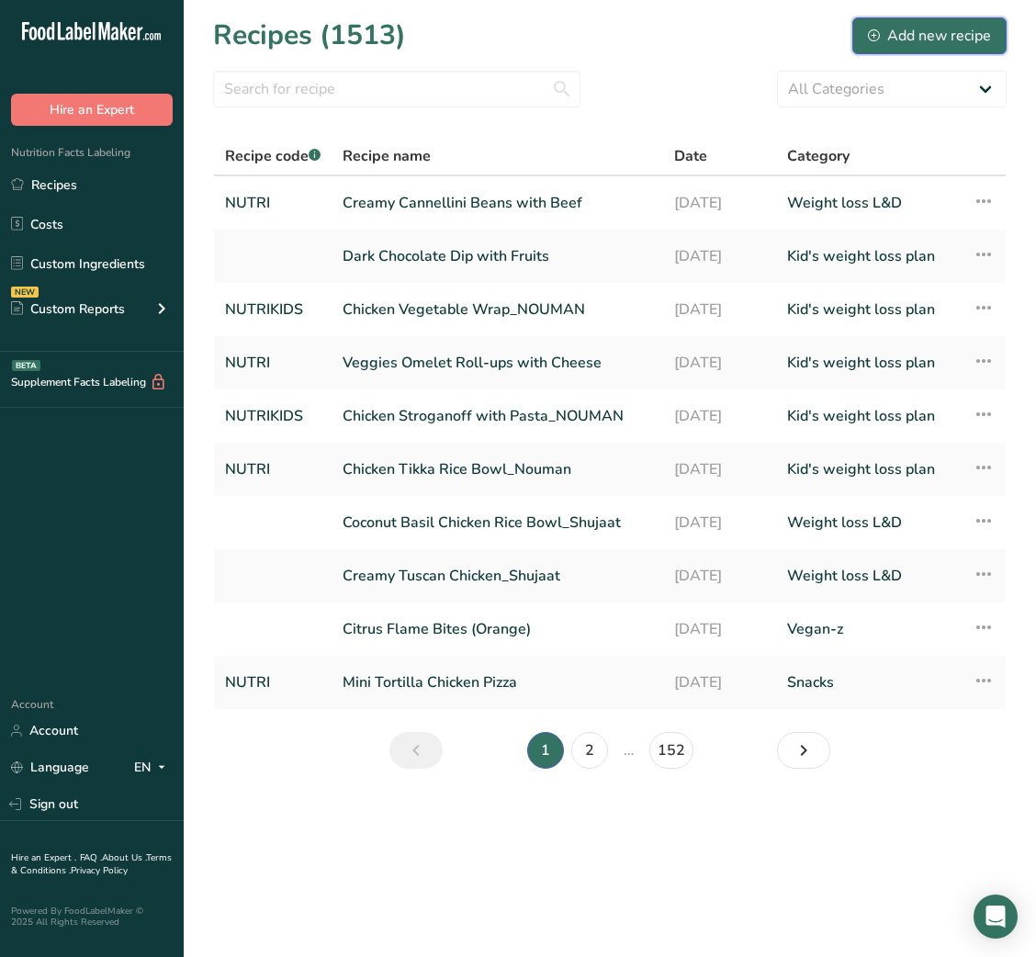
click at [950, 22] on button "Add new recipe" at bounding box center [929, 35] width 154 height 37
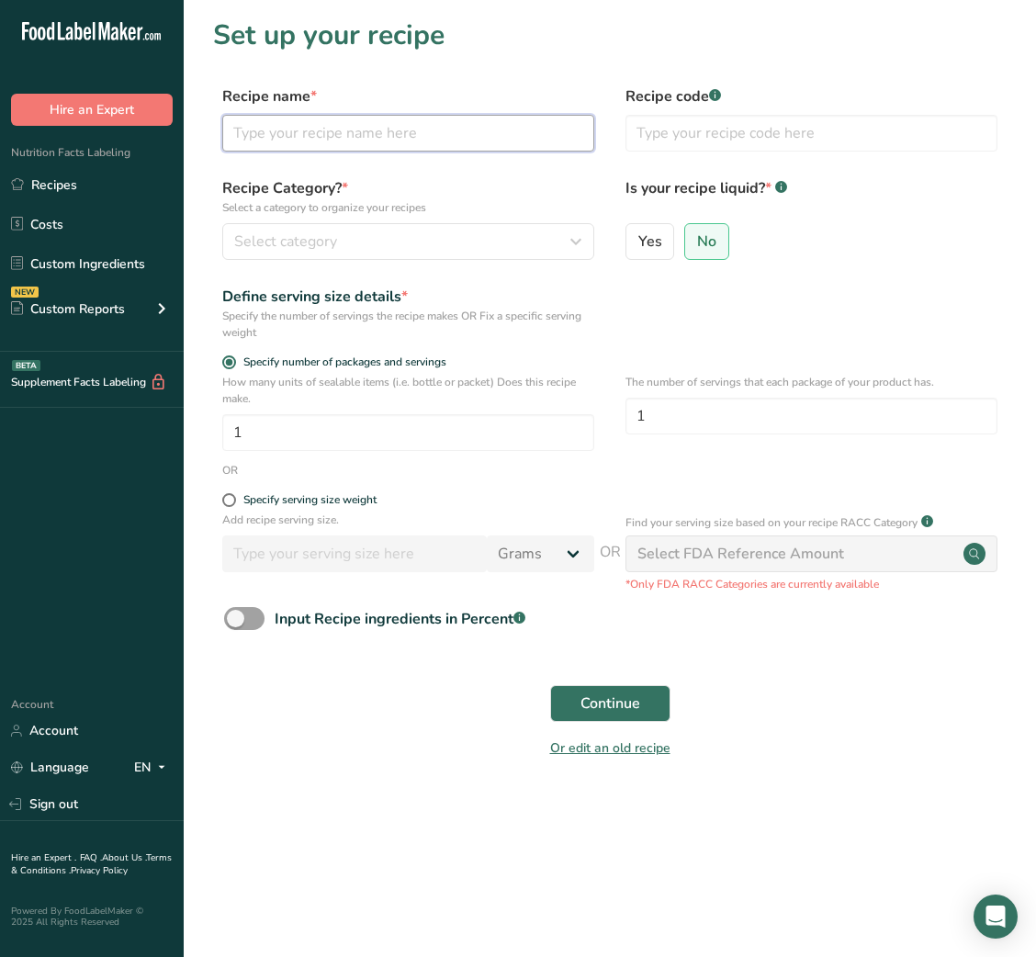
click at [421, 124] on input "text" at bounding box center [408, 133] width 372 height 37
type input "c"
type input "Chicken Stir fry with Broccoli and Bok choy"
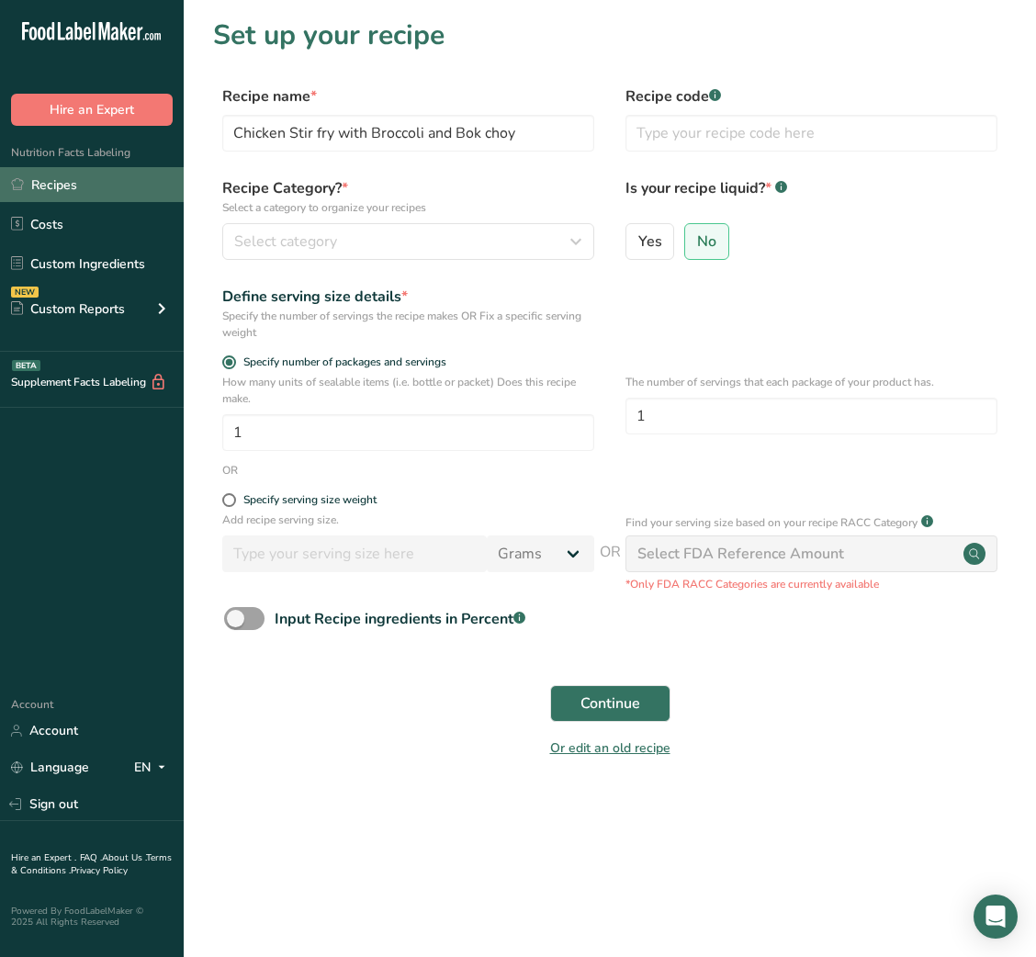
click at [104, 182] on link "Recipes" at bounding box center [92, 184] width 184 height 35
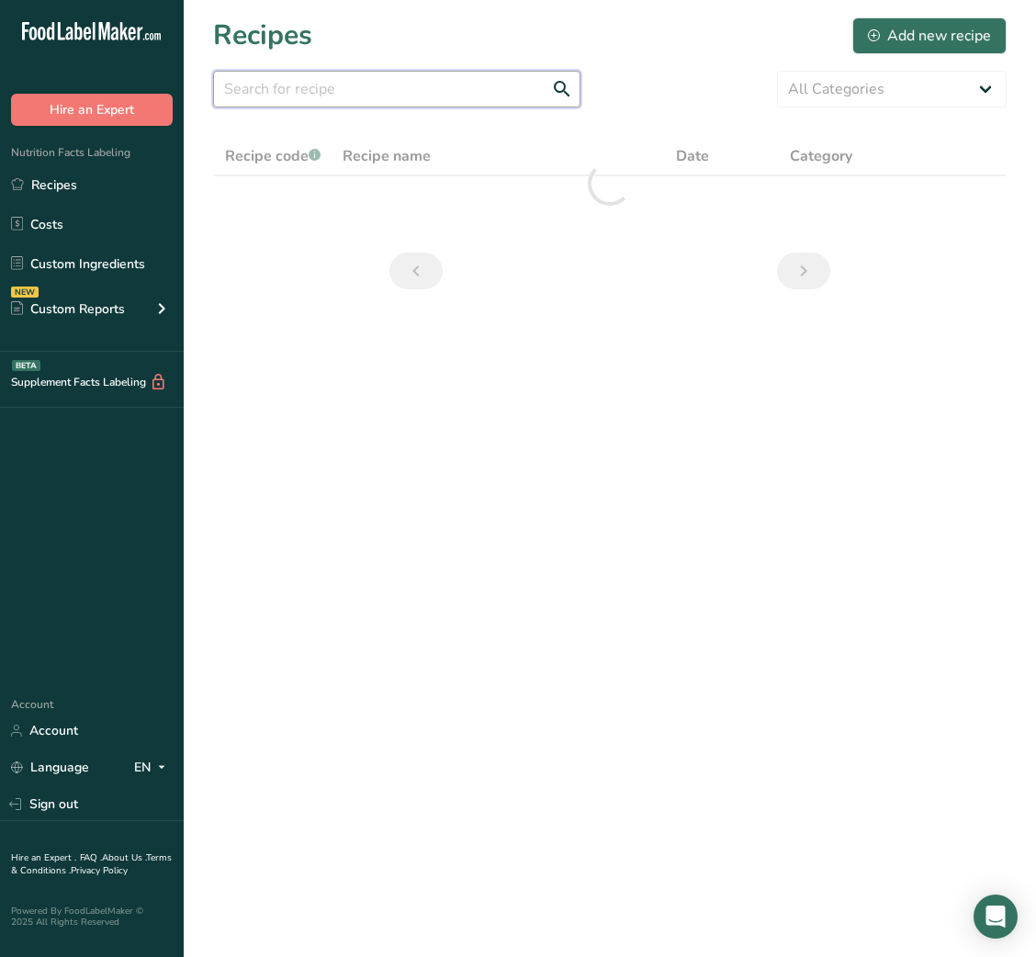
click at [371, 105] on input "text" at bounding box center [396, 89] width 367 height 37
type input "n"
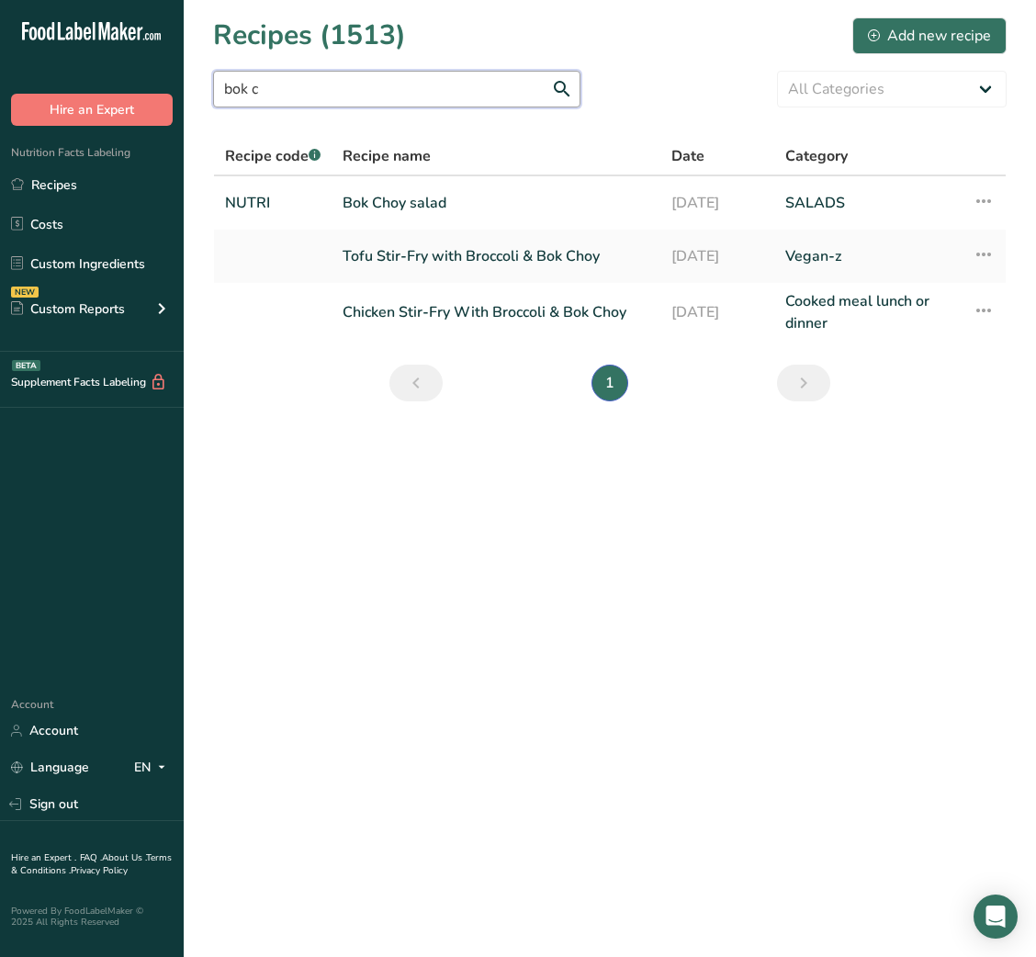
type input "bok c"
click at [971, 319] on td "Recipe Setup Delete Recipe Duplicate Recipe Scale Recipe Save as Sub-Recipe .a-…" at bounding box center [983, 312] width 44 height 59
click at [987, 311] on icon at bounding box center [983, 310] width 22 height 33
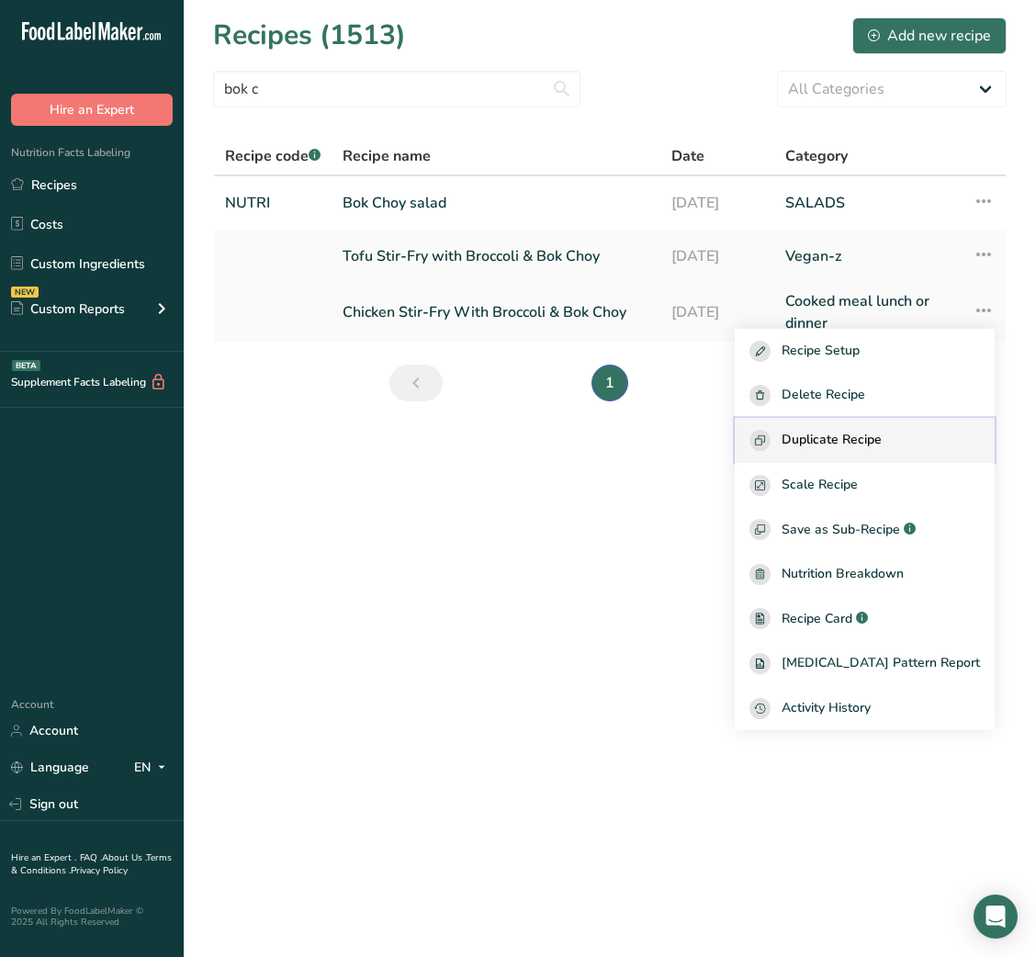
click at [882, 432] on span "Duplicate Recipe" at bounding box center [831, 440] width 100 height 21
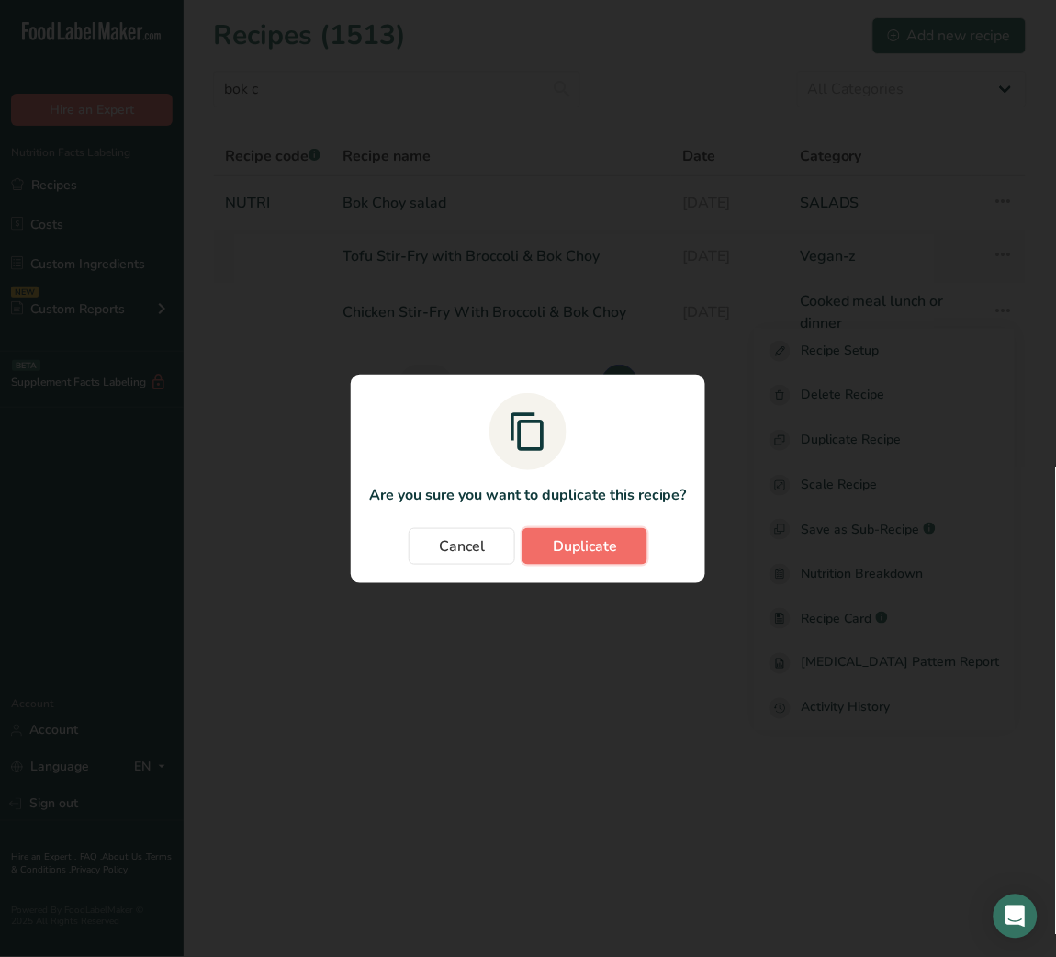
click at [578, 535] on span "Duplicate" at bounding box center [585, 546] width 64 height 22
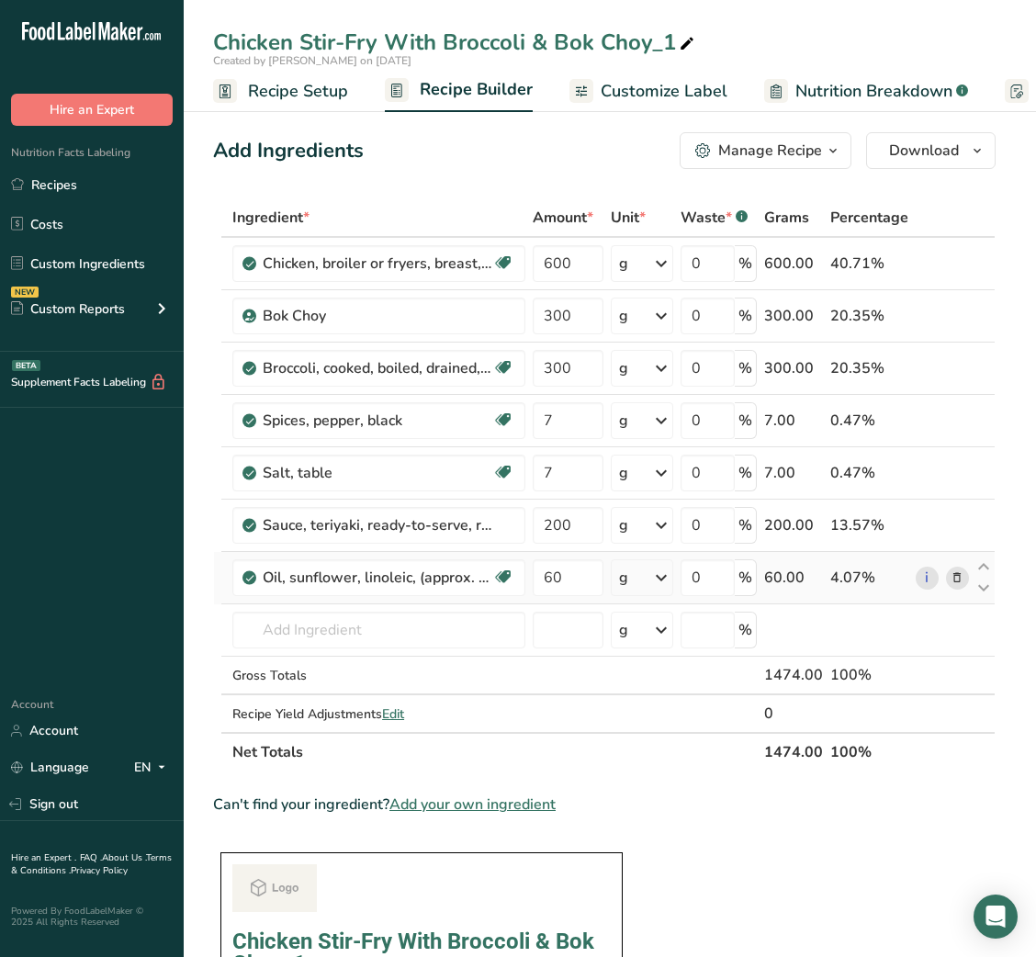
click at [957, 572] on icon at bounding box center [956, 577] width 13 height 19
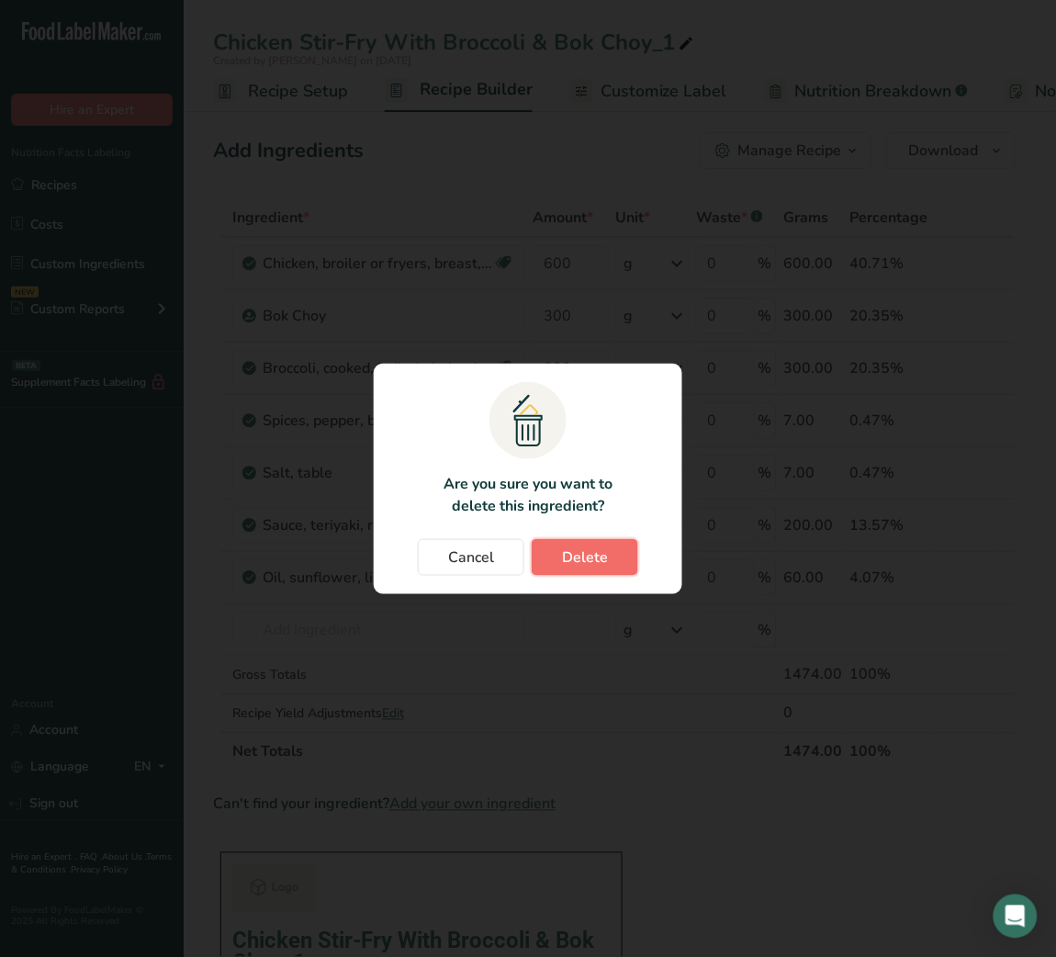
click at [579, 571] on button "Delete" at bounding box center [585, 557] width 107 height 37
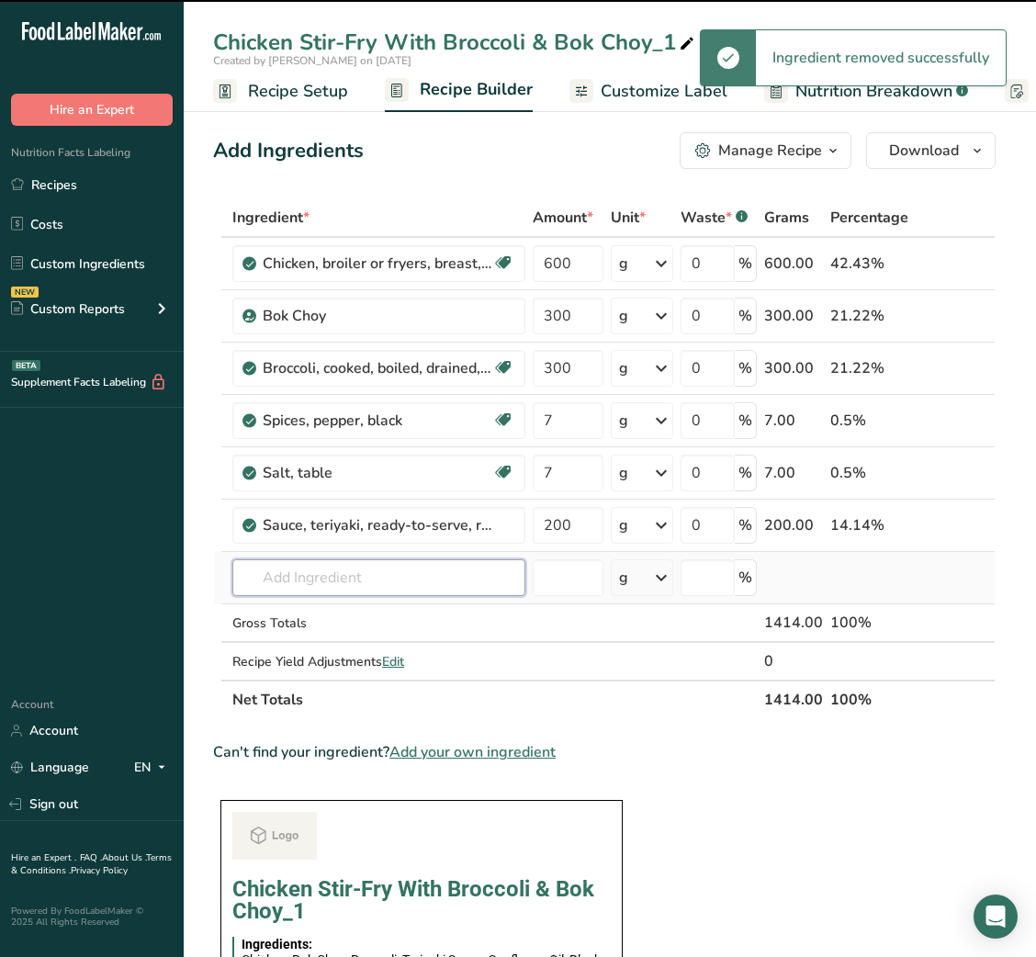
click at [434, 570] on input "text" at bounding box center [378, 577] width 293 height 37
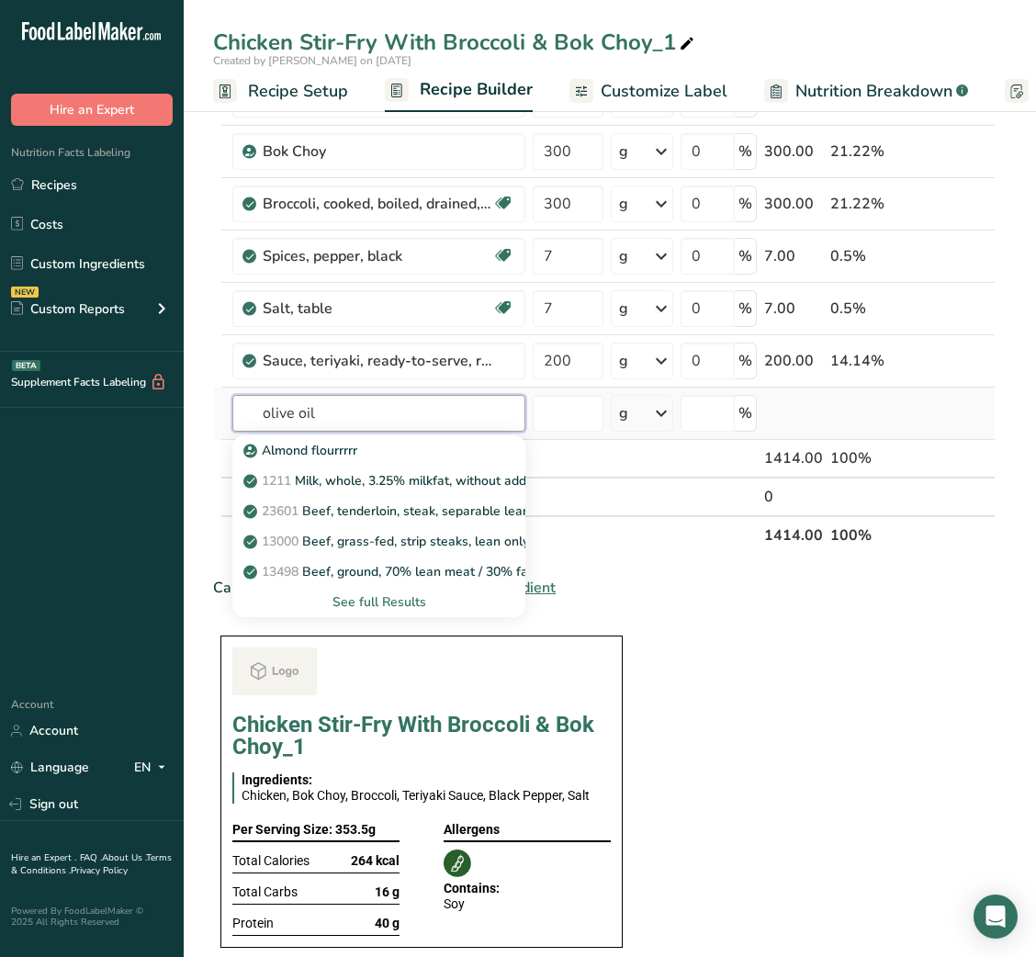
scroll to position [183, 0]
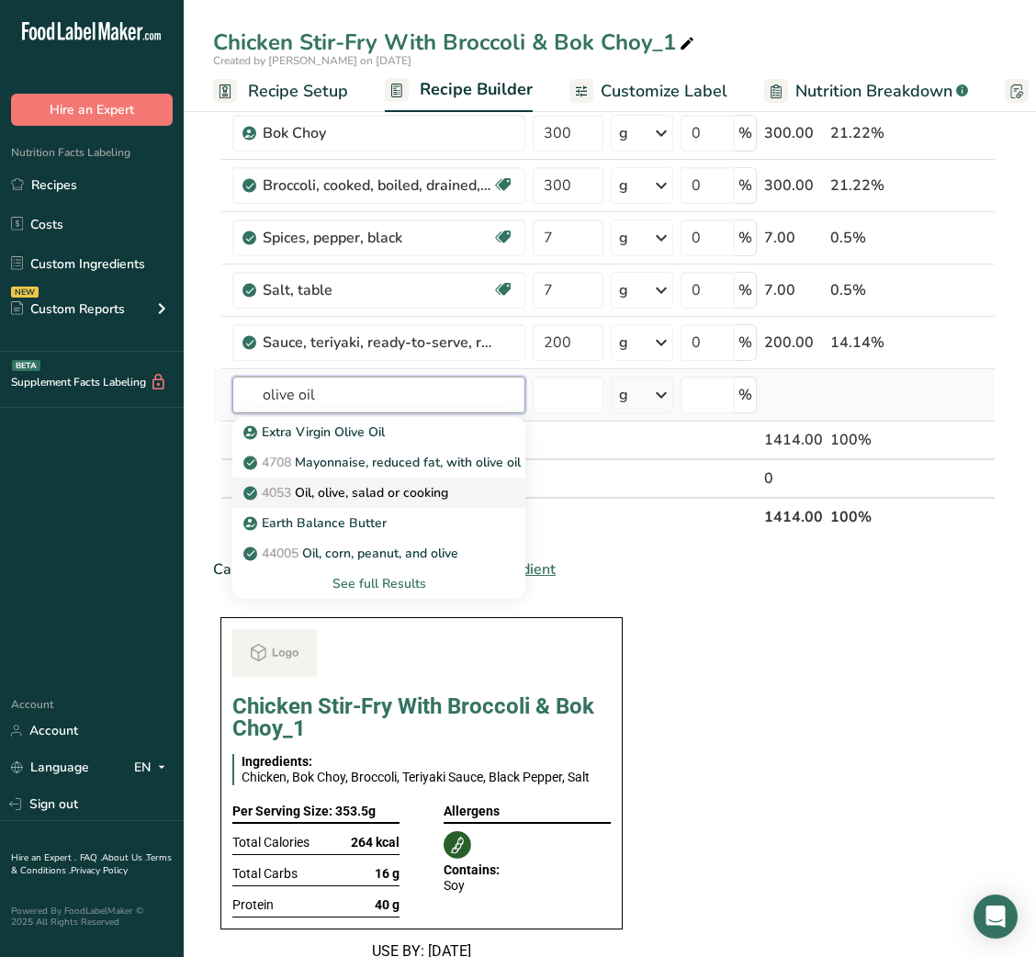
type input "olive oil"
click at [412, 496] on p "4053 Oil, olive, salad or cooking" at bounding box center [347, 492] width 201 height 19
type input "Oil, olive, salad or cooking"
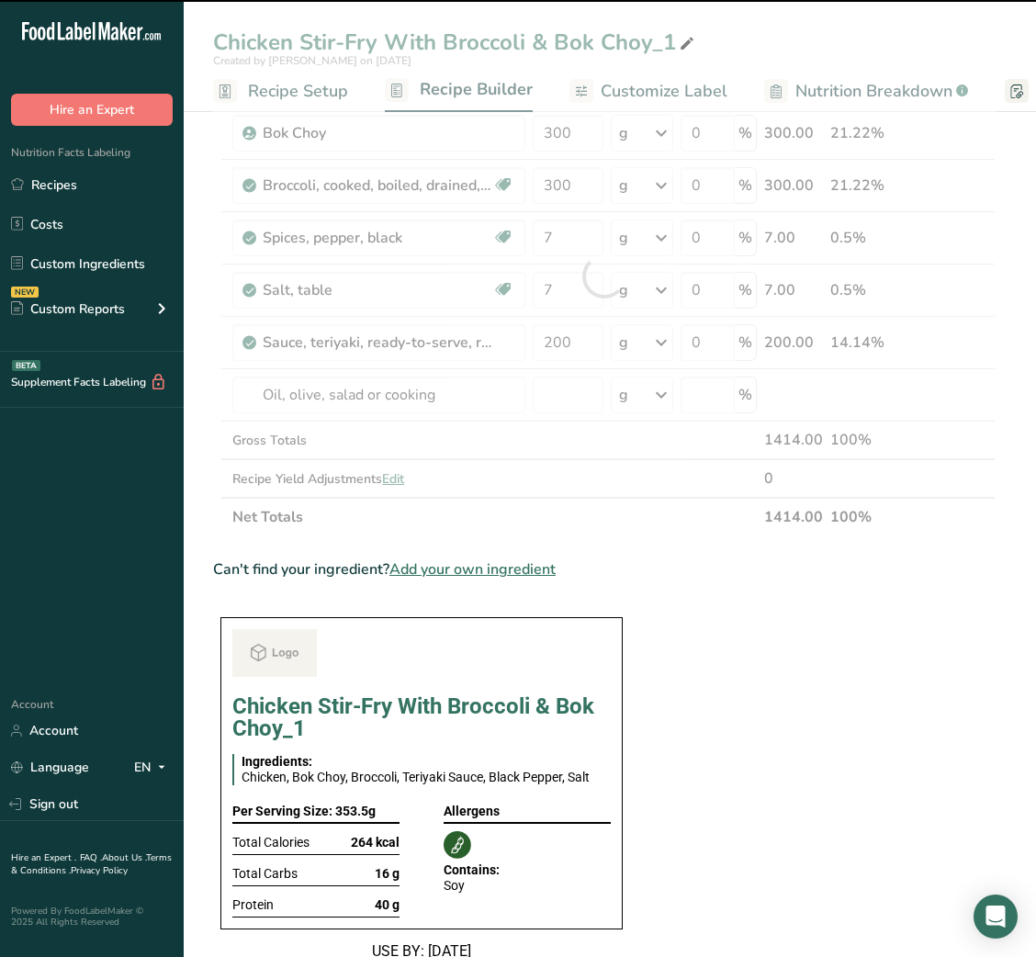
type input "0"
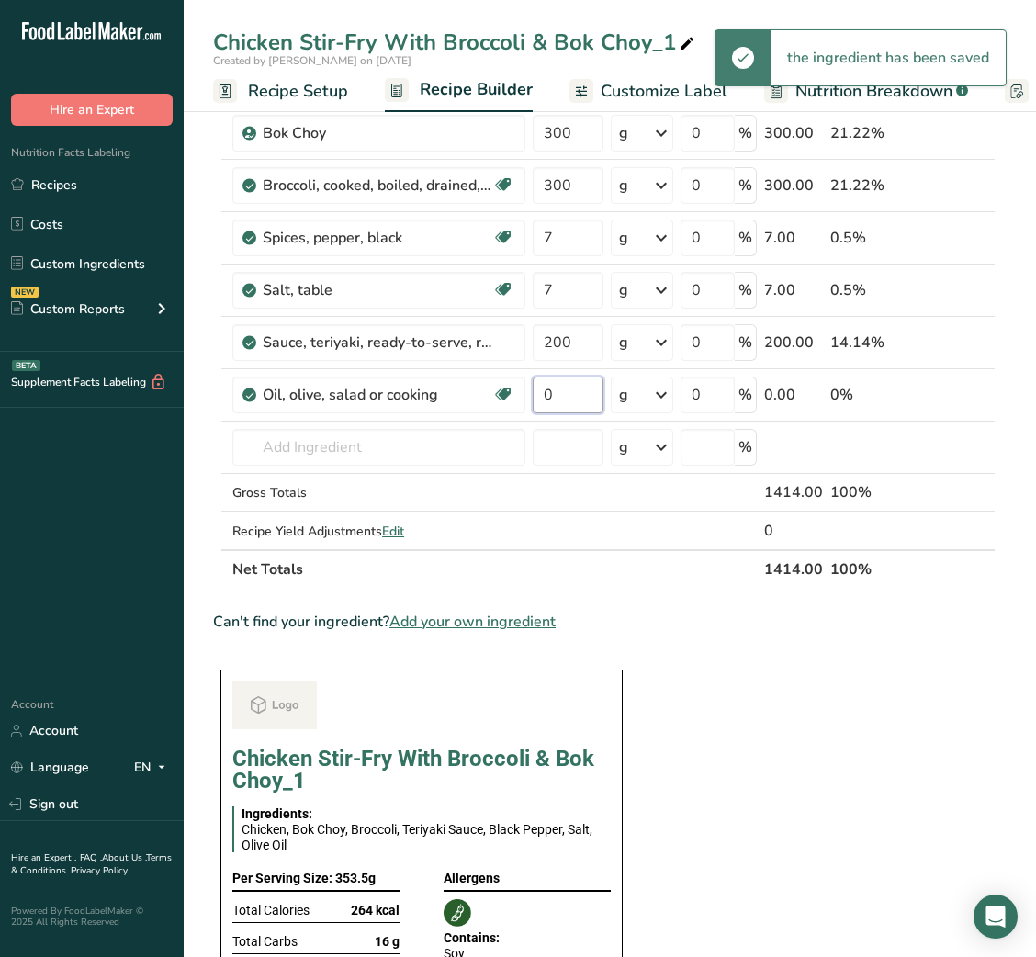
click at [557, 391] on input "0" at bounding box center [568, 394] width 71 height 37
type input "1"
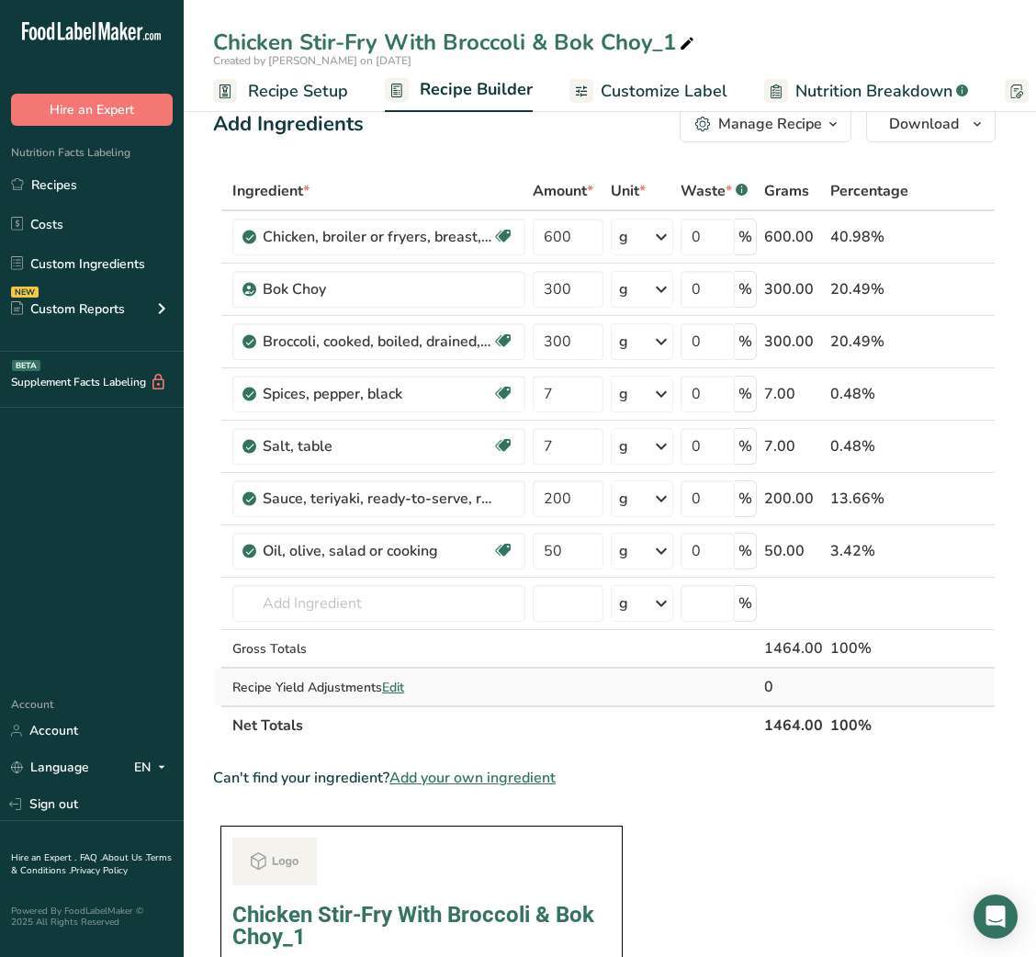
scroll to position [127, 0]
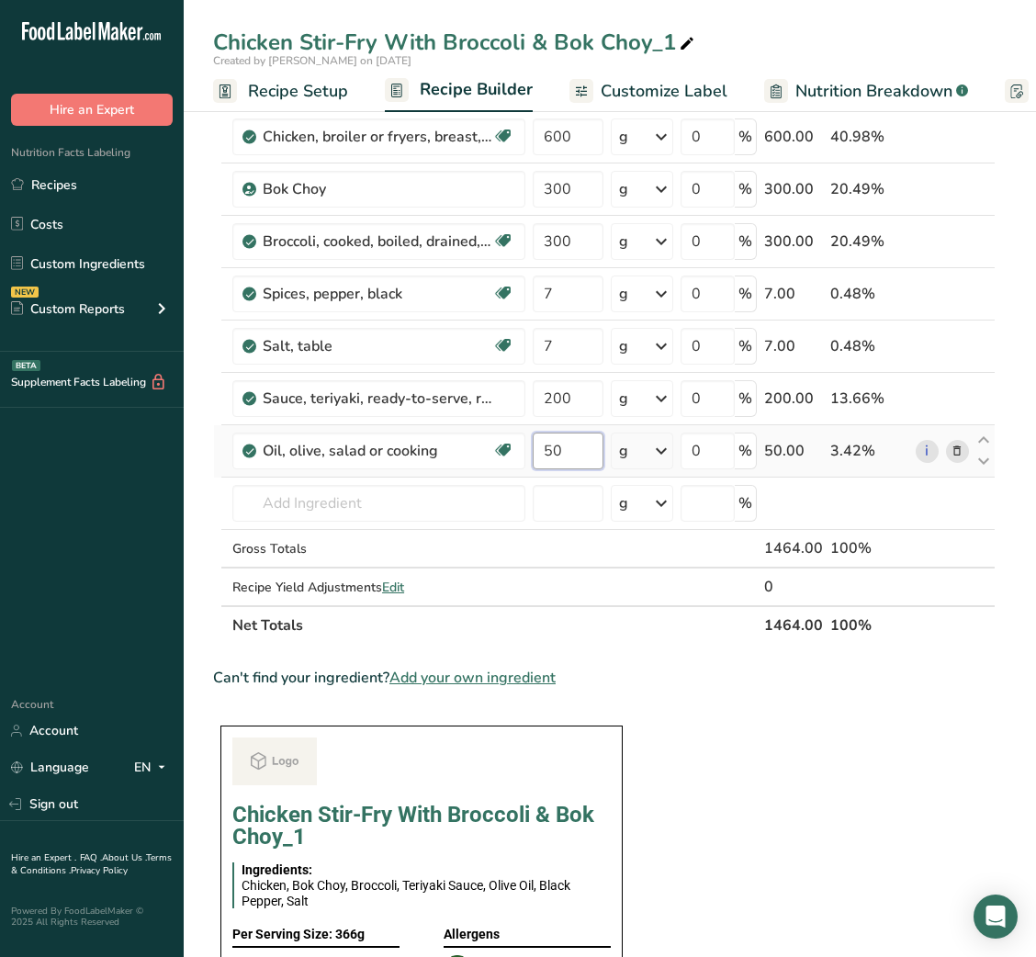
click at [548, 445] on input "50" at bounding box center [568, 451] width 71 height 37
type input "20"
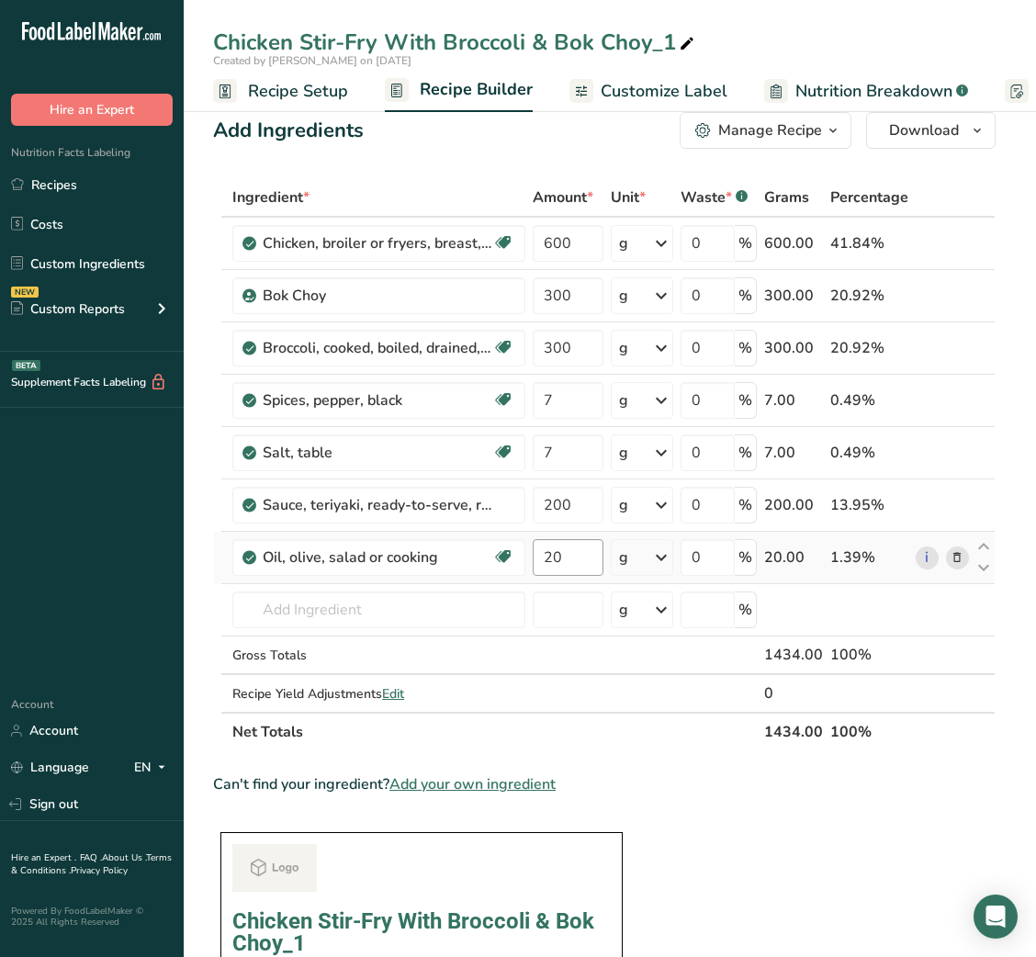
scroll to position [0, 0]
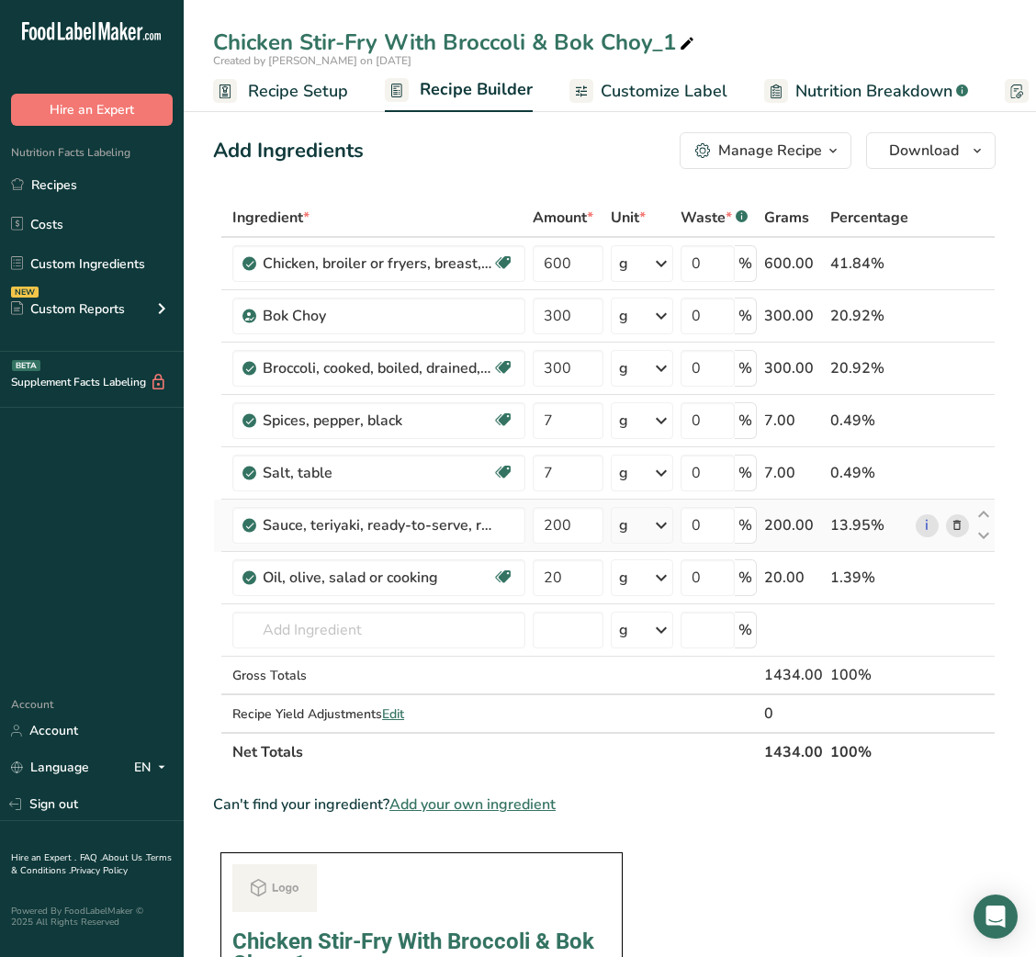
click at [950, 526] on icon at bounding box center [956, 525] width 13 height 19
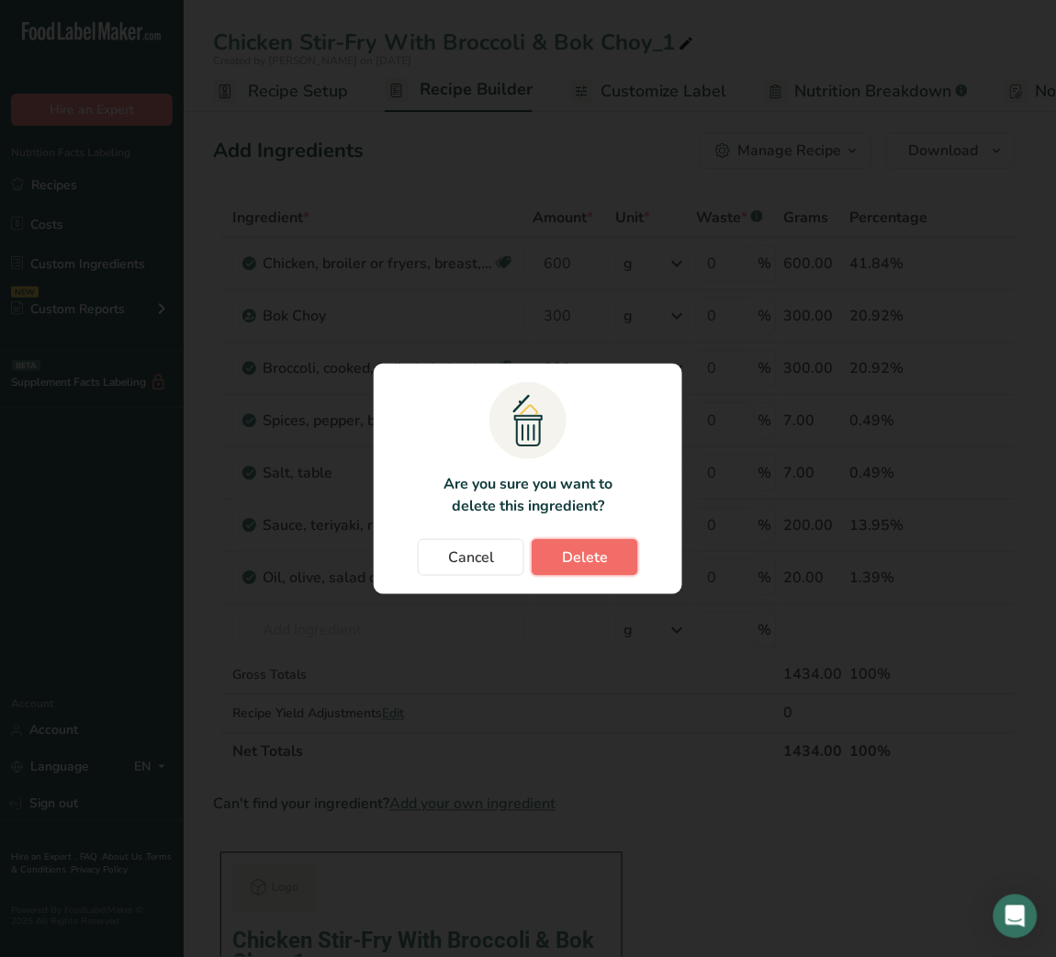
click at [563, 560] on span "Delete" at bounding box center [585, 557] width 46 height 22
type input "20"
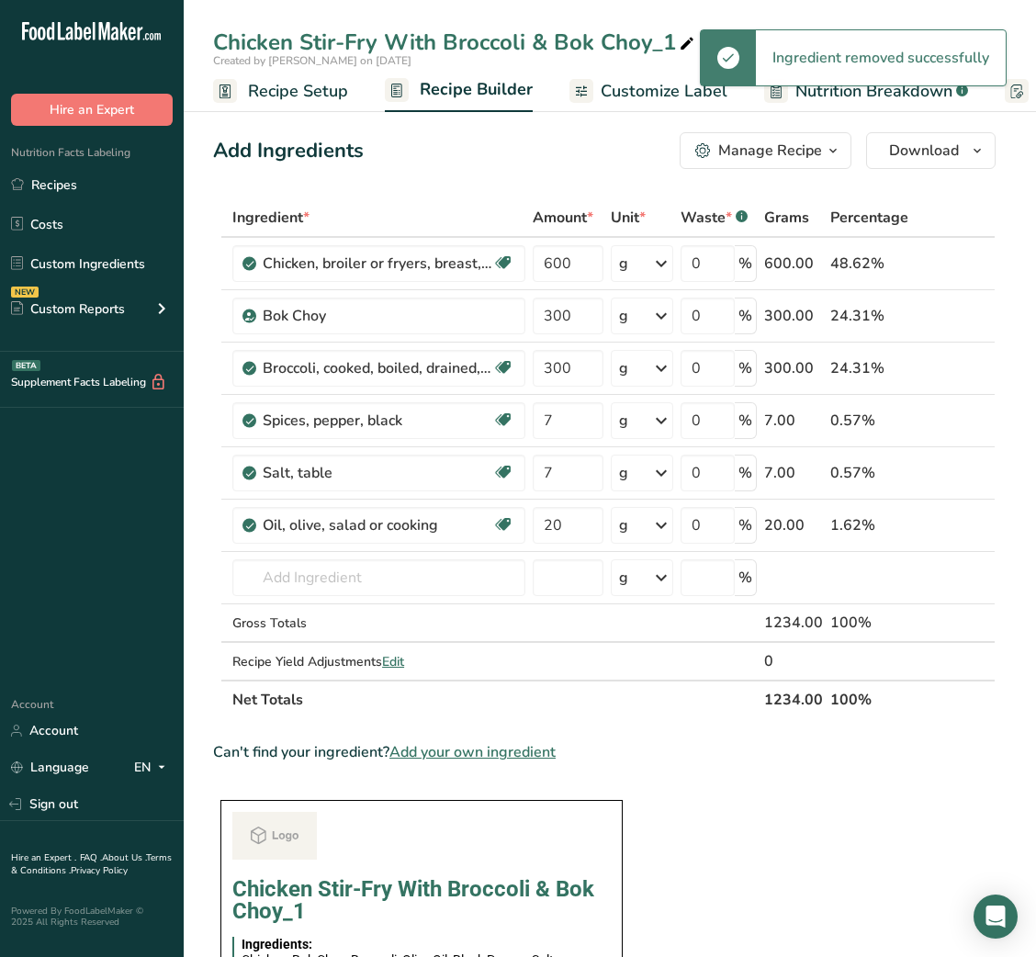
click at [317, 626] on div "Gross Totals" at bounding box center [378, 622] width 293 height 19
click at [319, 592] on input "text" at bounding box center [378, 577] width 293 height 37
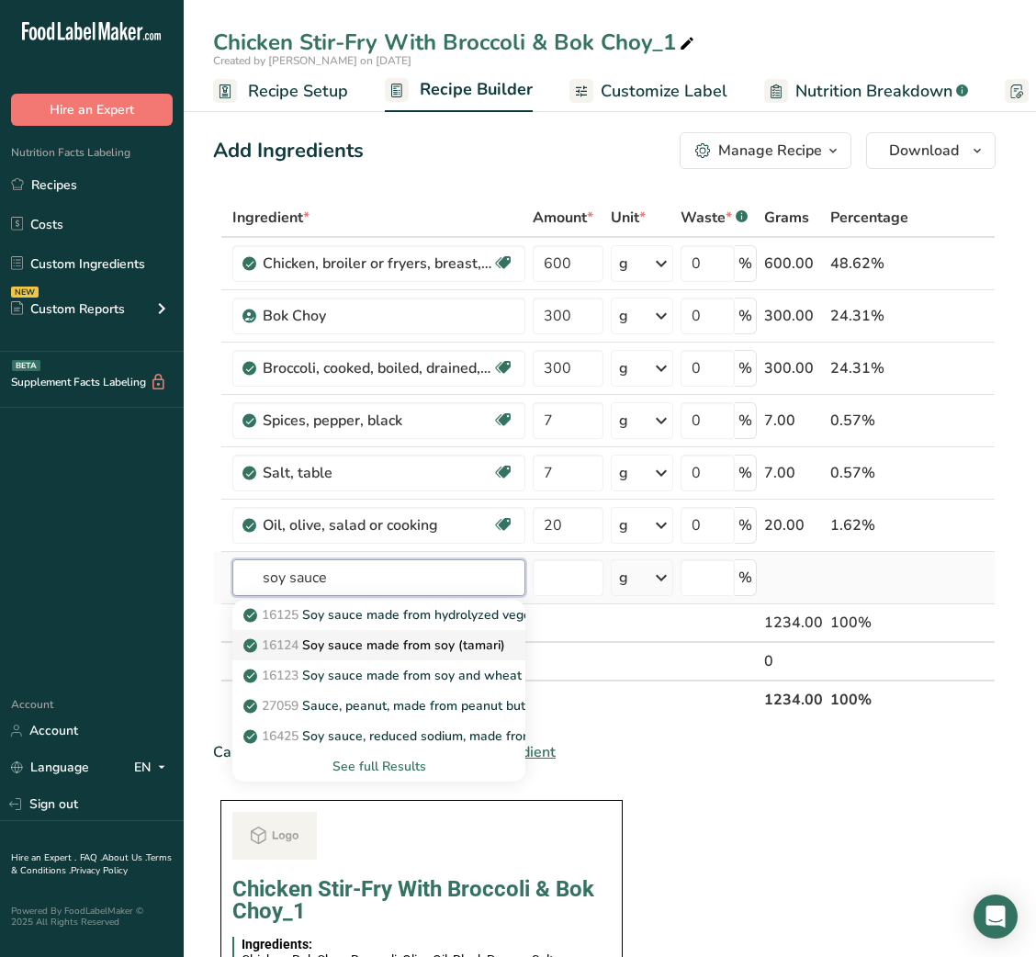
type input "soy sauce"
click at [370, 638] on p "16124 Soy sauce made from soy (tamari)" at bounding box center [376, 644] width 258 height 19
type input "Soy sauce made from soy (tamari)"
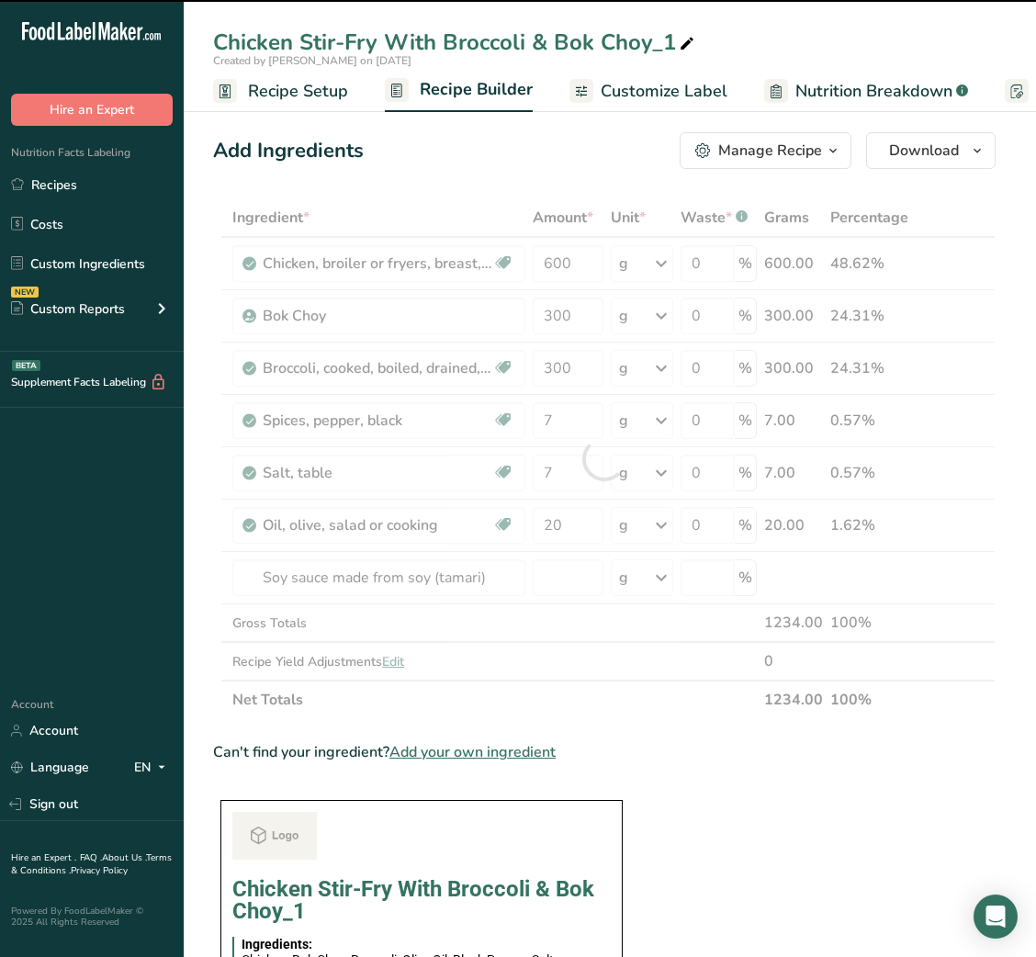
click at [558, 578] on div at bounding box center [604, 458] width 782 height 521
type input "0"
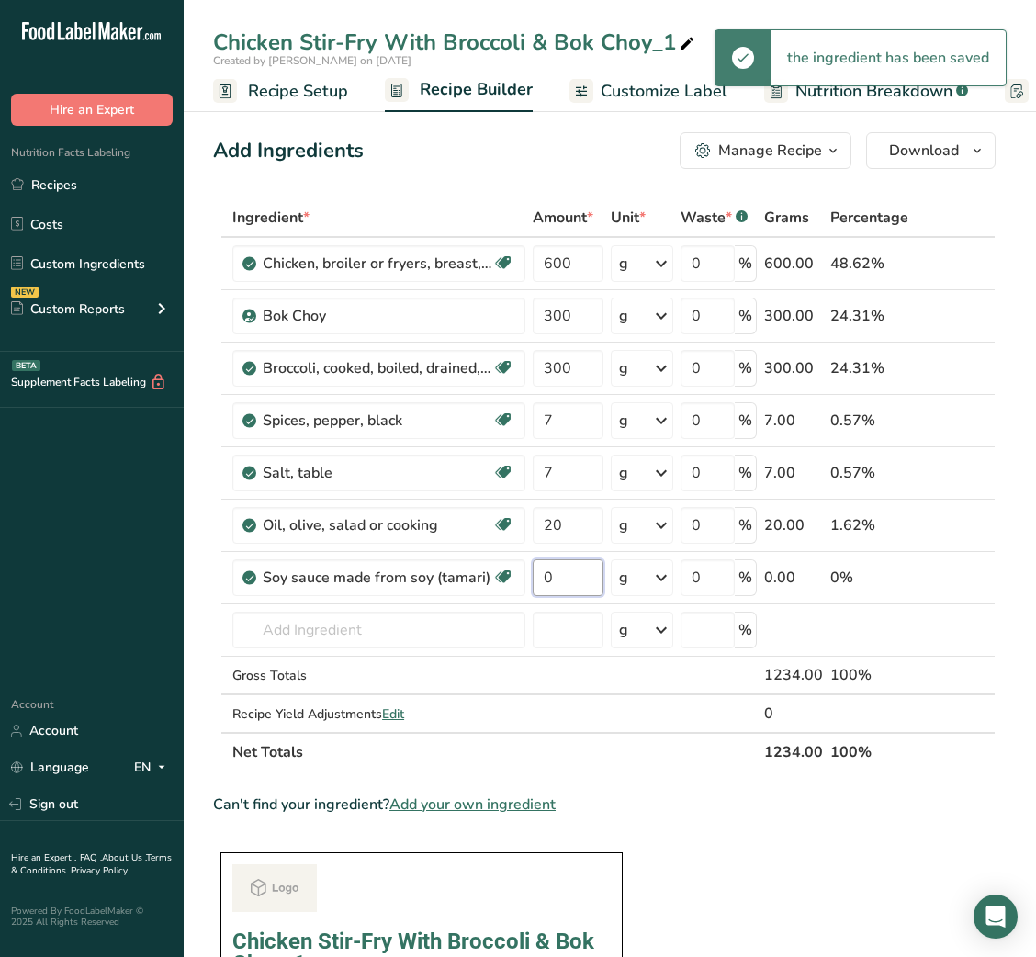
click at [558, 578] on input "0" at bounding box center [568, 577] width 71 height 37
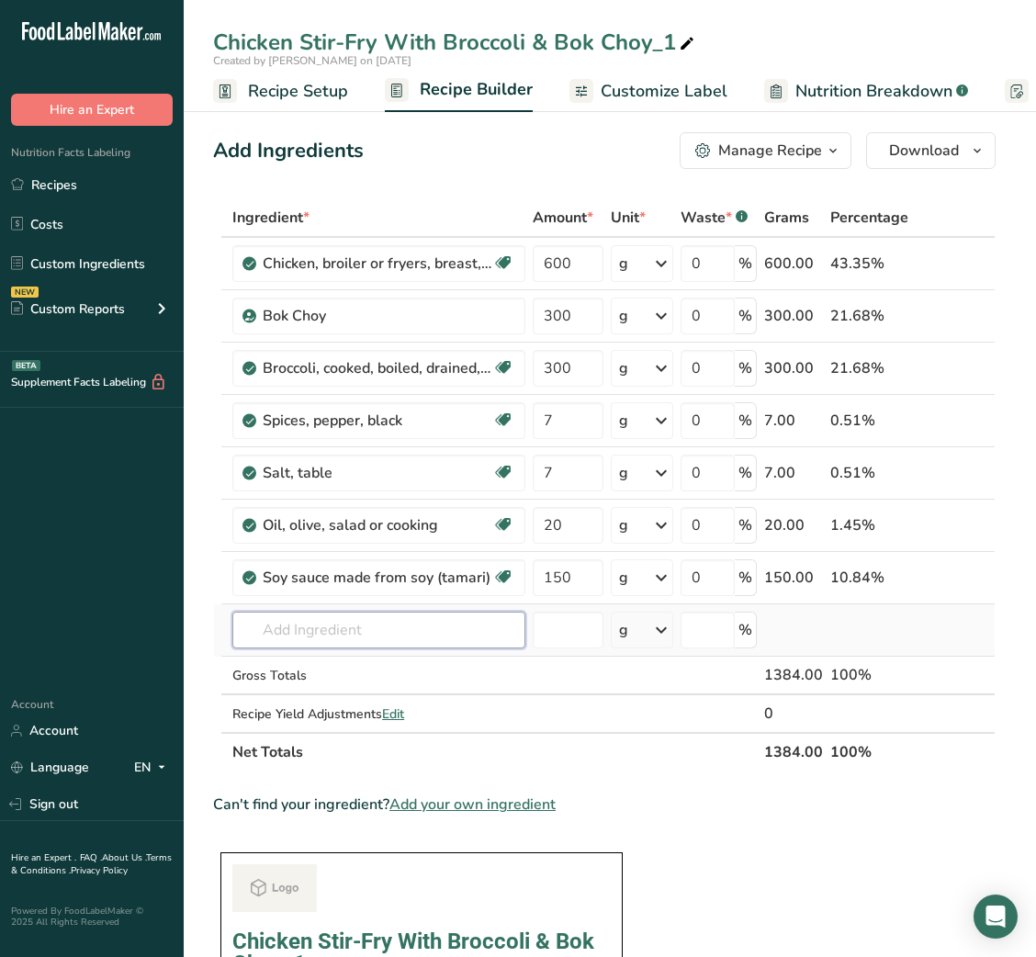
click at [381, 630] on input "text" at bounding box center [378, 630] width 293 height 37
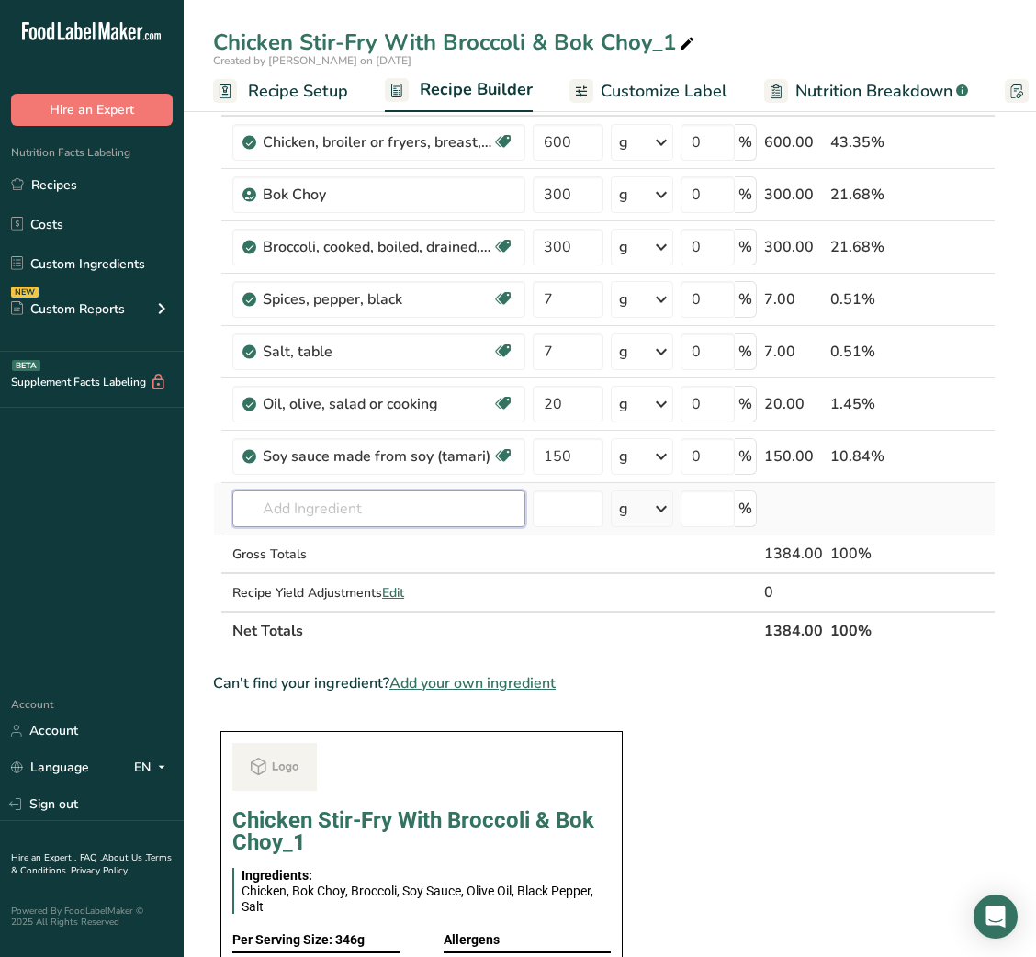
scroll to position [118, 0]
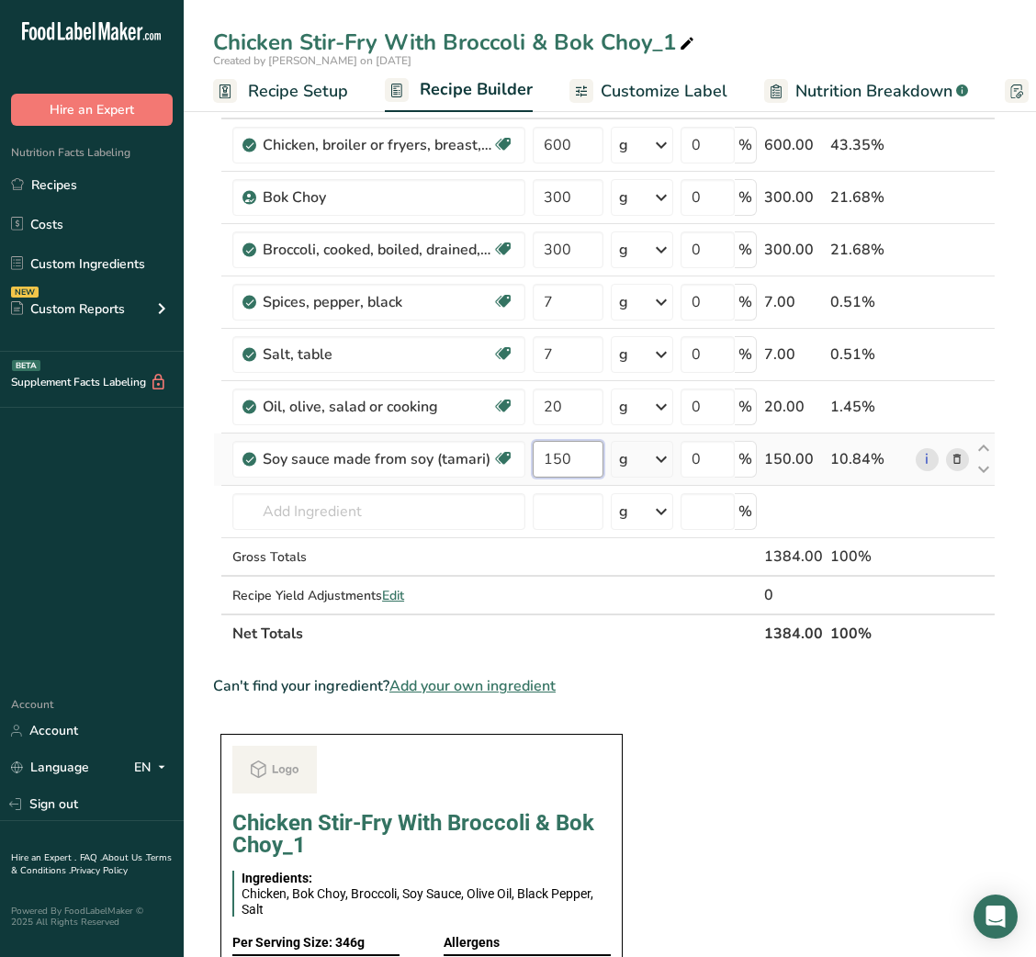
click at [555, 460] on input "150" at bounding box center [568, 459] width 71 height 37
type input "200"
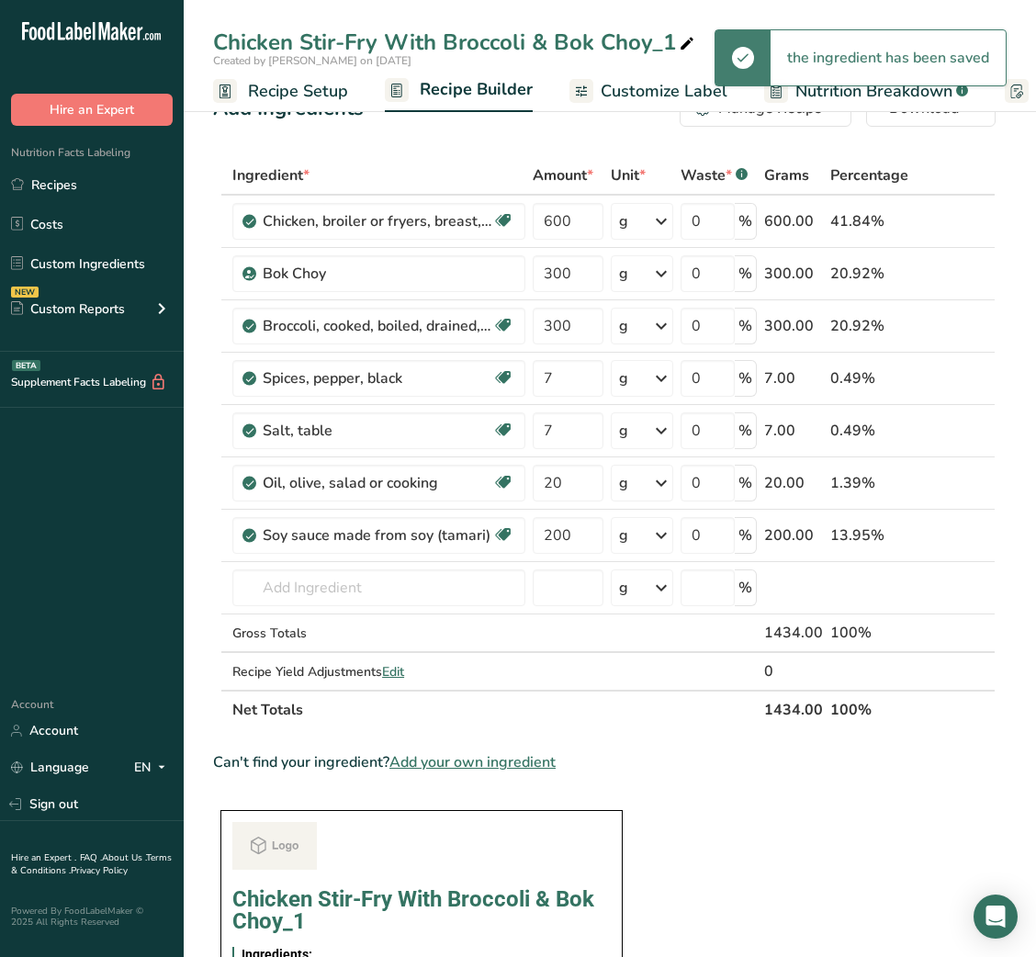
scroll to position [82, 0]
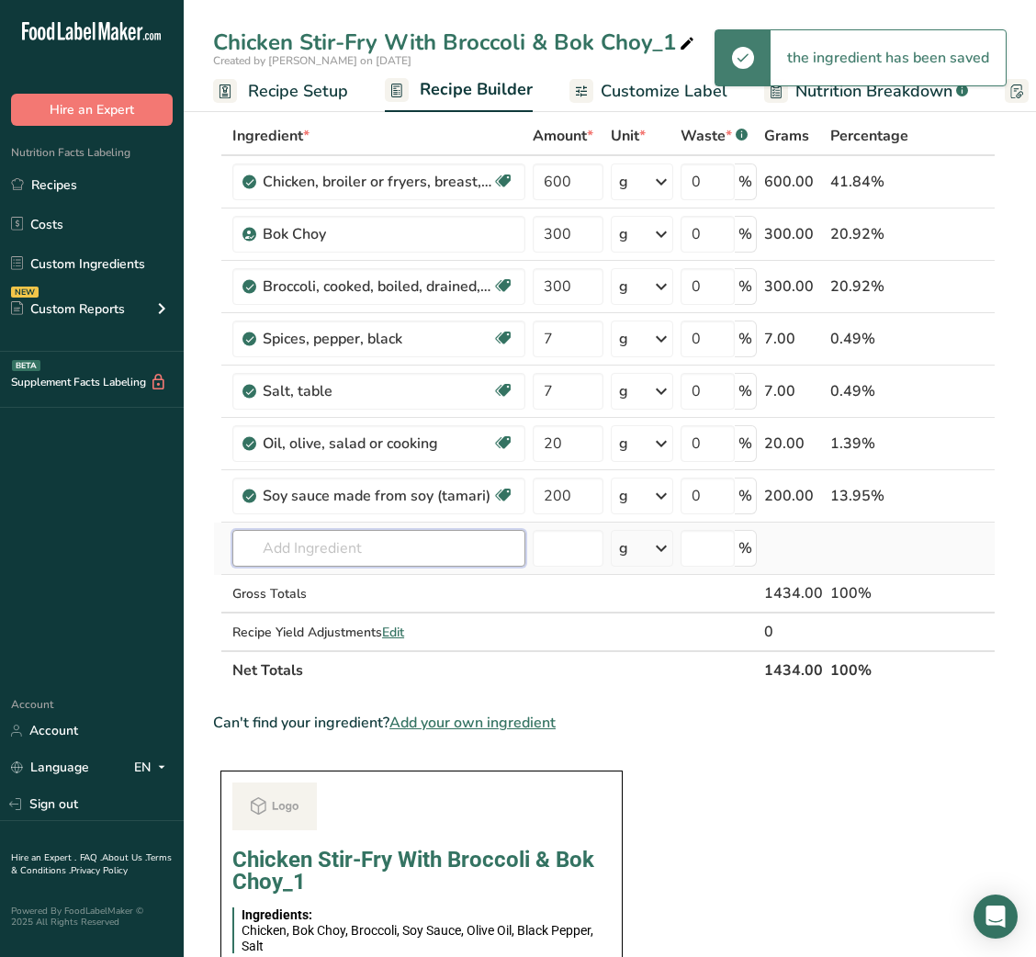
click at [285, 549] on input "text" at bounding box center [378, 548] width 293 height 37
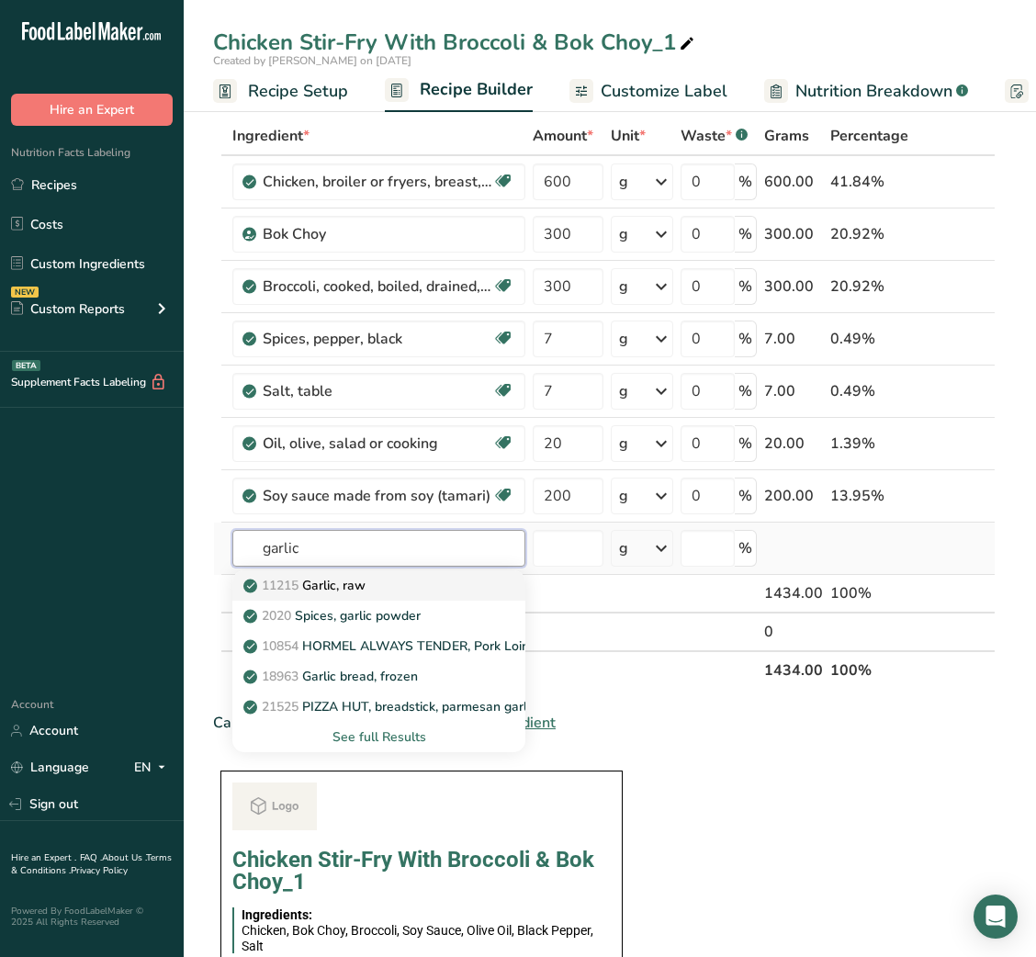
type input "garlic"
click at [394, 584] on div "11215 Garlic, raw" at bounding box center [364, 585] width 234 height 19
type input "Garlic, raw"
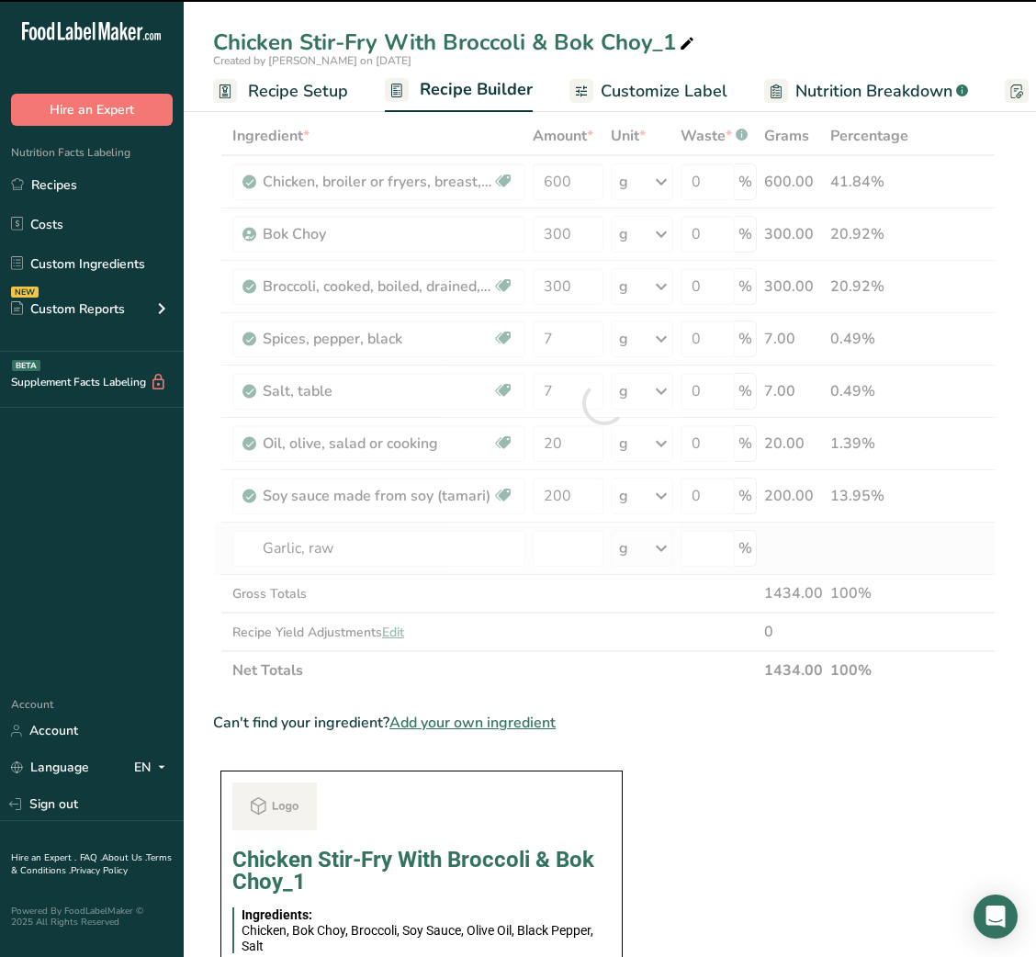
type input "0"
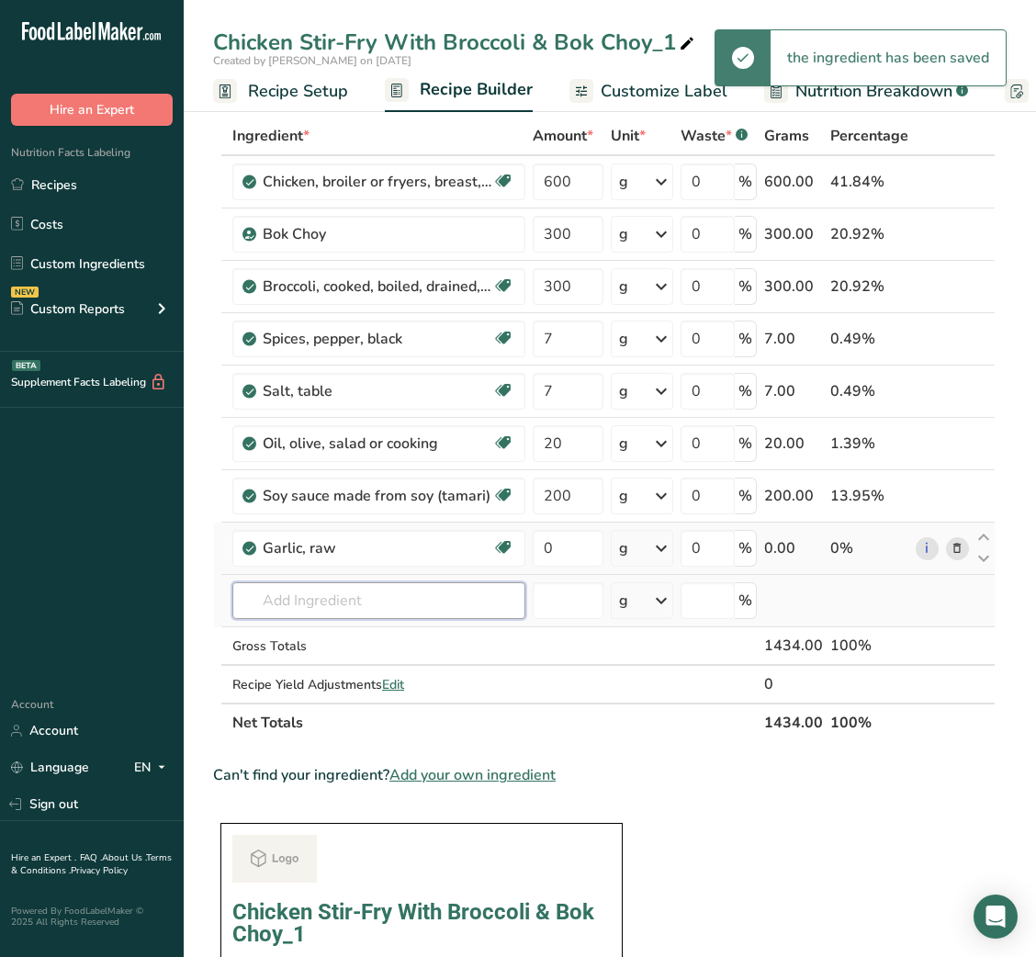
click at [351, 611] on input "text" at bounding box center [378, 600] width 293 height 37
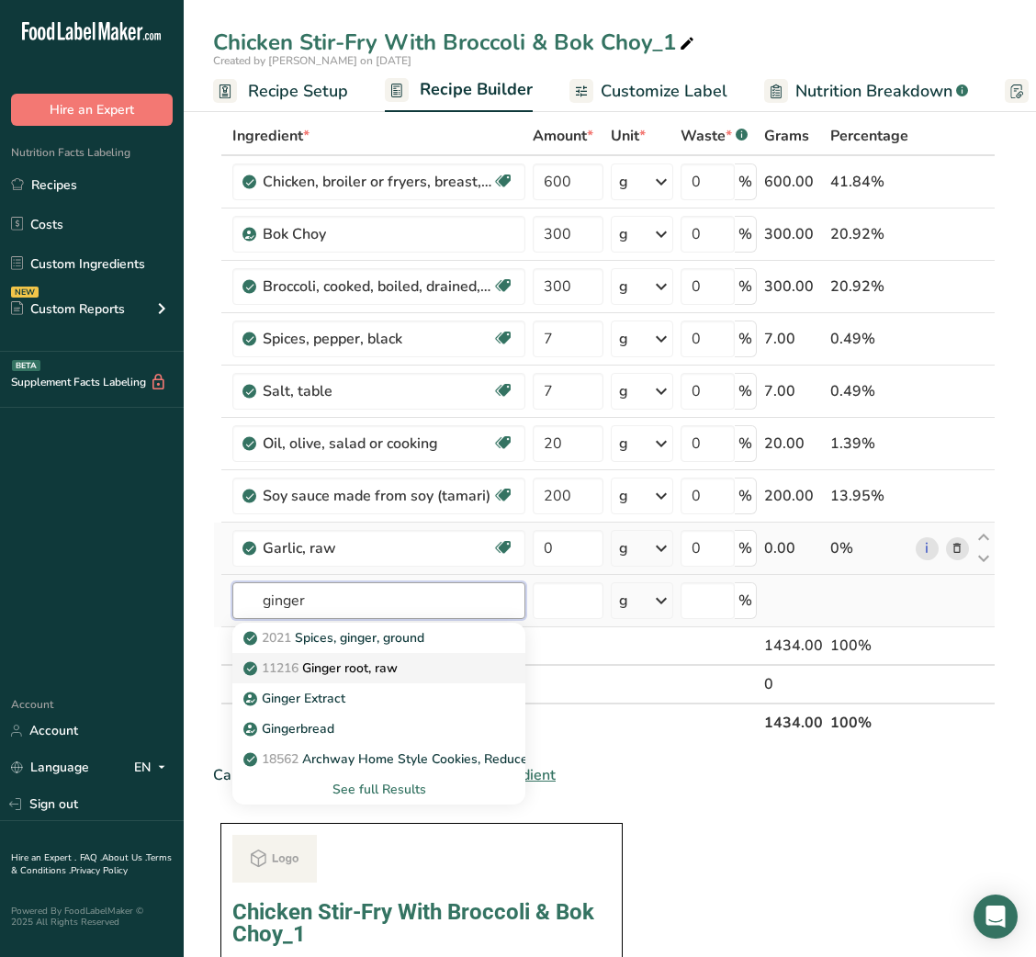
type input "ginger"
click at [346, 655] on link "11216 [PERSON_NAME], raw" at bounding box center [378, 668] width 293 height 30
type input "Ginger root, raw"
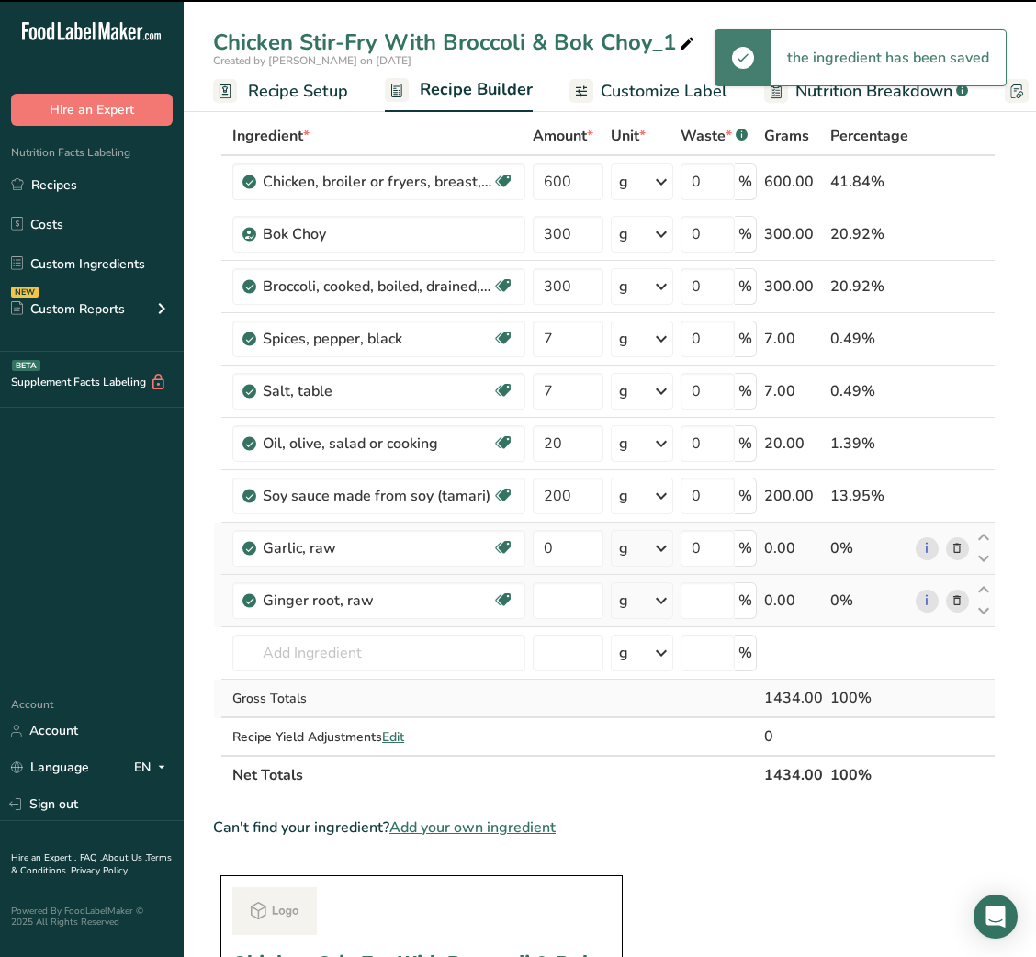
type input "0"
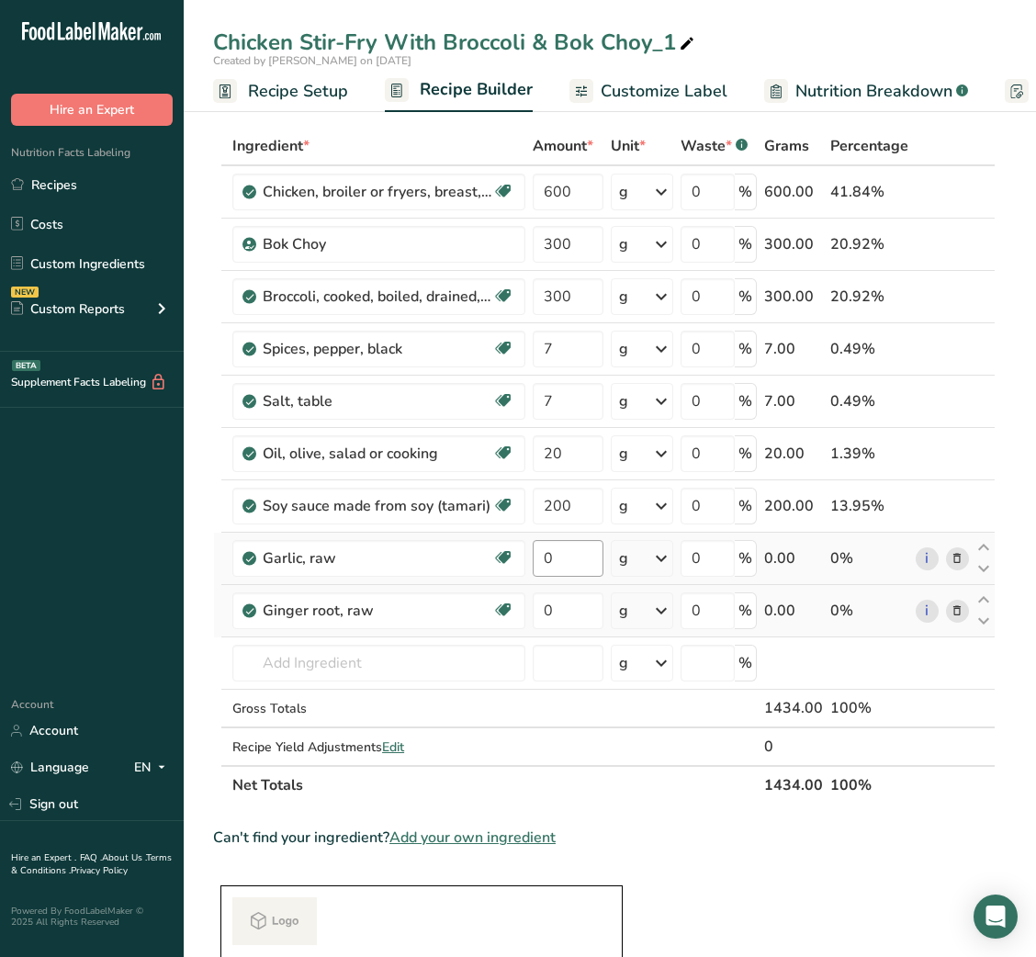
scroll to position [0, 0]
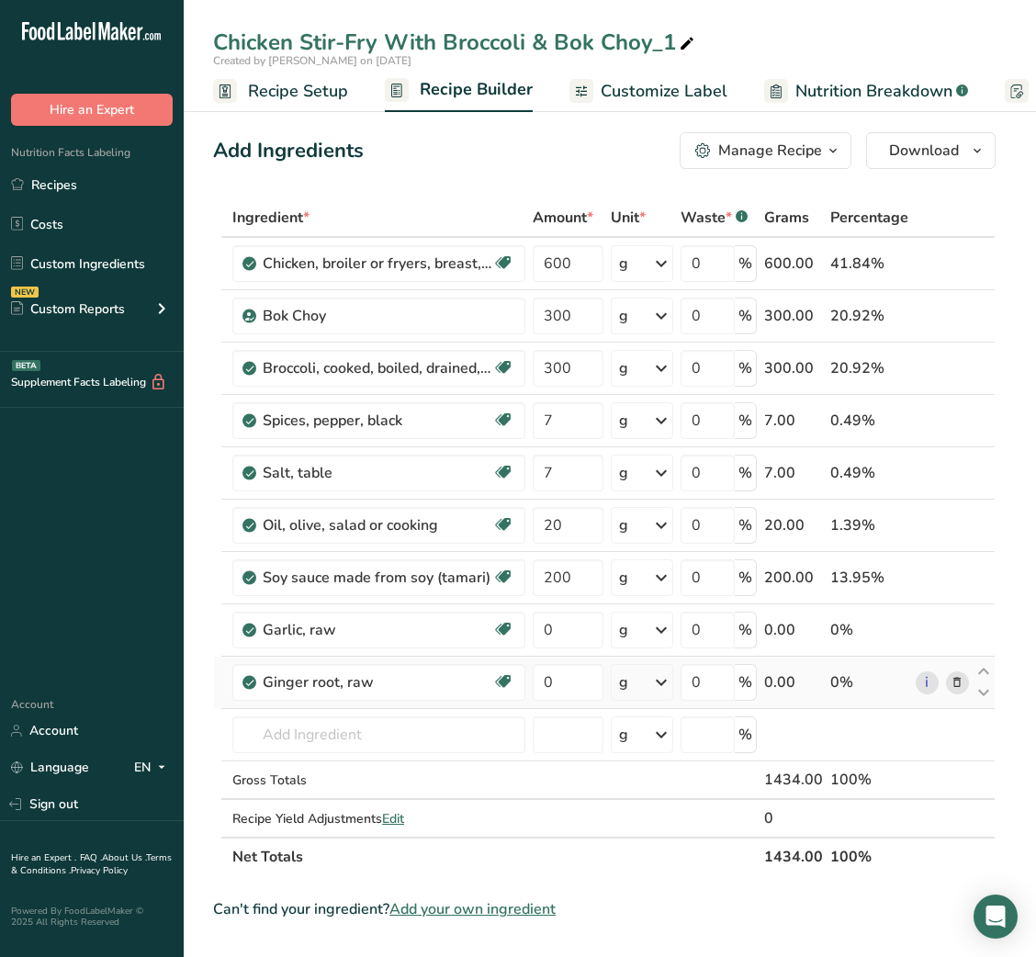
click at [684, 33] on icon at bounding box center [687, 44] width 17 height 26
type input "Chicken Stir-Fry With Broccoli & Bok Choy"
click at [657, 87] on span "Customize Label" at bounding box center [664, 91] width 127 height 25
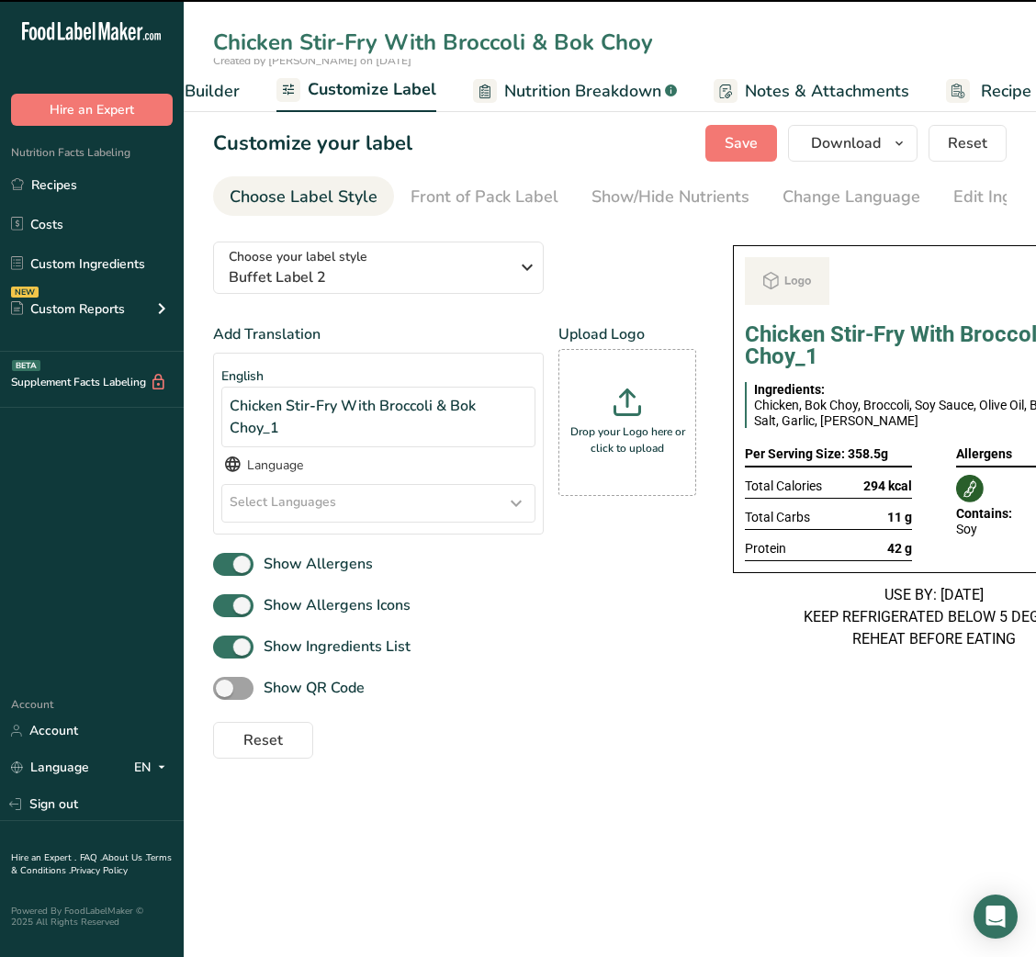
scroll to position [0, 357]
